Goal: Information Seeking & Learning: Check status

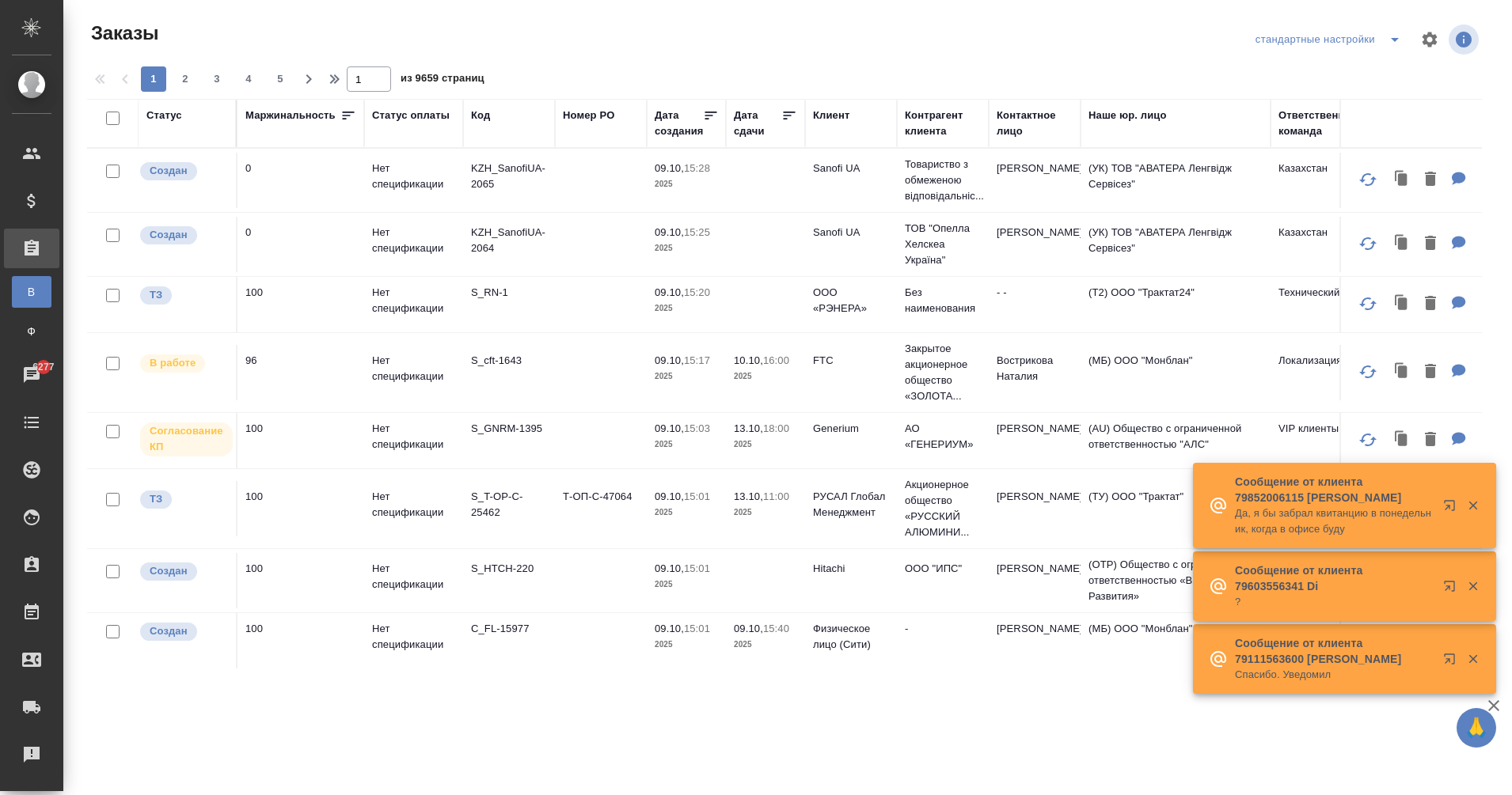
click at [1384, 37] on span "split button" at bounding box center [1394, 39] width 24 height 19
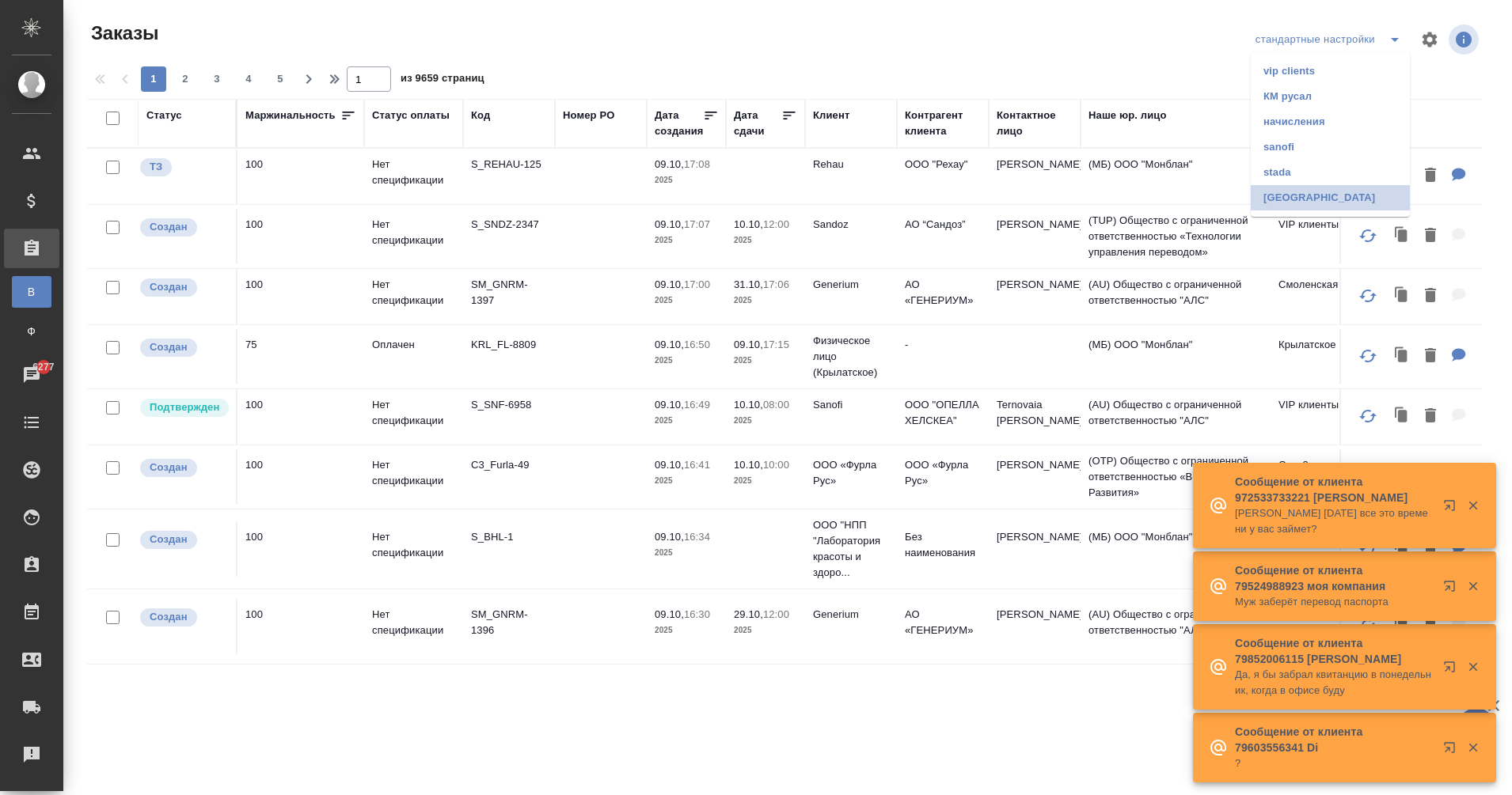
click at [1290, 193] on li "[GEOGRAPHIC_DATA]" at bounding box center [1330, 198] width 159 height 25
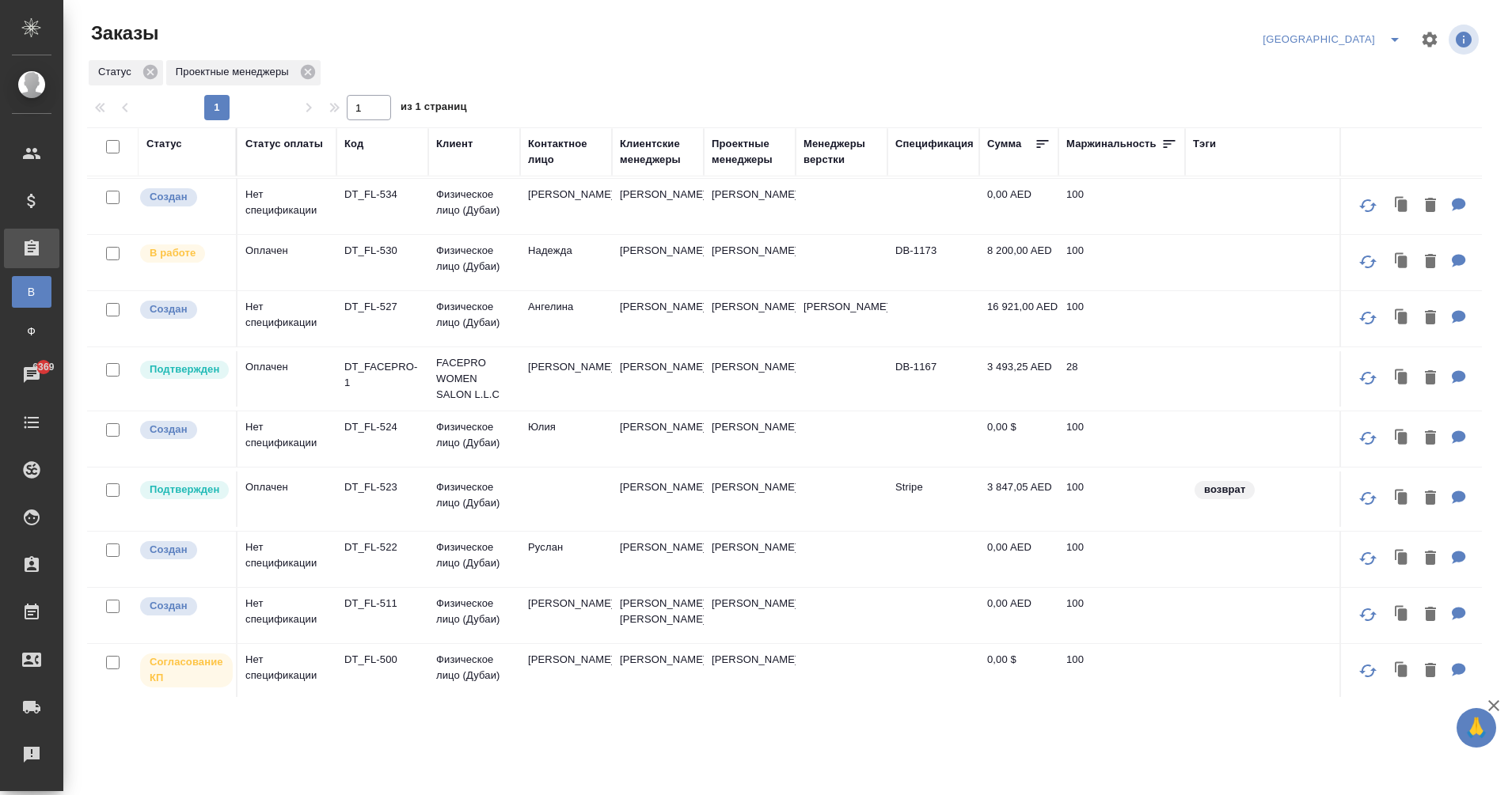
scroll to position [321, 0]
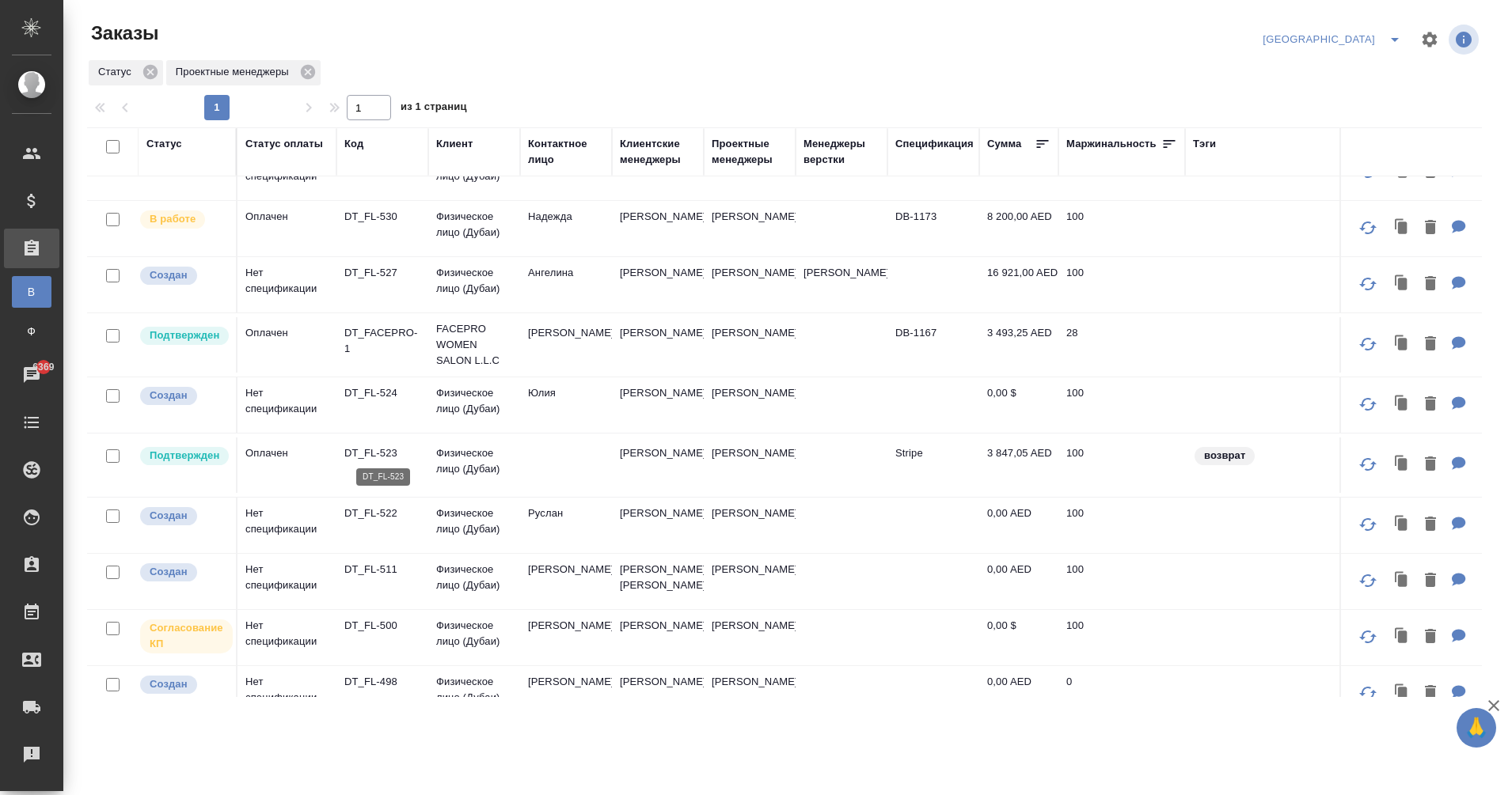
click at [396, 446] on p "DT_FL-523" at bounding box center [382, 454] width 76 height 16
click at [366, 459] on td "DT_FL-523" at bounding box center [382, 465] width 92 height 55
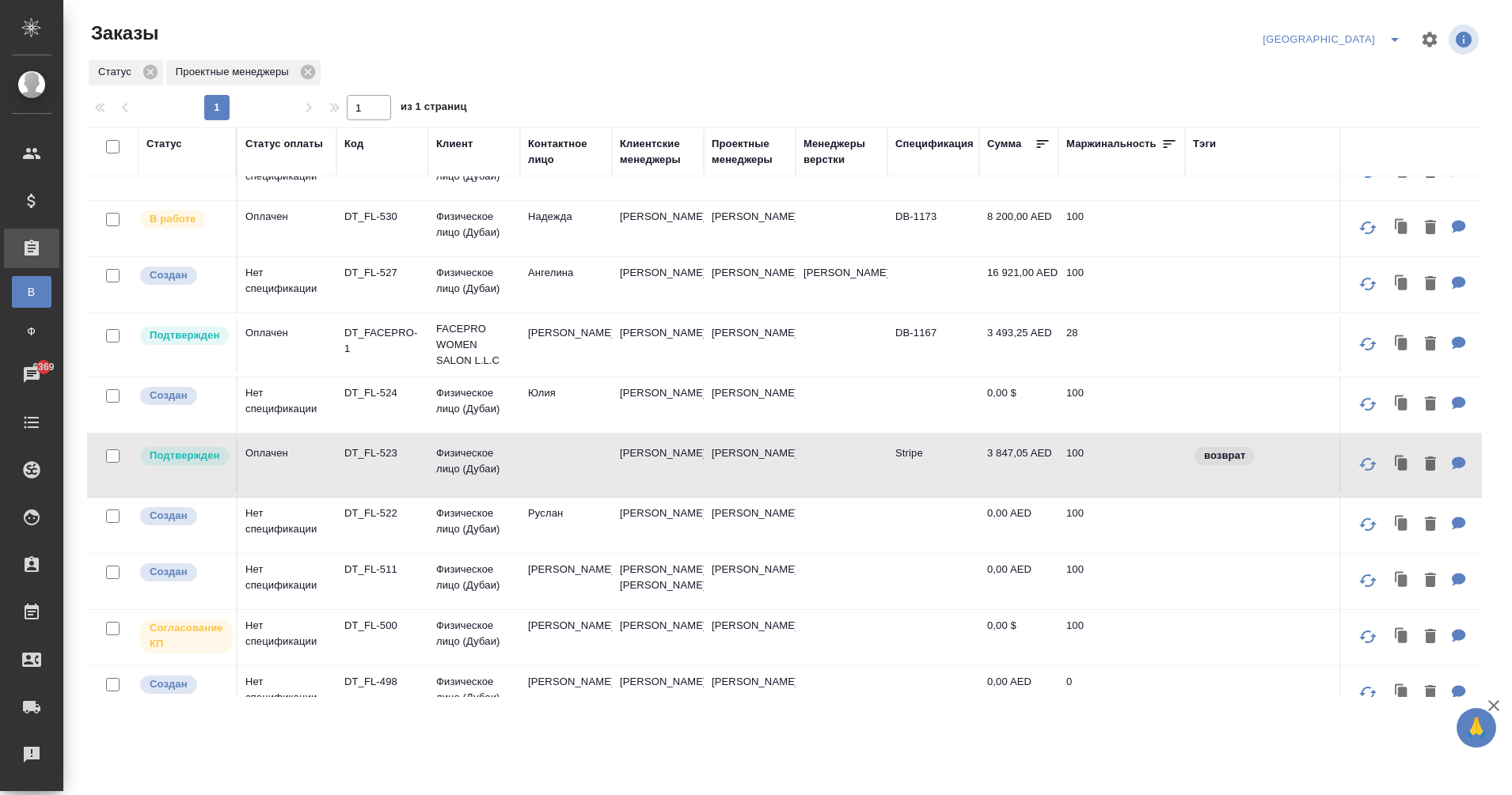
click at [357, 447] on p "DT_FL-523" at bounding box center [382, 454] width 76 height 16
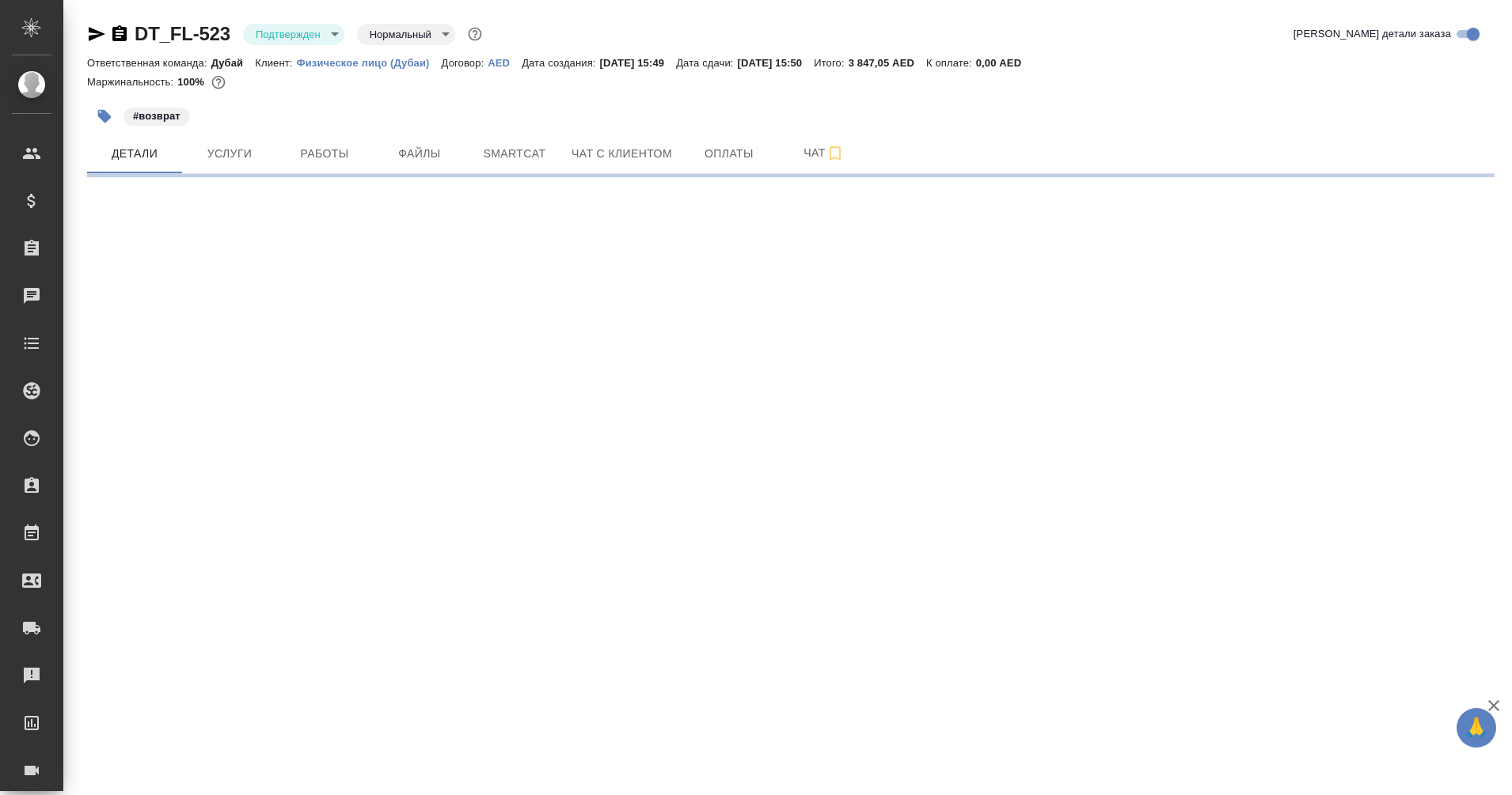
select select "RU"
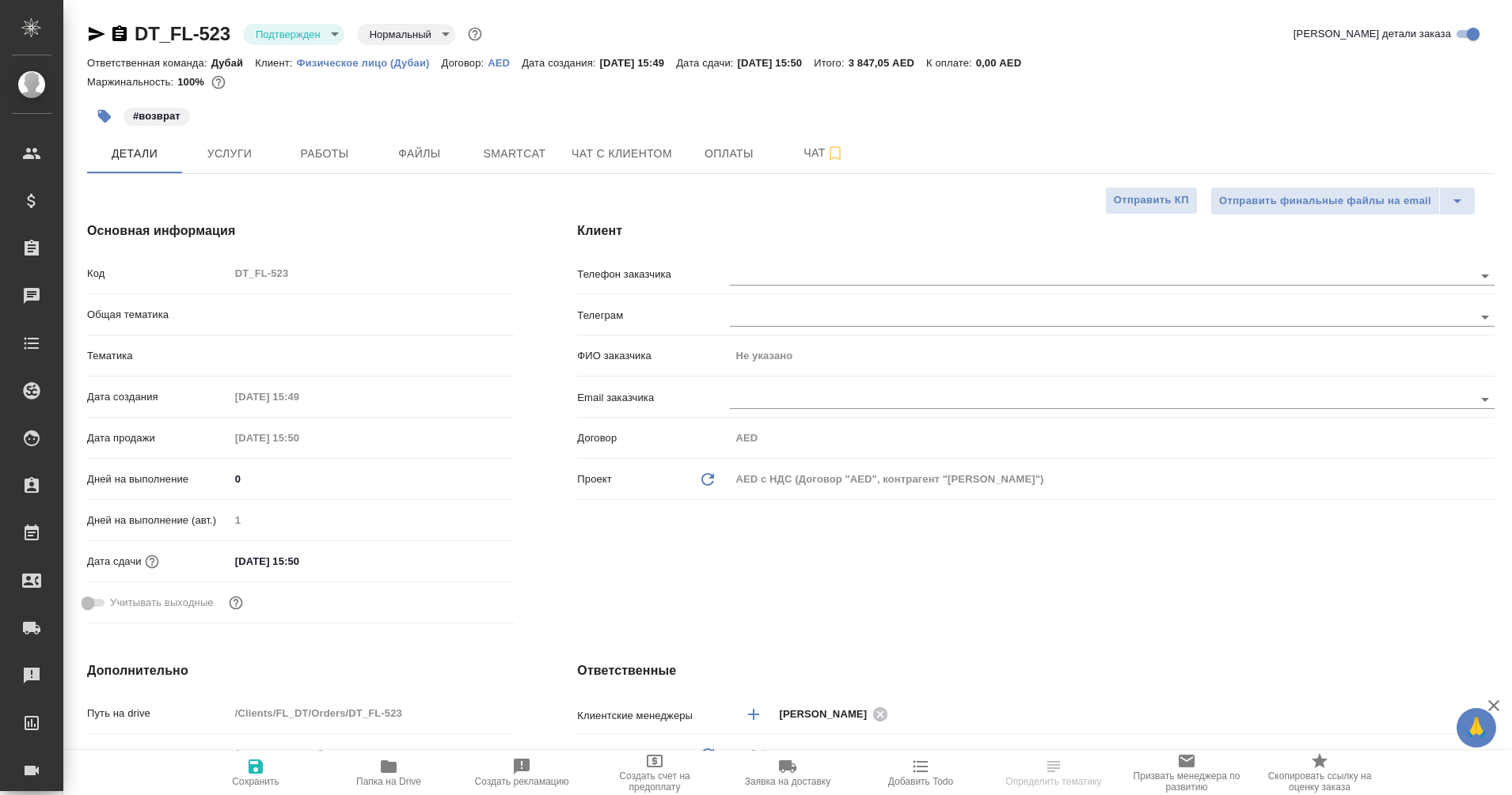
type textarea "x"
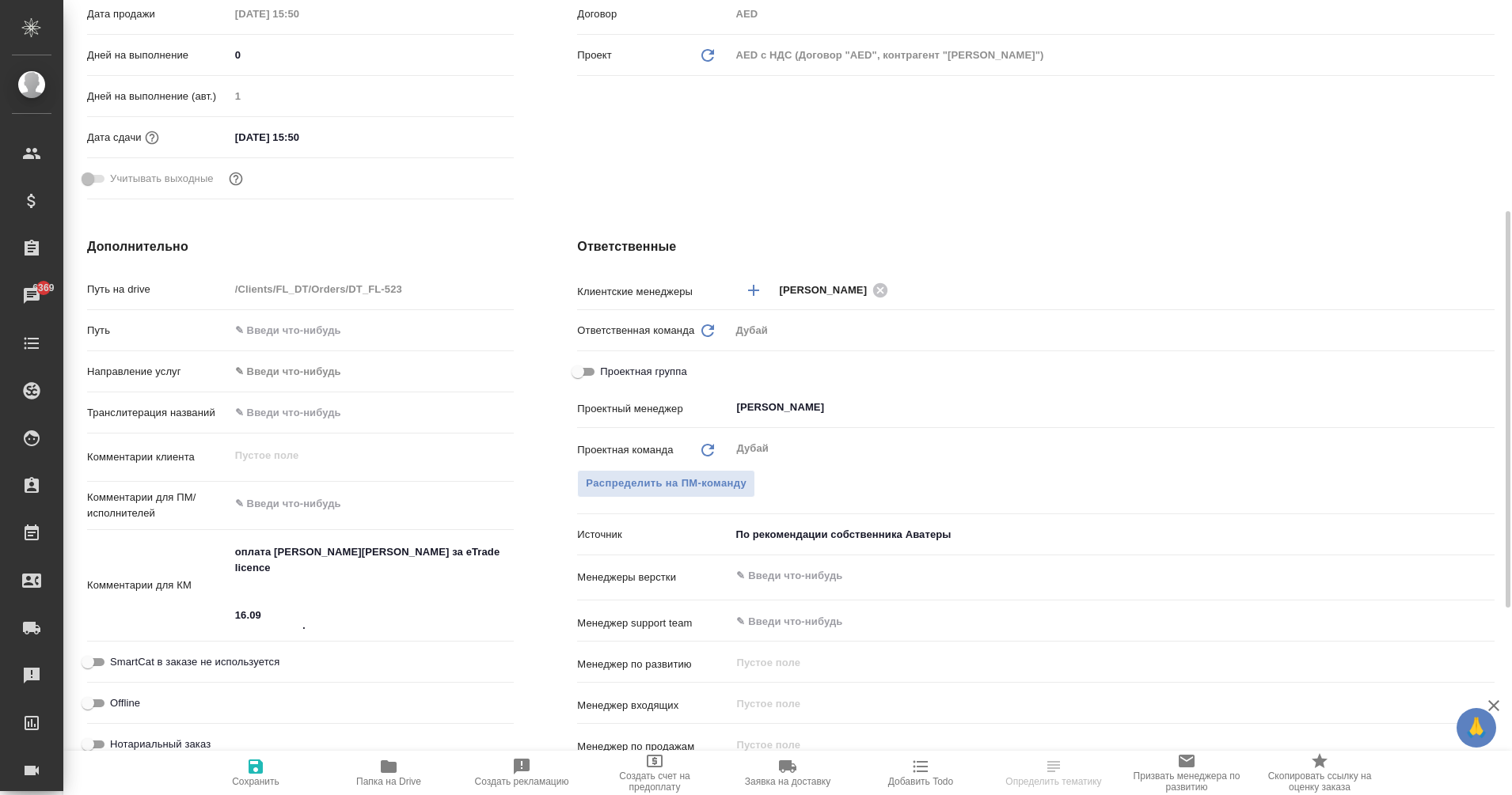
scroll to position [425, 0]
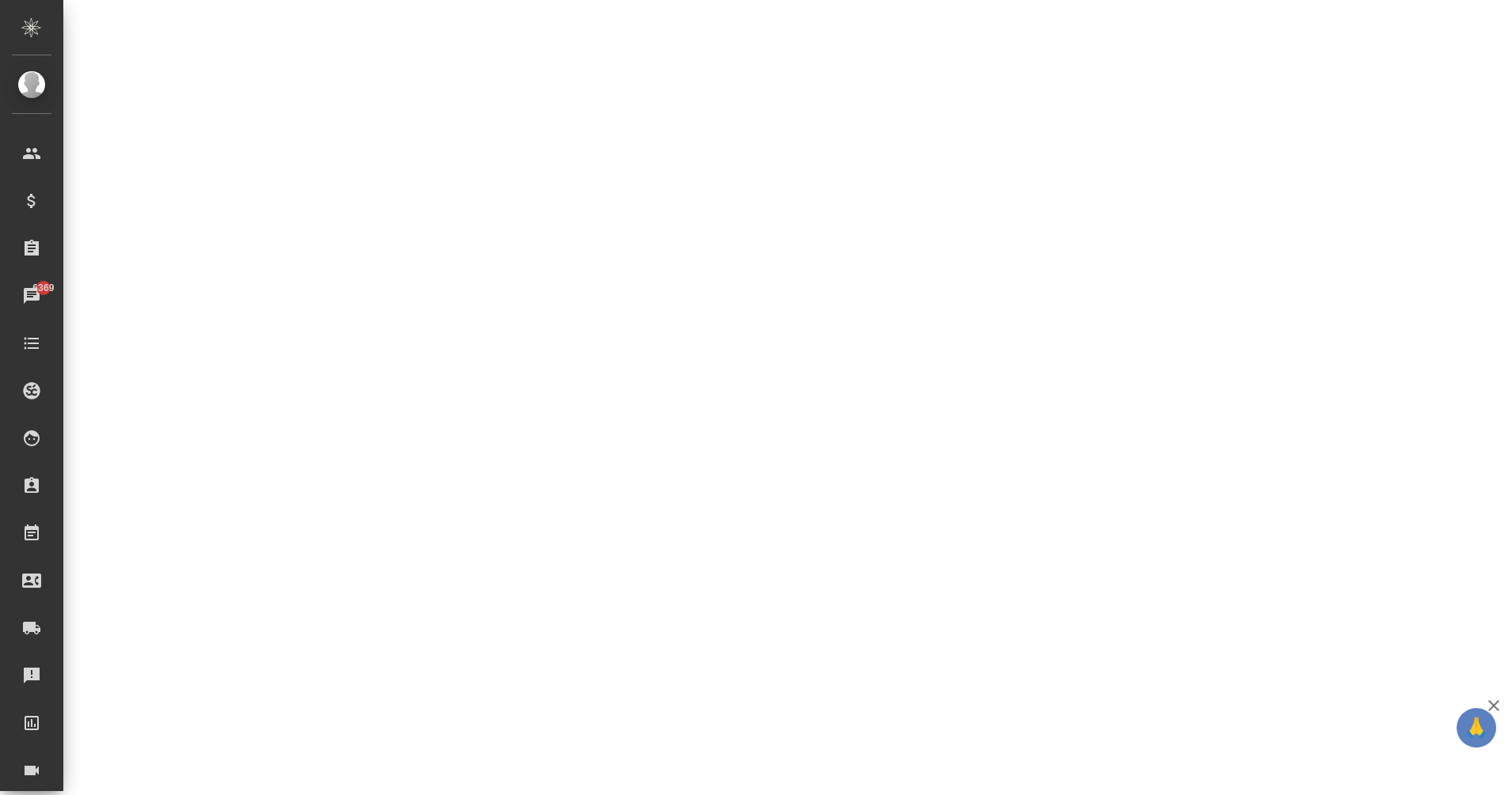
select select "RU"
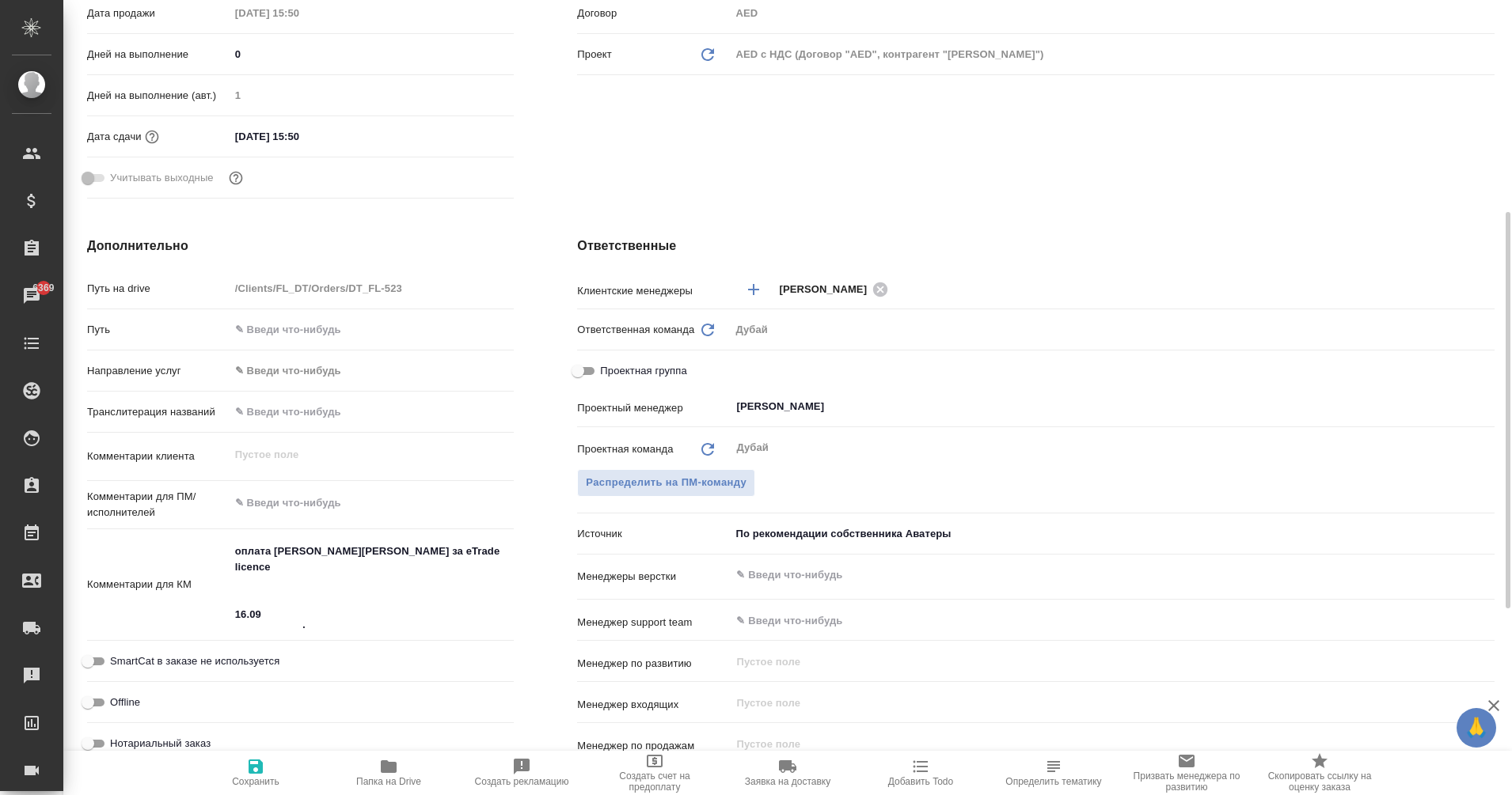
type textarea "x"
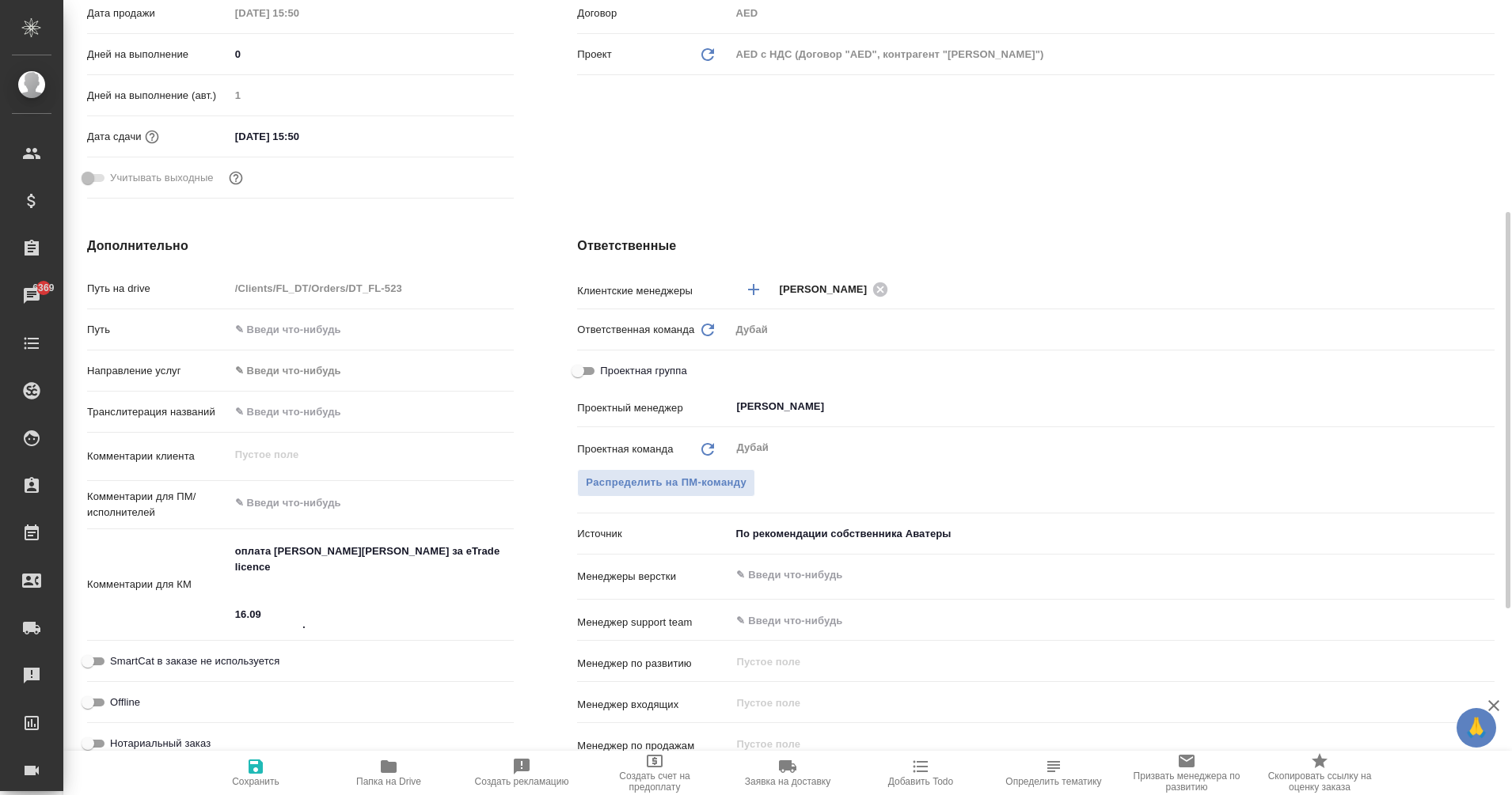
type textarea "x"
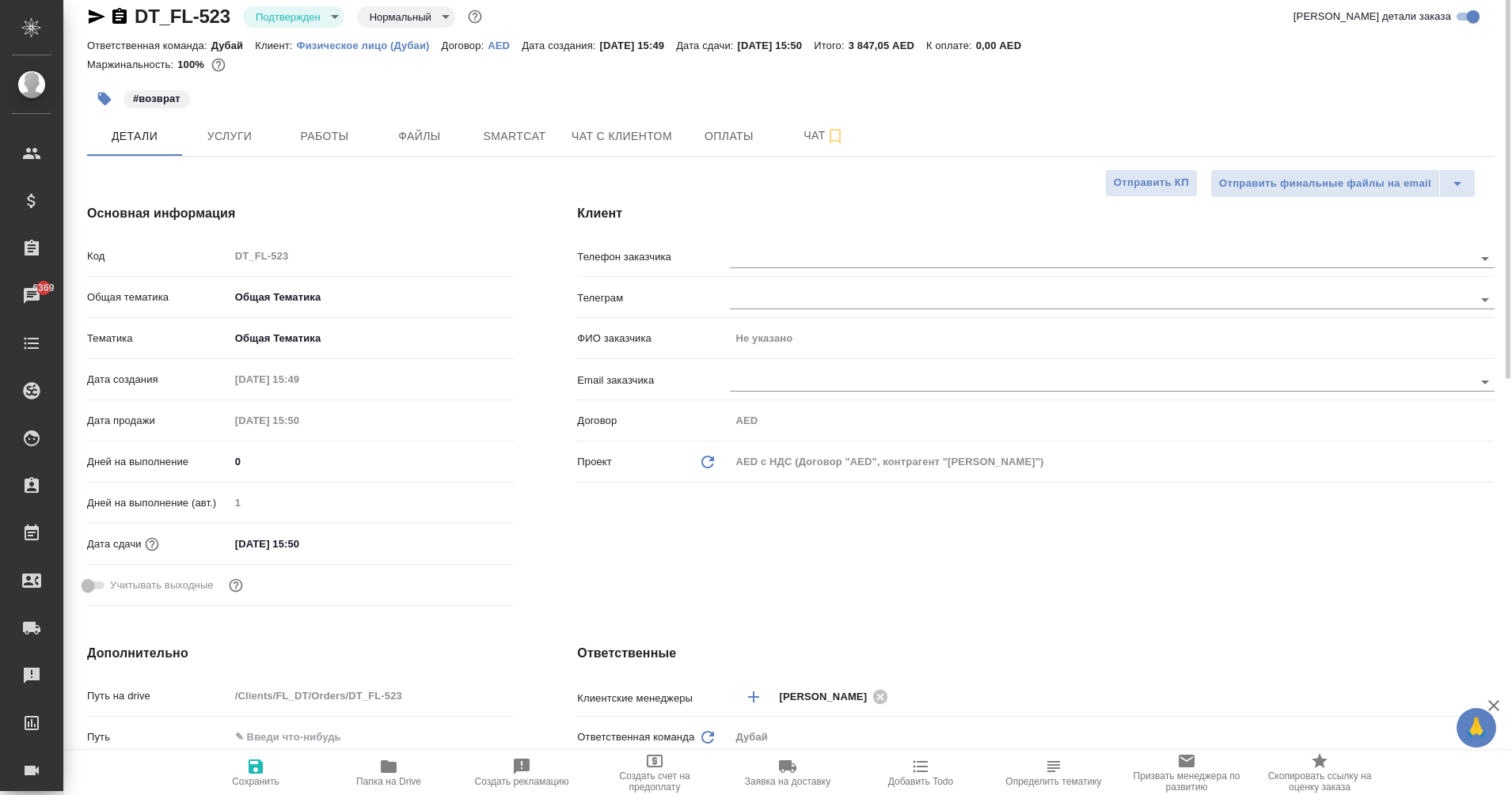
scroll to position [0, 0]
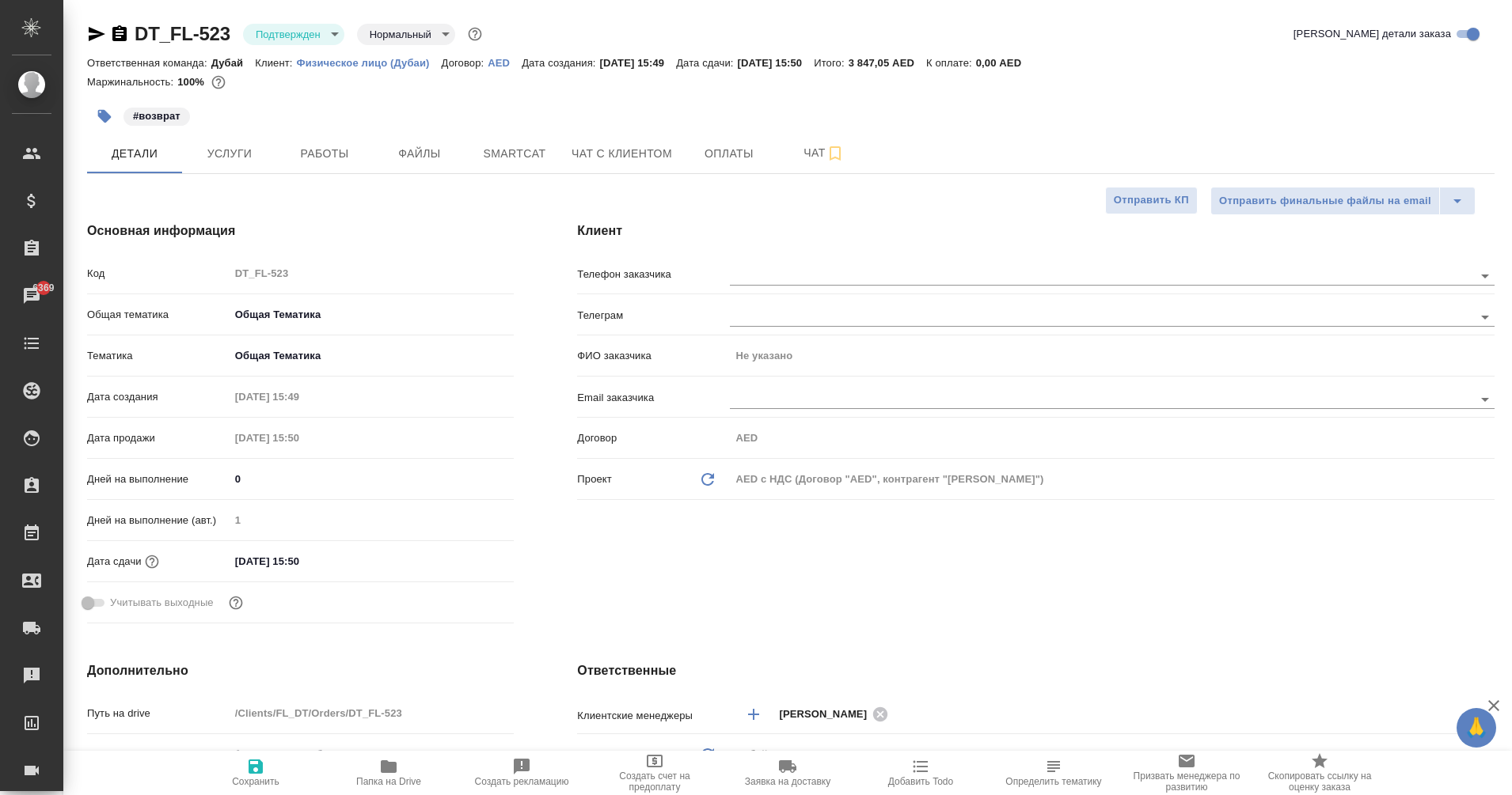
type textarea "x"
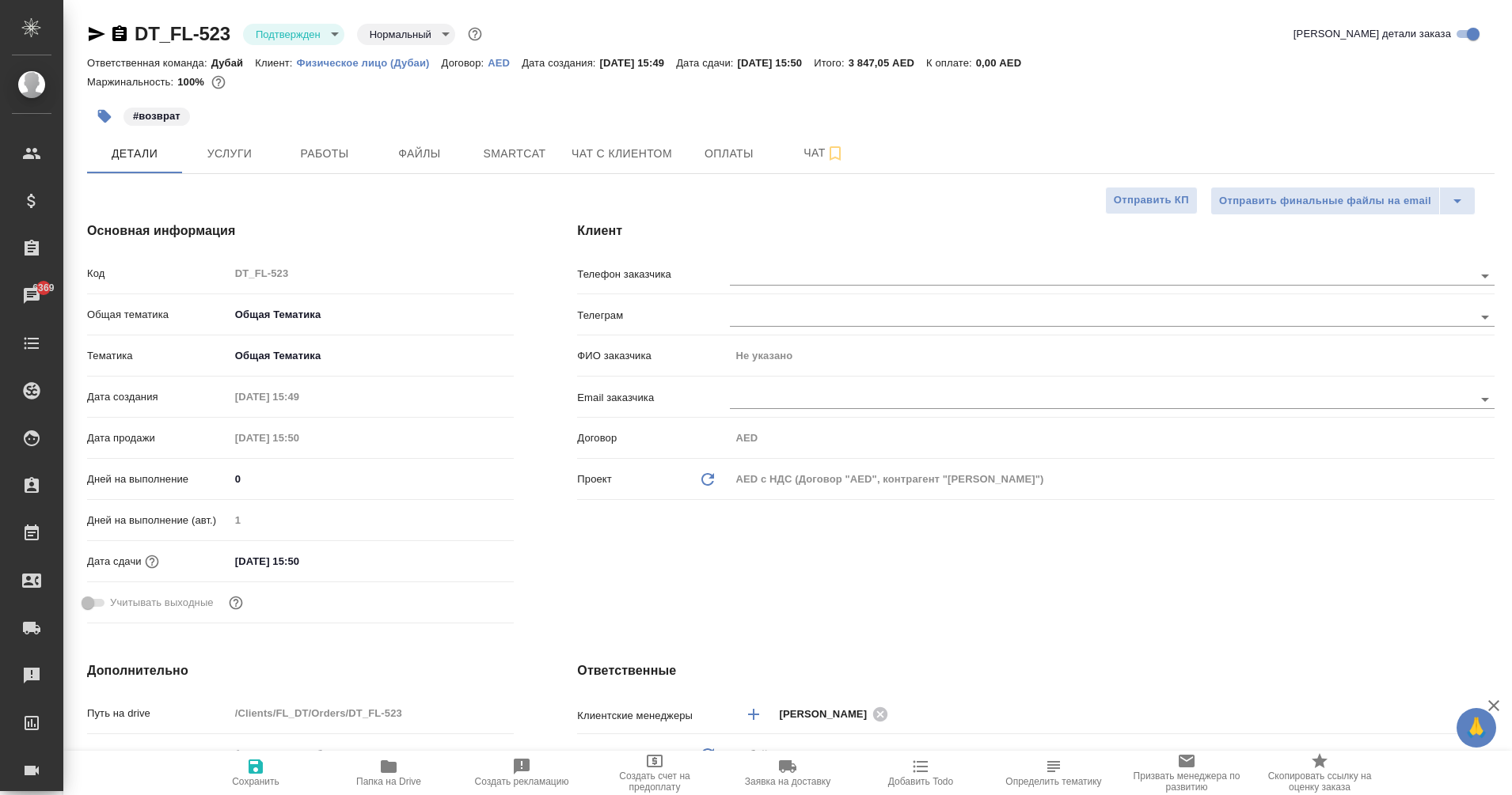
type textarea "x"
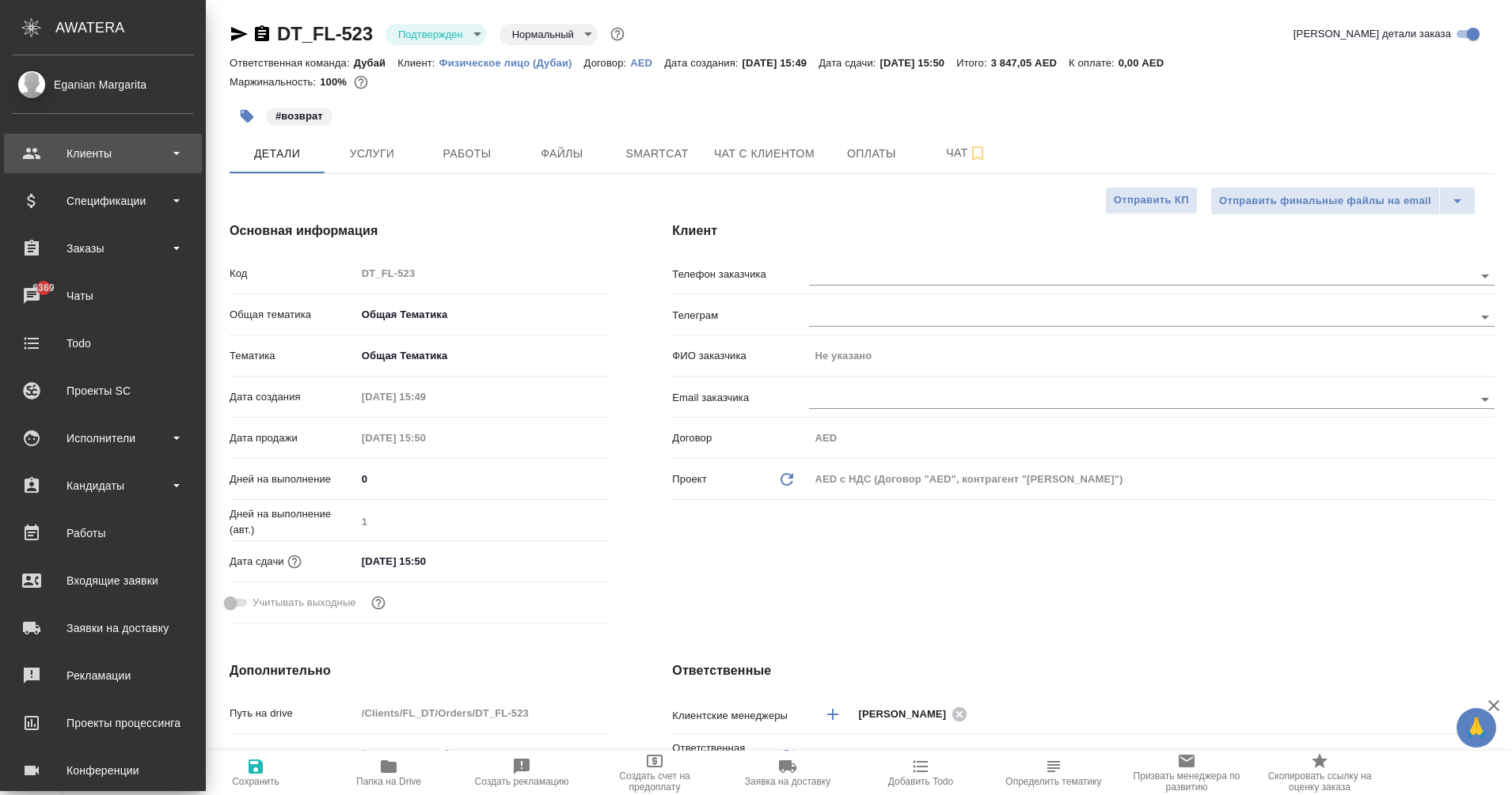
click at [101, 159] on div "Клиенты" at bounding box center [103, 153] width 182 height 24
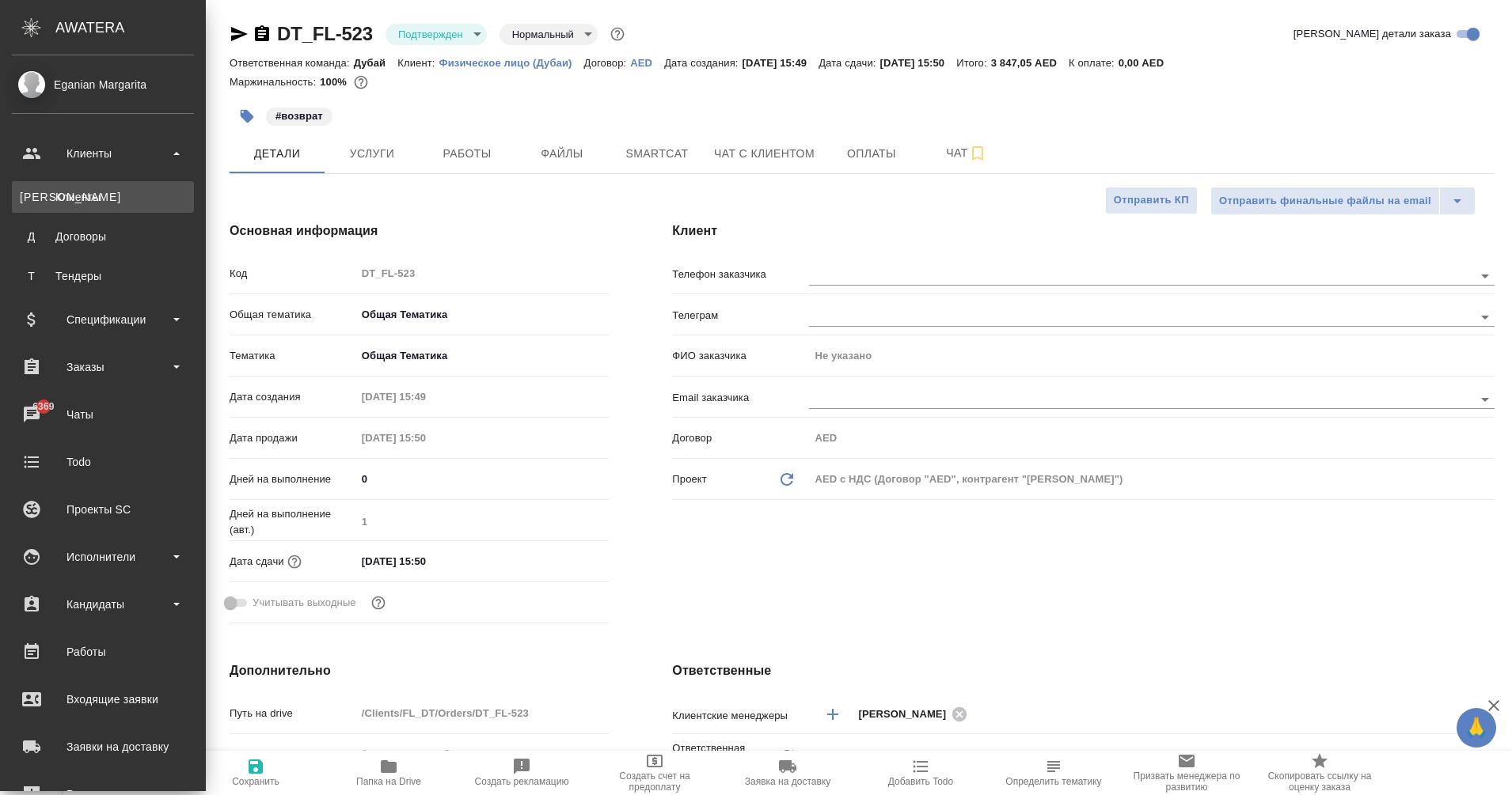
type textarea "x"
click at [103, 202] on div "Клиенты" at bounding box center [103, 197] width 166 height 16
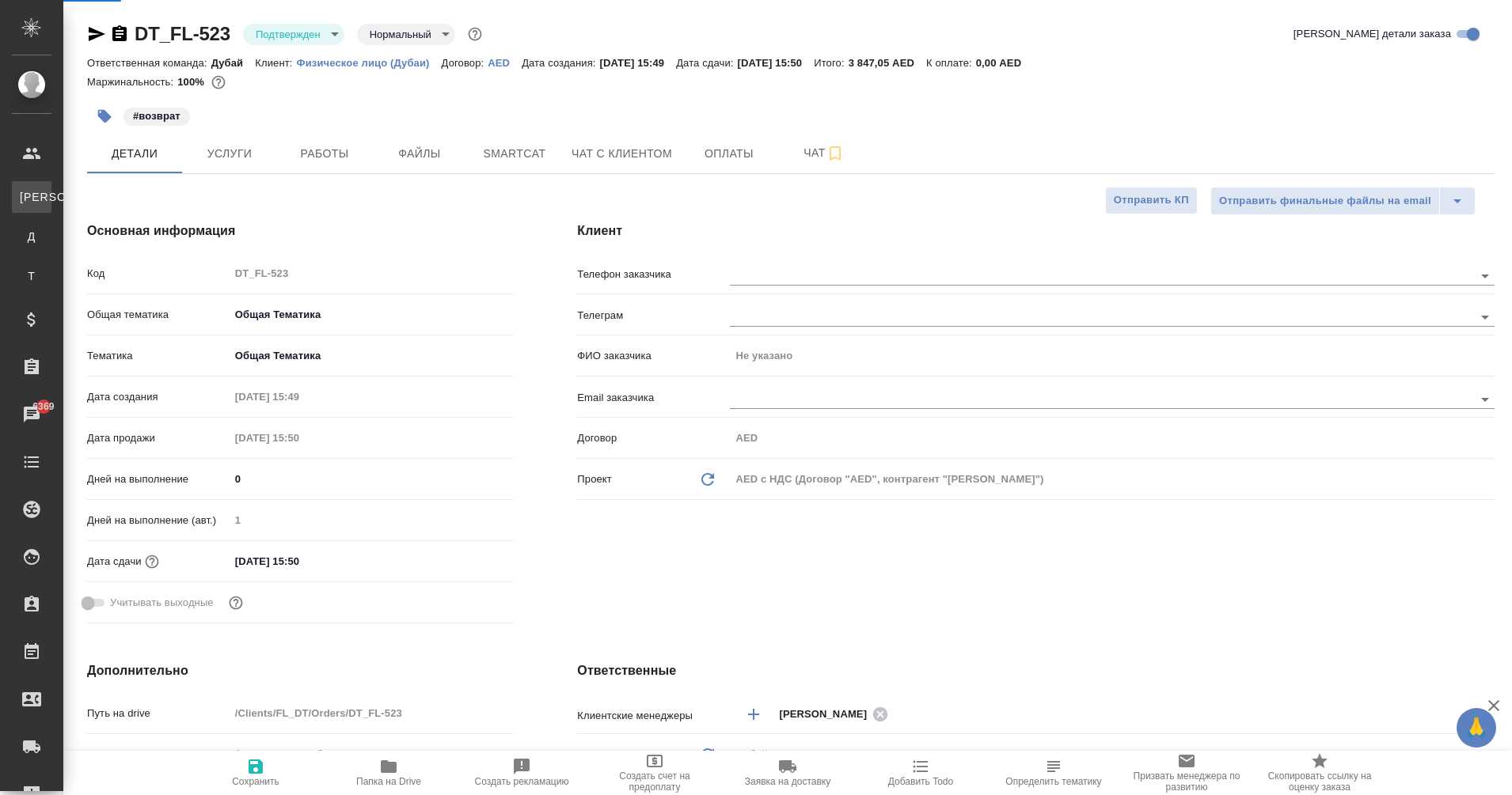
type textarea "x"
select select "RU"
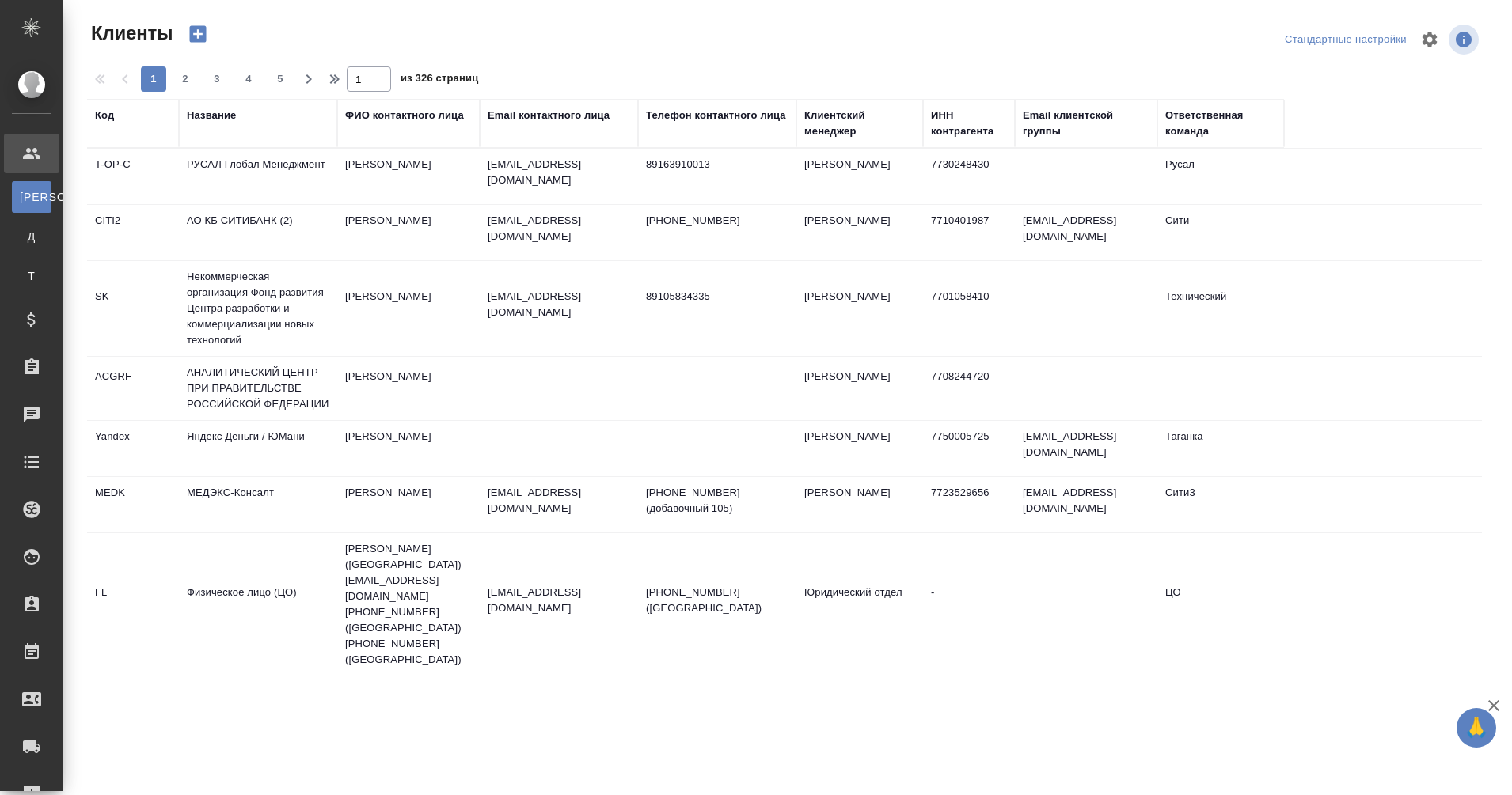
click at [218, 111] on div "Название" at bounding box center [211, 116] width 49 height 16
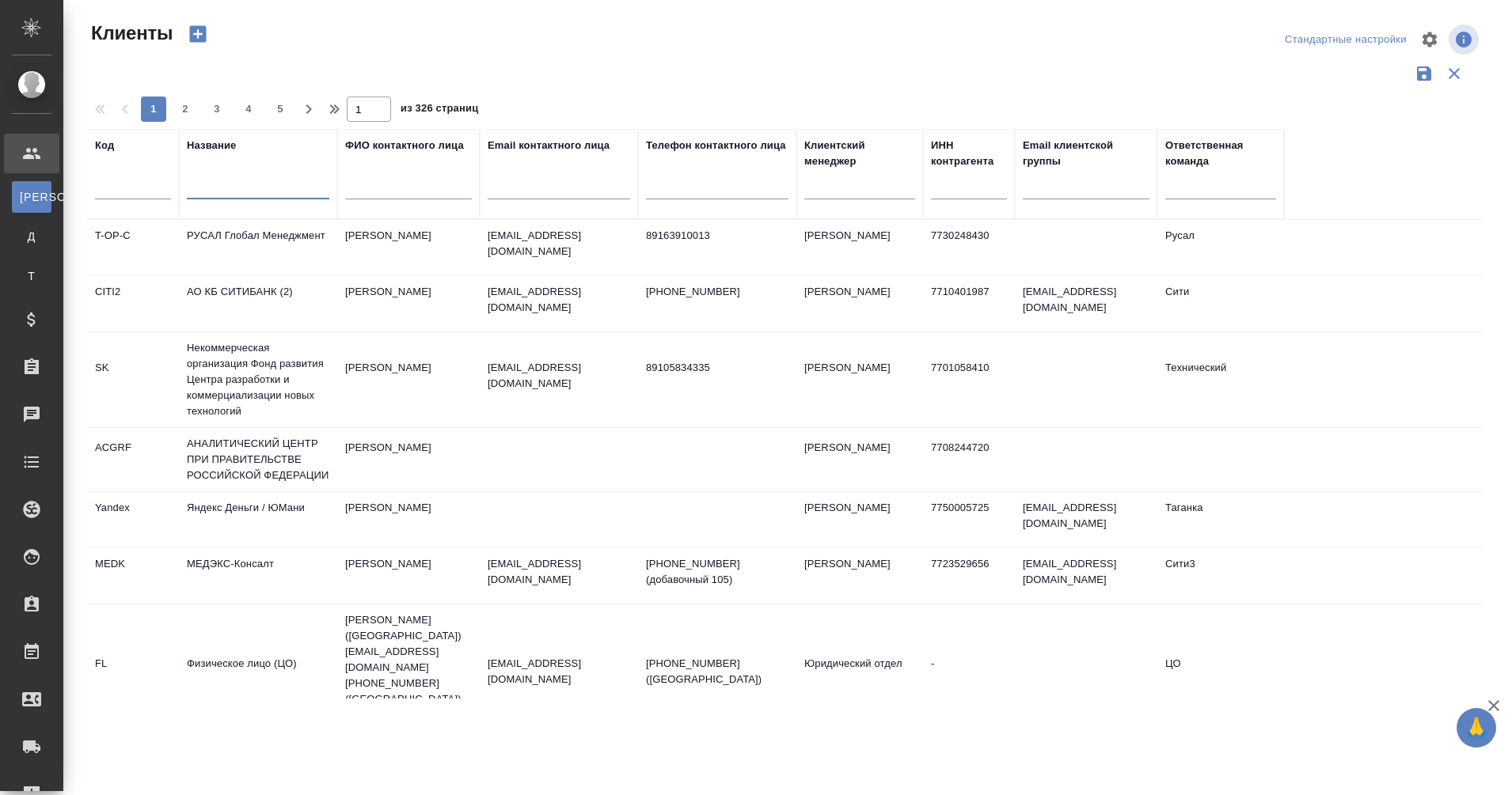
click at [256, 191] on input "text" at bounding box center [259, 190] width 143 height 20
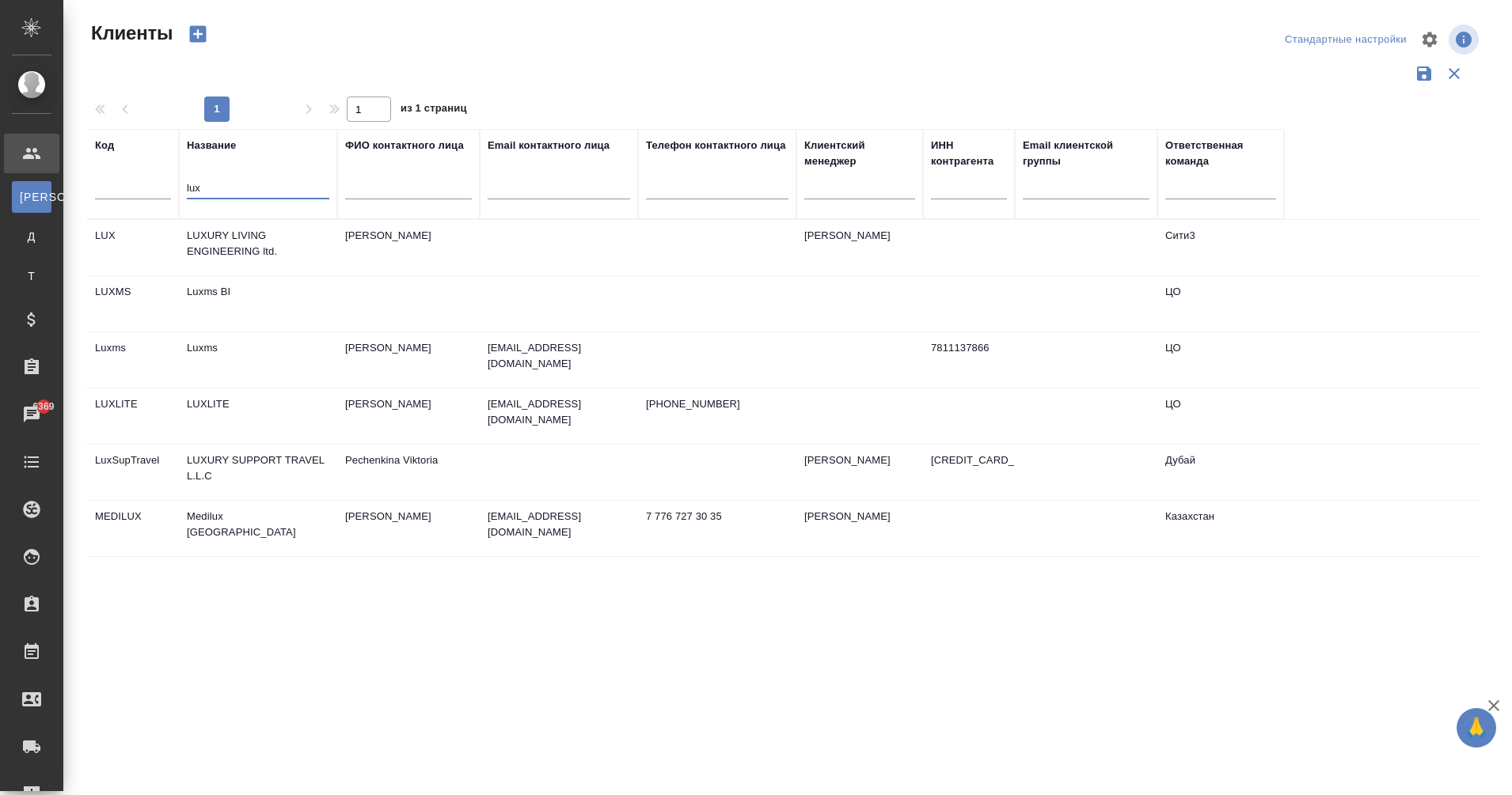
type input "lux"
click at [258, 456] on td "LUXURY SUPPORT TRAVEL L.L.C" at bounding box center [259, 472] width 159 height 55
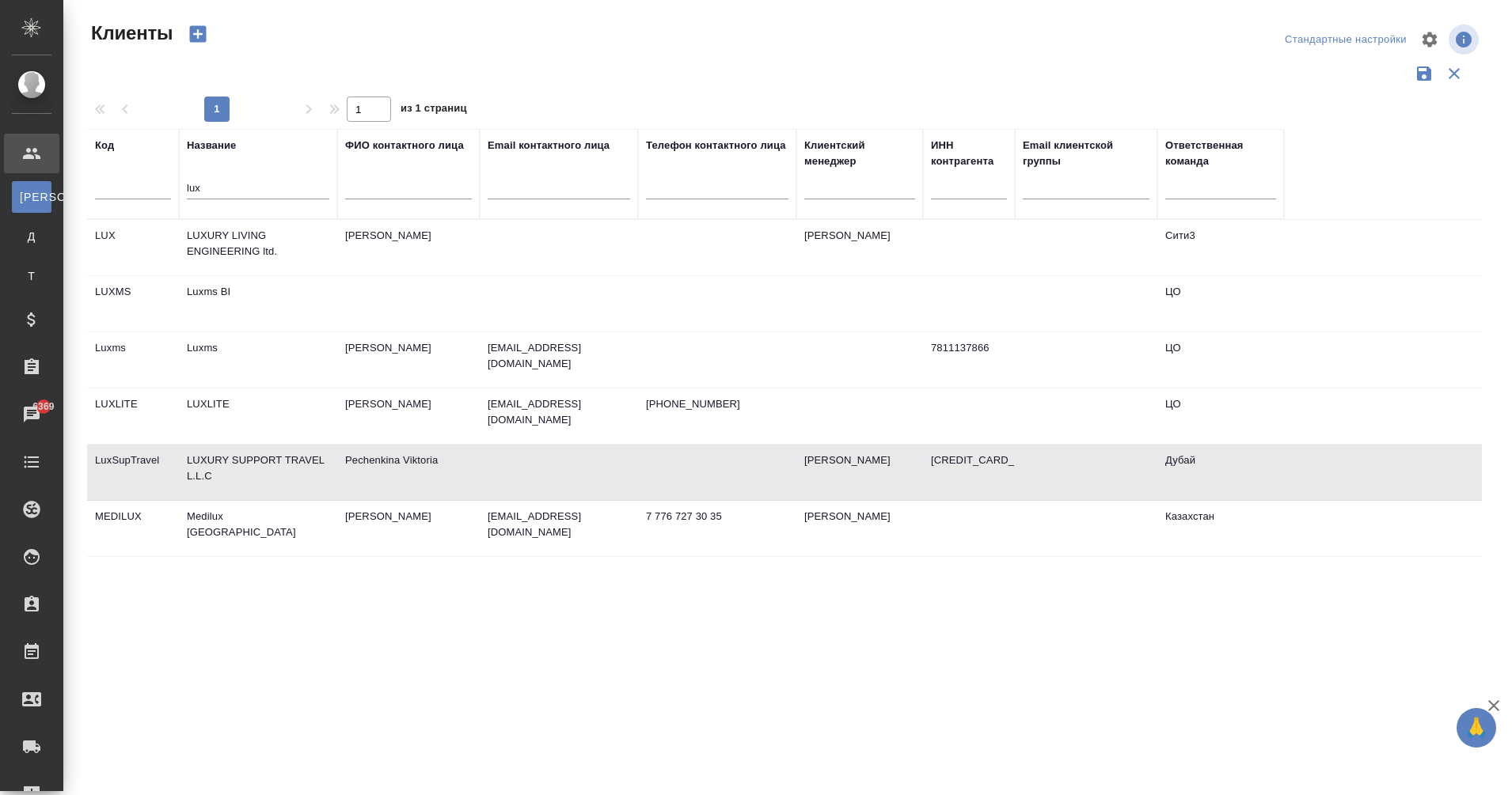
click at [258, 456] on td "LUXURY SUPPORT TRAVEL L.L.C" at bounding box center [259, 472] width 159 height 55
click at [316, 455] on td "LUXURY SUPPORT TRAVEL L.L.C" at bounding box center [259, 472] width 159 height 55
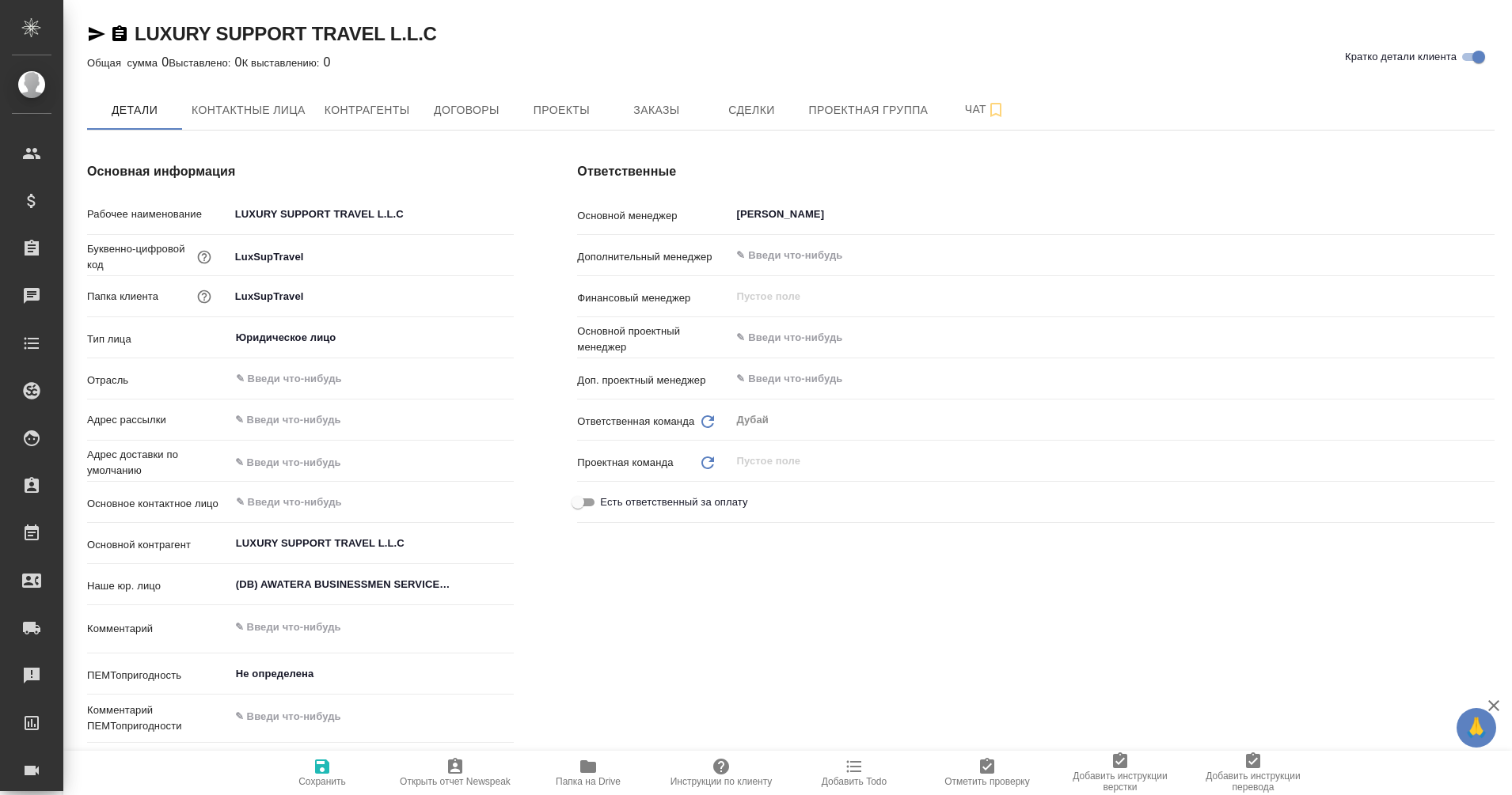
type textarea "x"
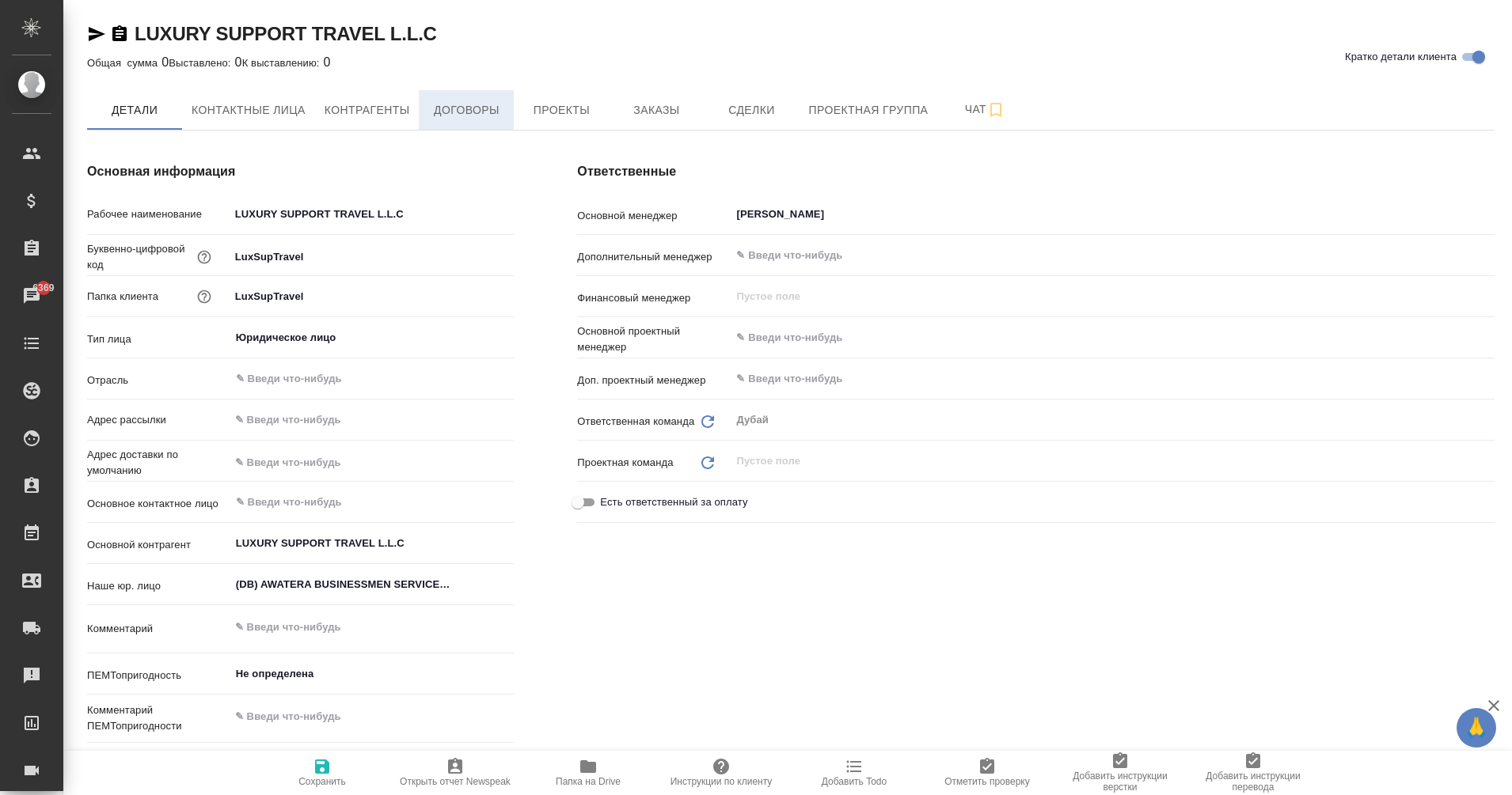
type textarea "x"
click at [341, 106] on span "Контрагенты" at bounding box center [367, 111] width 86 height 20
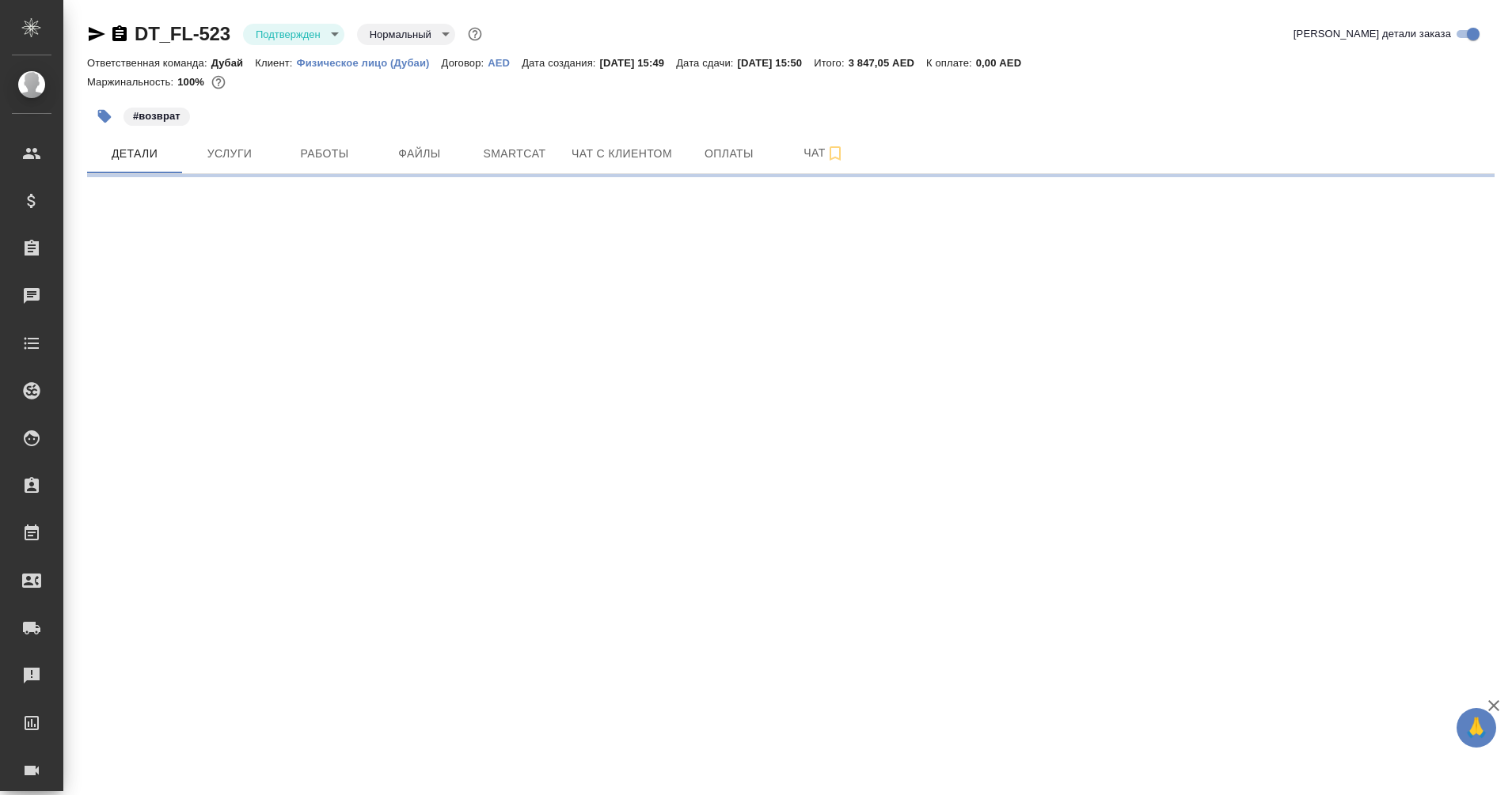
select select "RU"
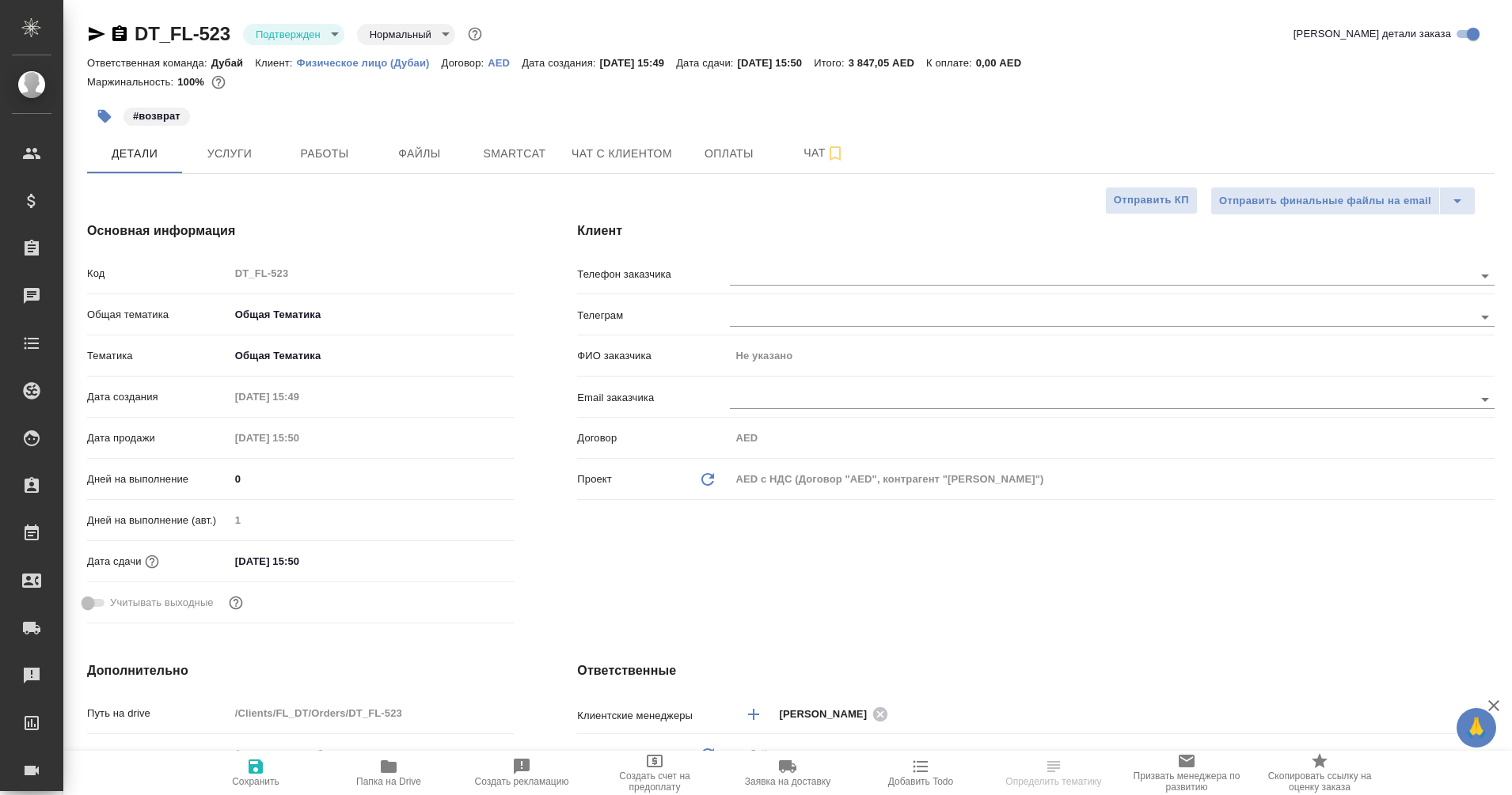
type textarea "x"
drag, startPoint x: 233, startPoint y: 37, endPoint x: 136, endPoint y: 38, distance: 97.0
click at [136, 38] on div "DT_FL-523 Подтвержден confirmed Нормальный normal" at bounding box center [286, 34] width 399 height 25
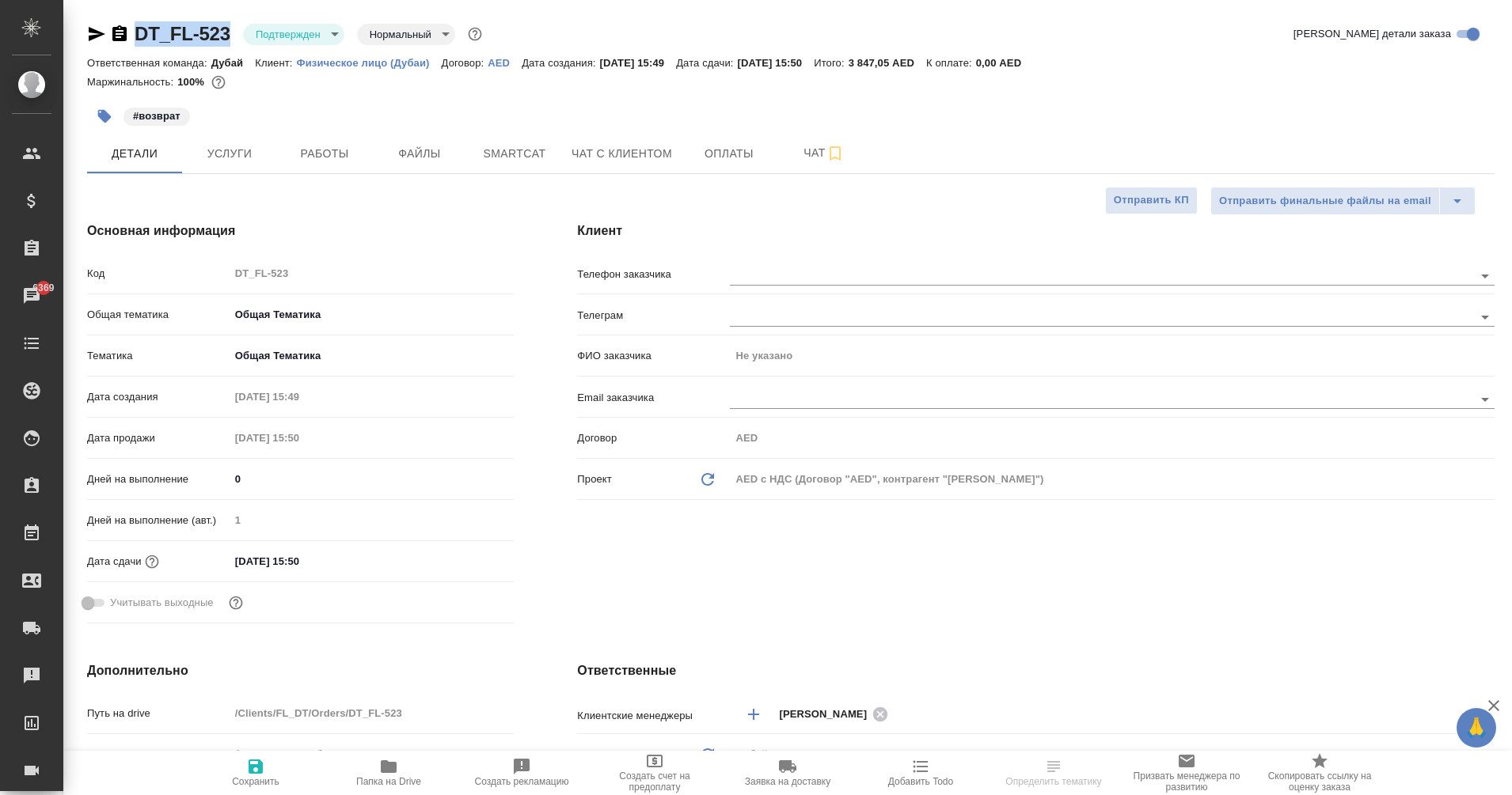
copy link "DT_FL-523"
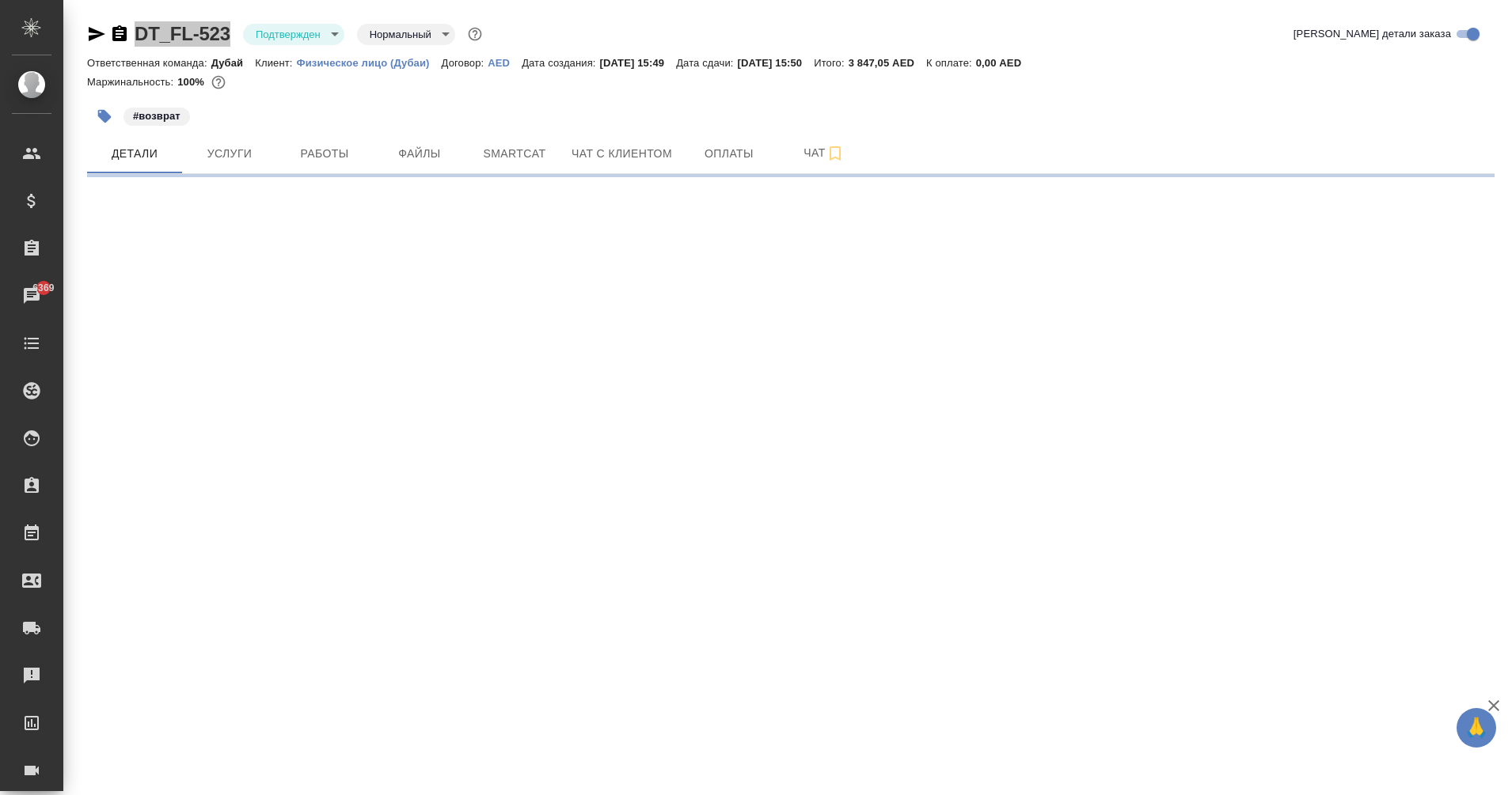
select select "RU"
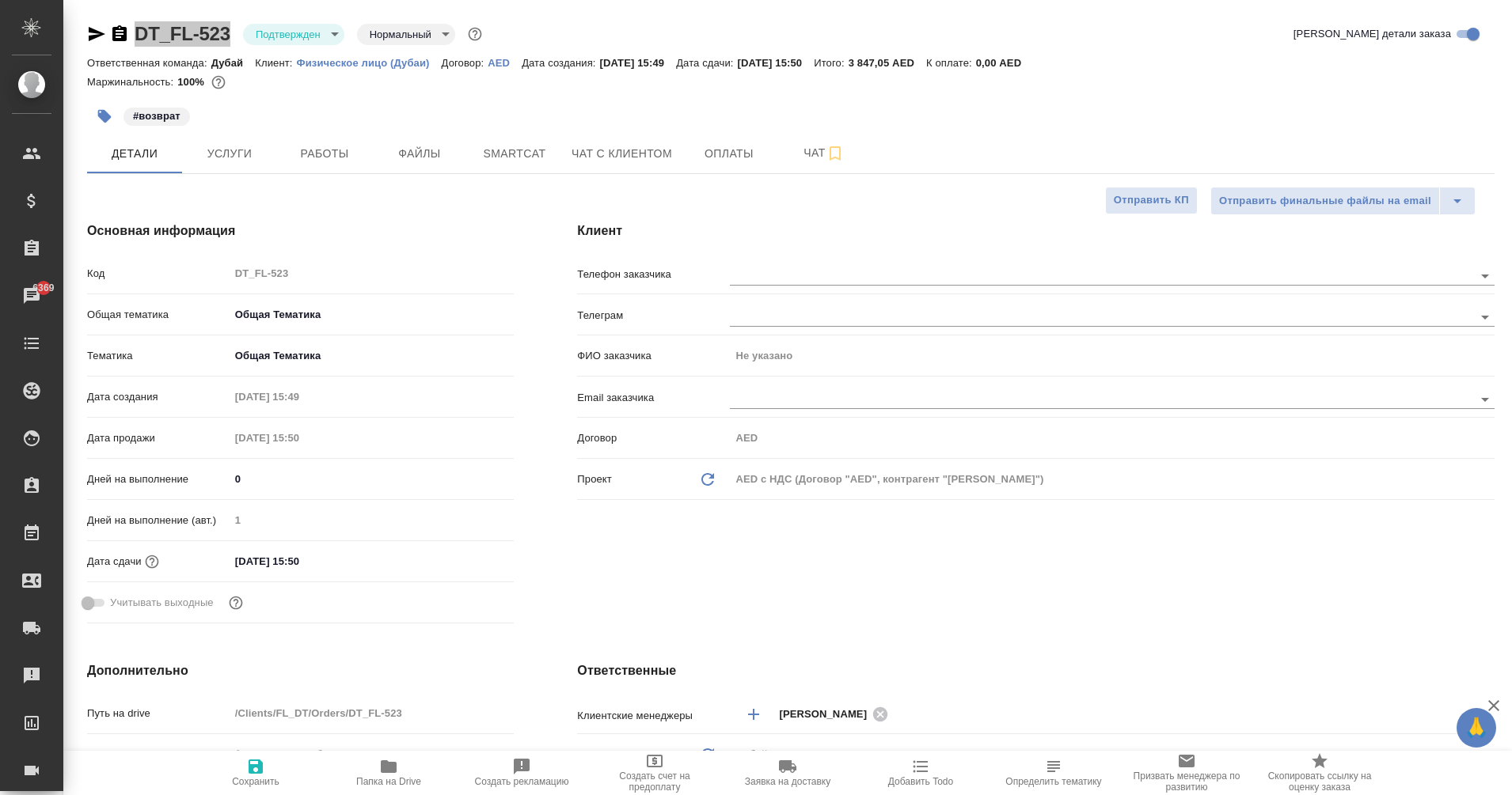
type textarea "x"
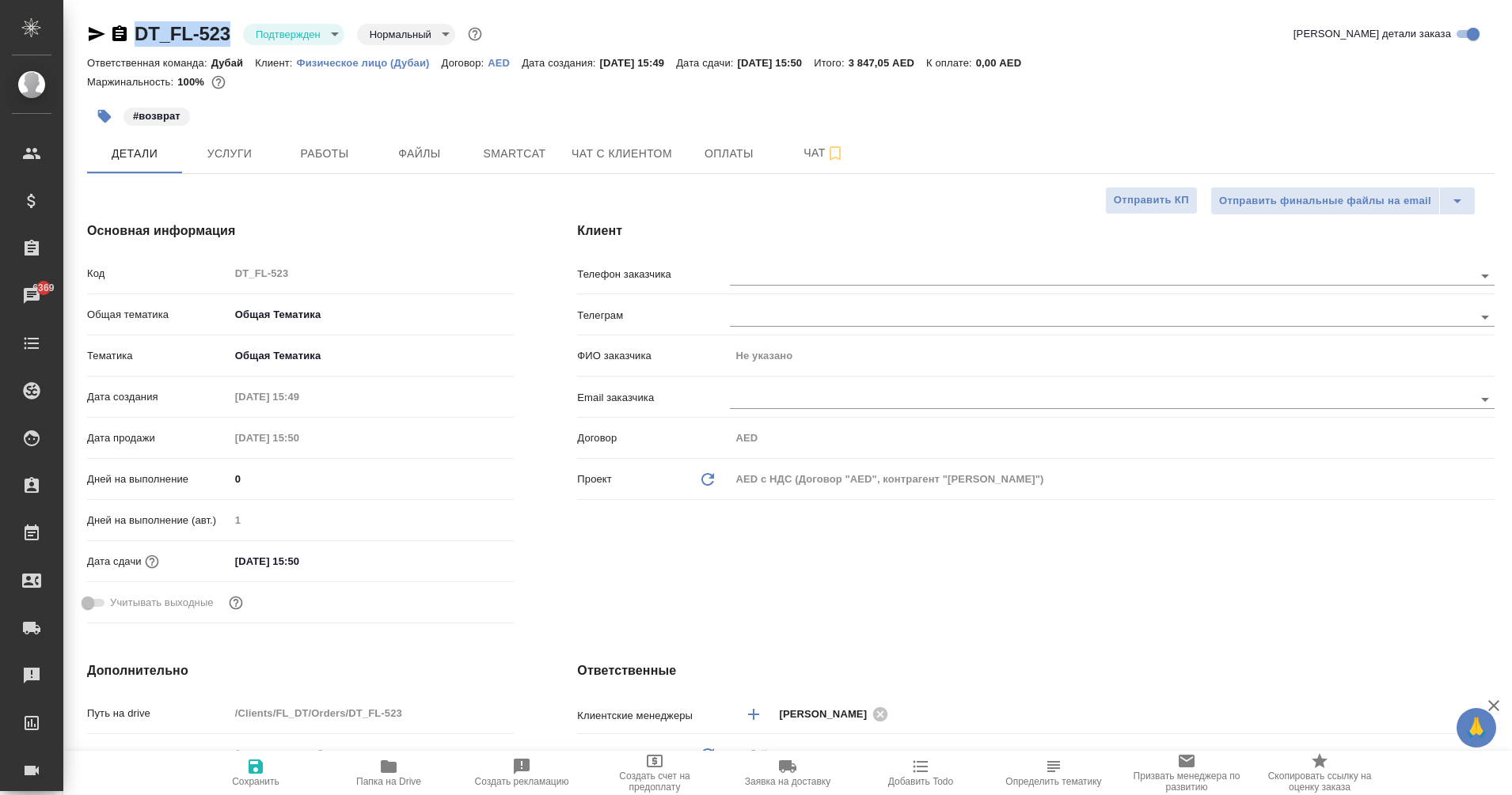
type textarea "x"
click at [1007, 123] on div "#возврат" at bounding box center [556, 116] width 938 height 35
type textarea "x"
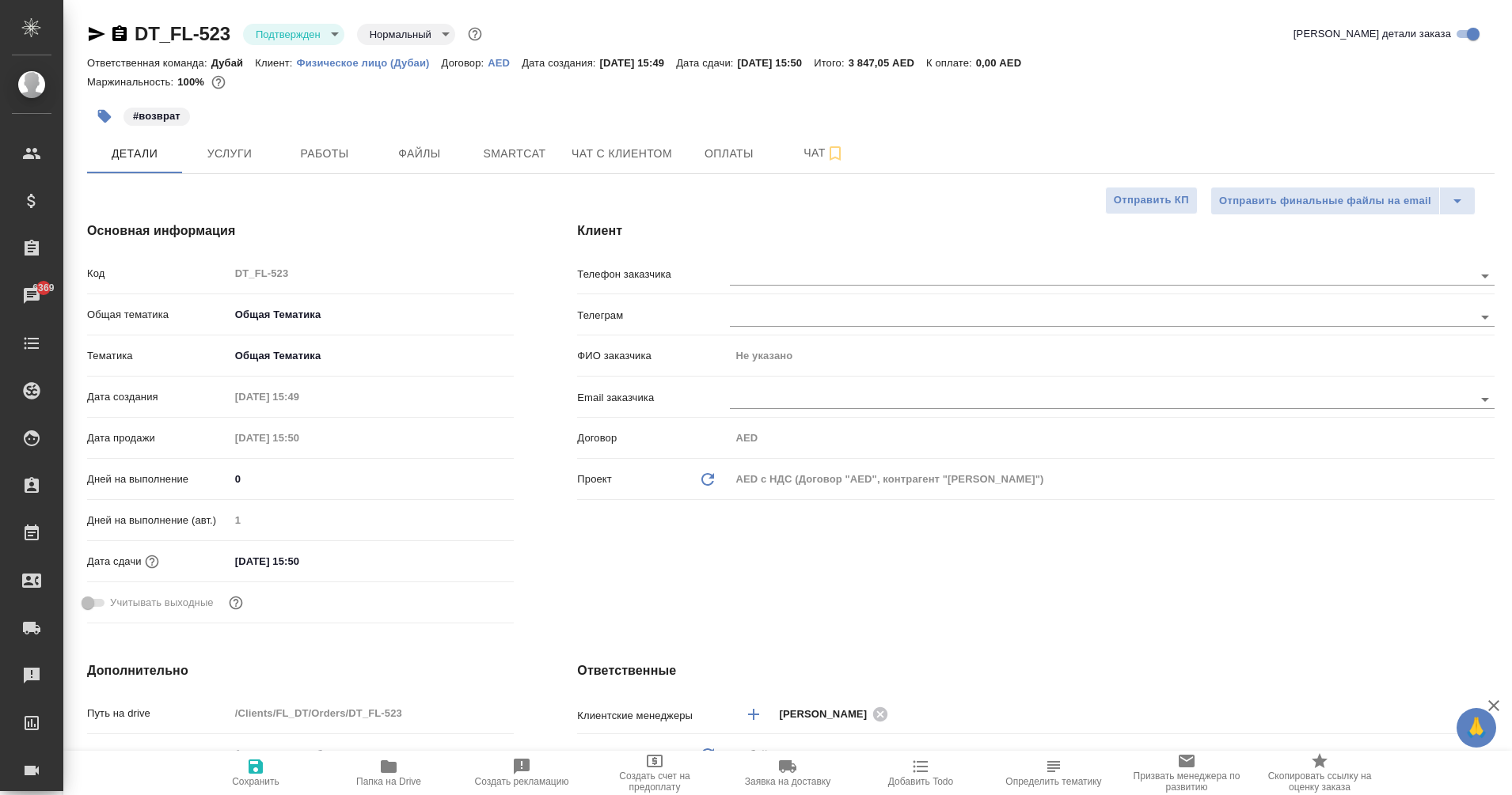
type textarea "x"
click at [235, 160] on span "Услуги" at bounding box center [229, 154] width 76 height 20
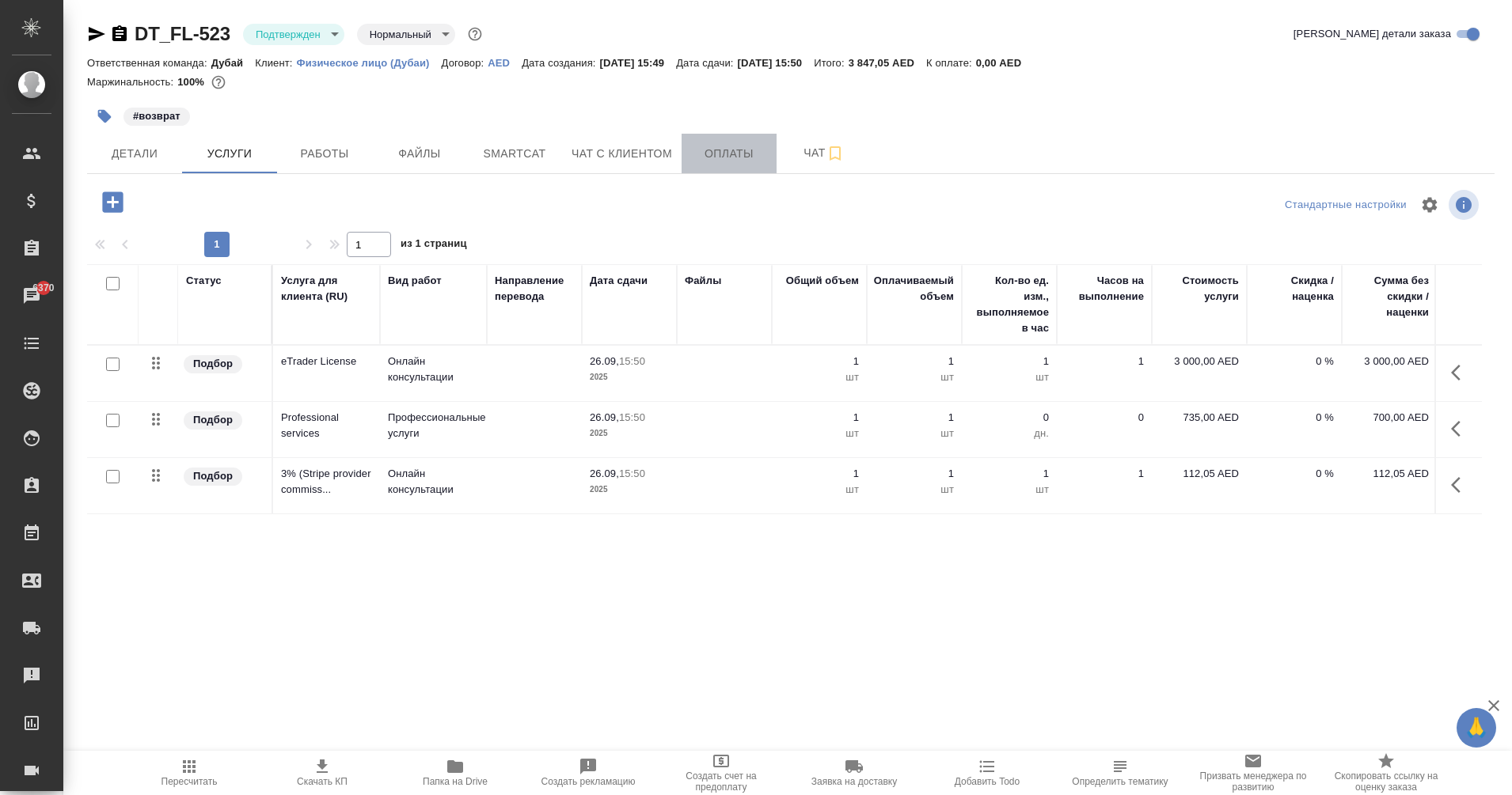
click at [712, 152] on span "Оплаты" at bounding box center [728, 154] width 76 height 20
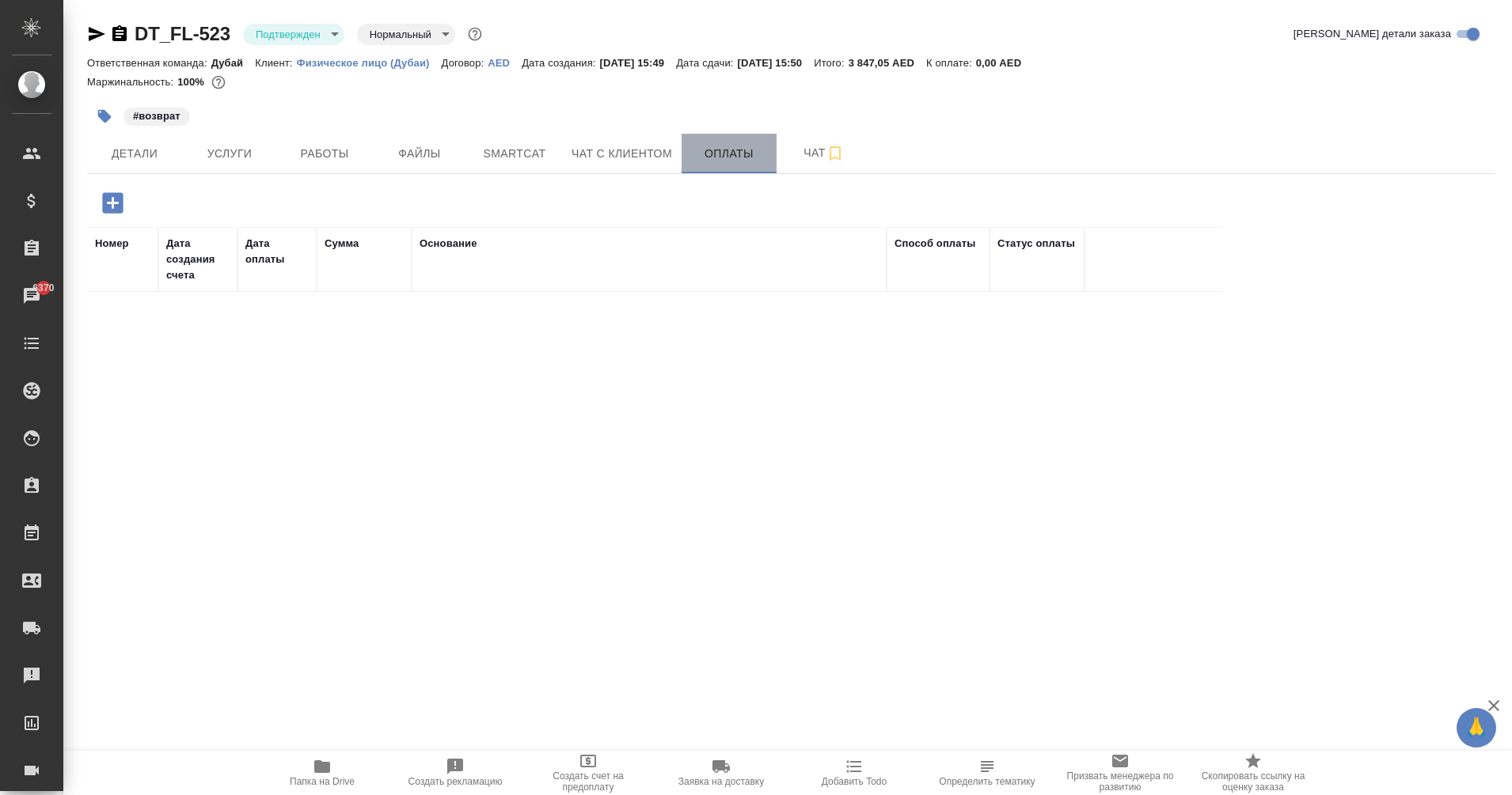
click at [712, 152] on span "Оплаты" at bounding box center [728, 154] width 76 height 20
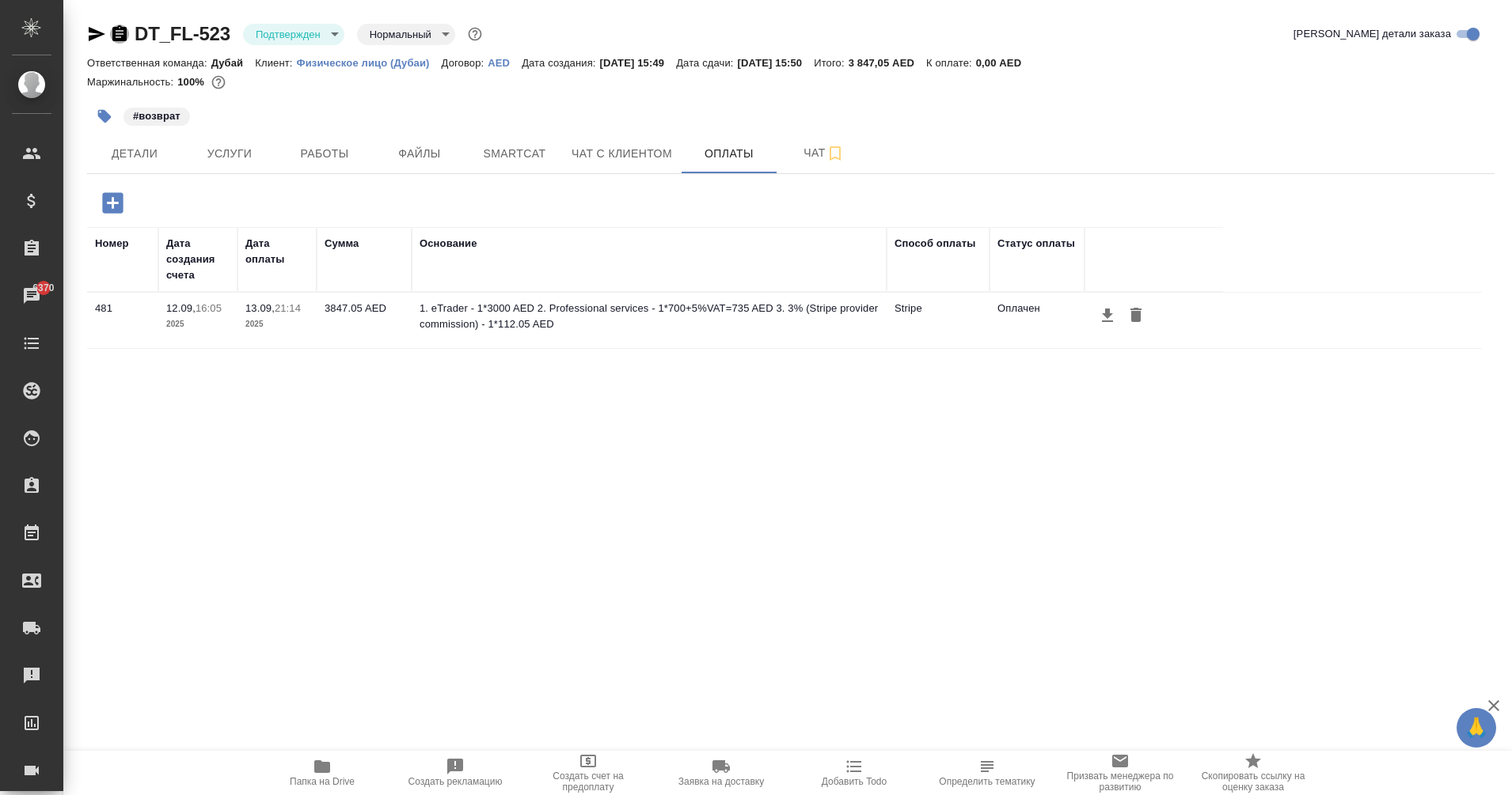
click at [123, 32] on icon "button" at bounding box center [119, 33] width 14 height 16
click at [90, 30] on icon "button" at bounding box center [96, 34] width 17 height 14
click at [255, 184] on div "DT_FL-523 Подтвержден confirmed Нормальный normal Кратко детали заказа Ответств…" at bounding box center [791, 371] width 1425 height 742
click at [246, 168] on button "Услуги" at bounding box center [229, 153] width 95 height 39
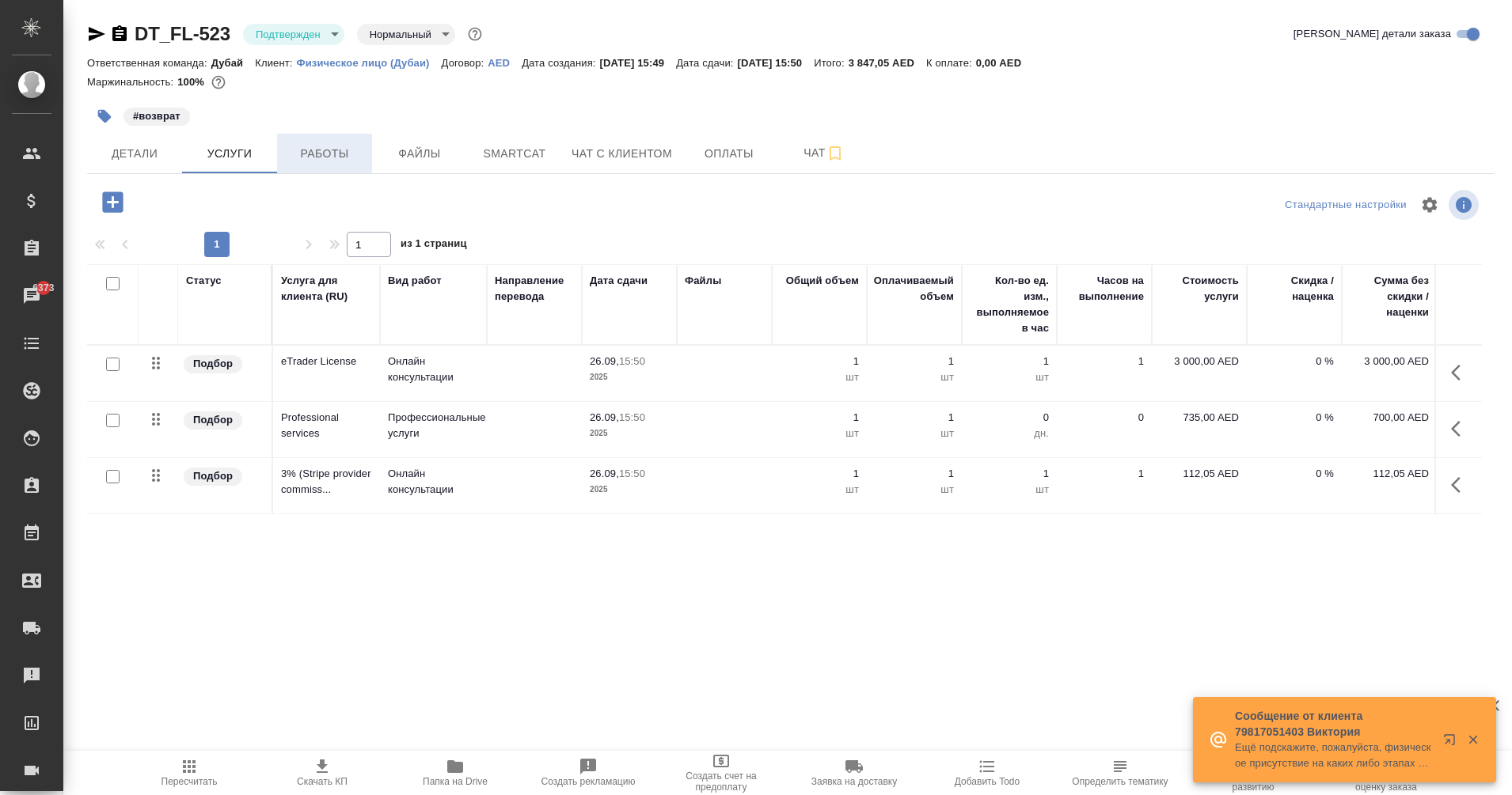
click at [354, 160] on span "Работы" at bounding box center [324, 154] width 76 height 20
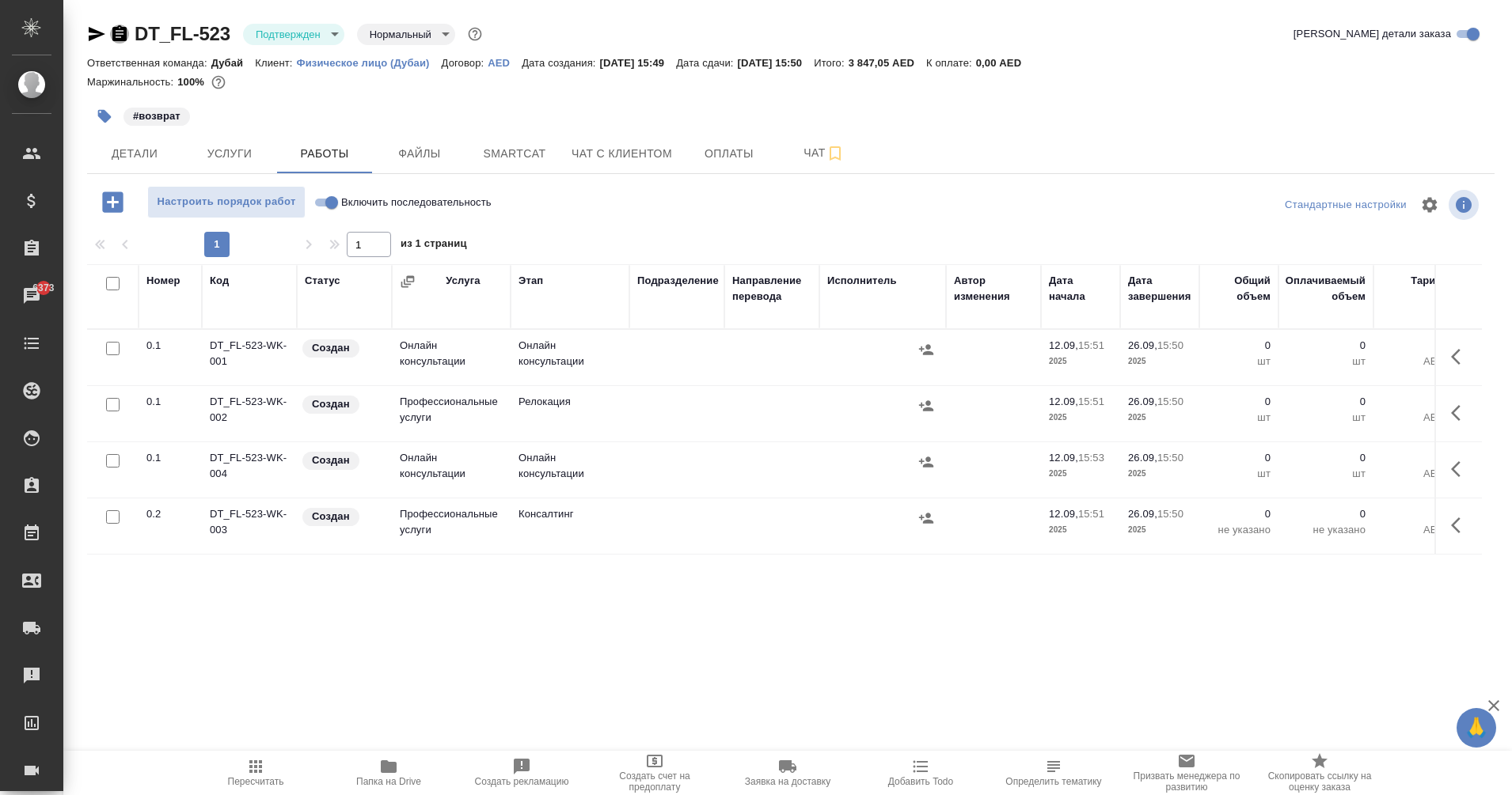
click at [117, 32] on icon "button" at bounding box center [119, 33] width 14 height 16
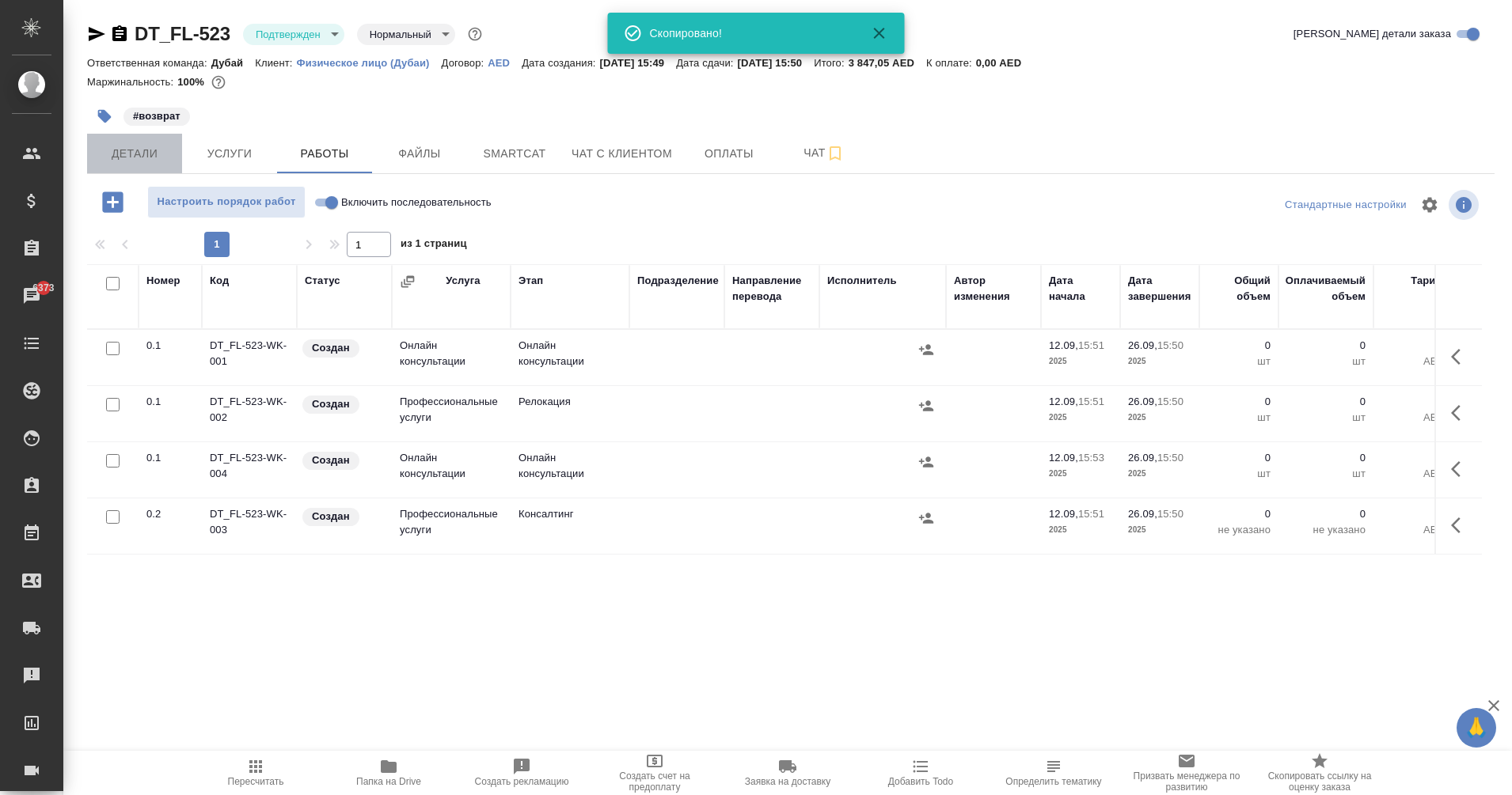
click at [129, 142] on button "Детали" at bounding box center [135, 153] width 95 height 39
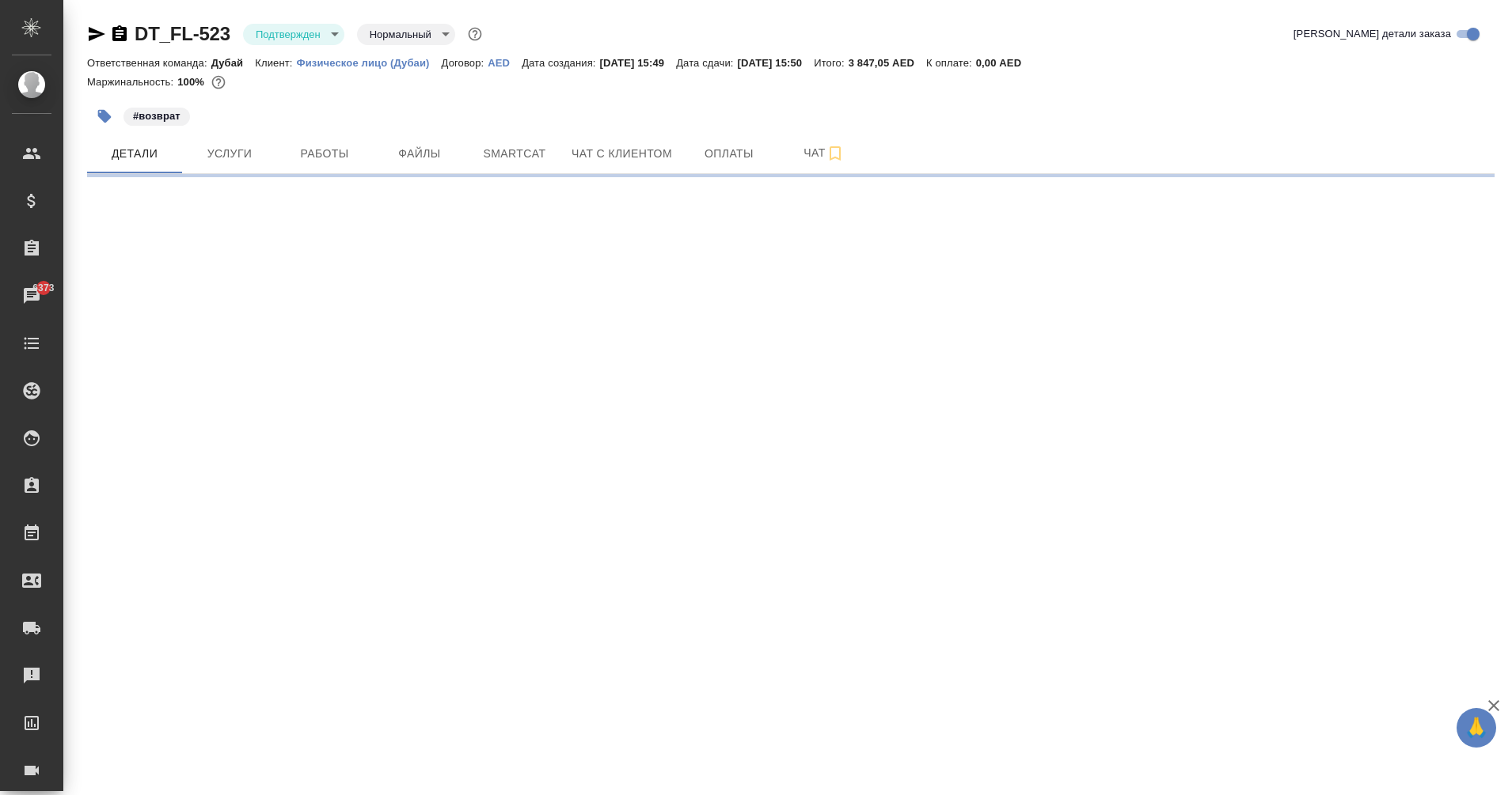
select select "RU"
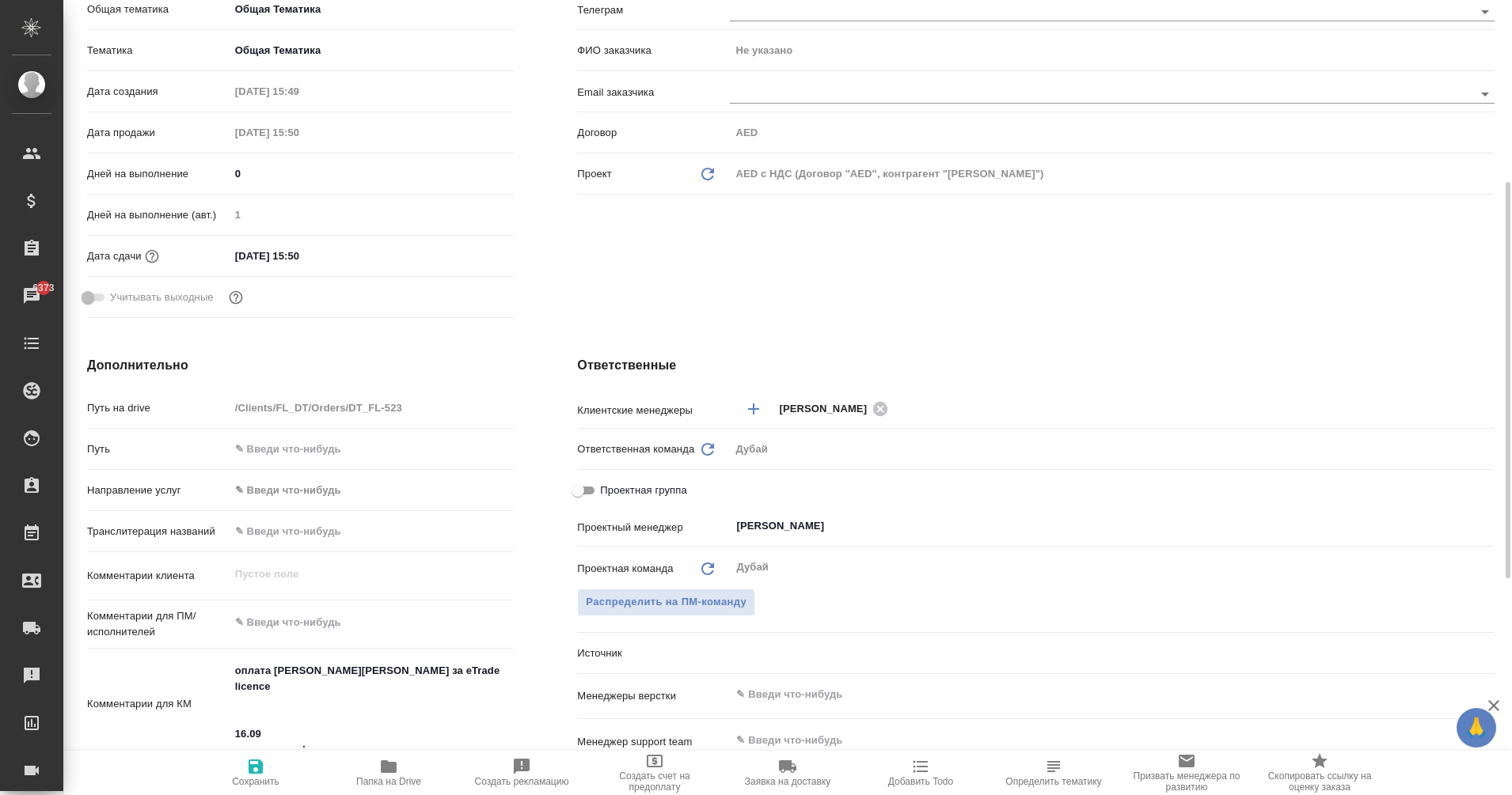
type textarea "x"
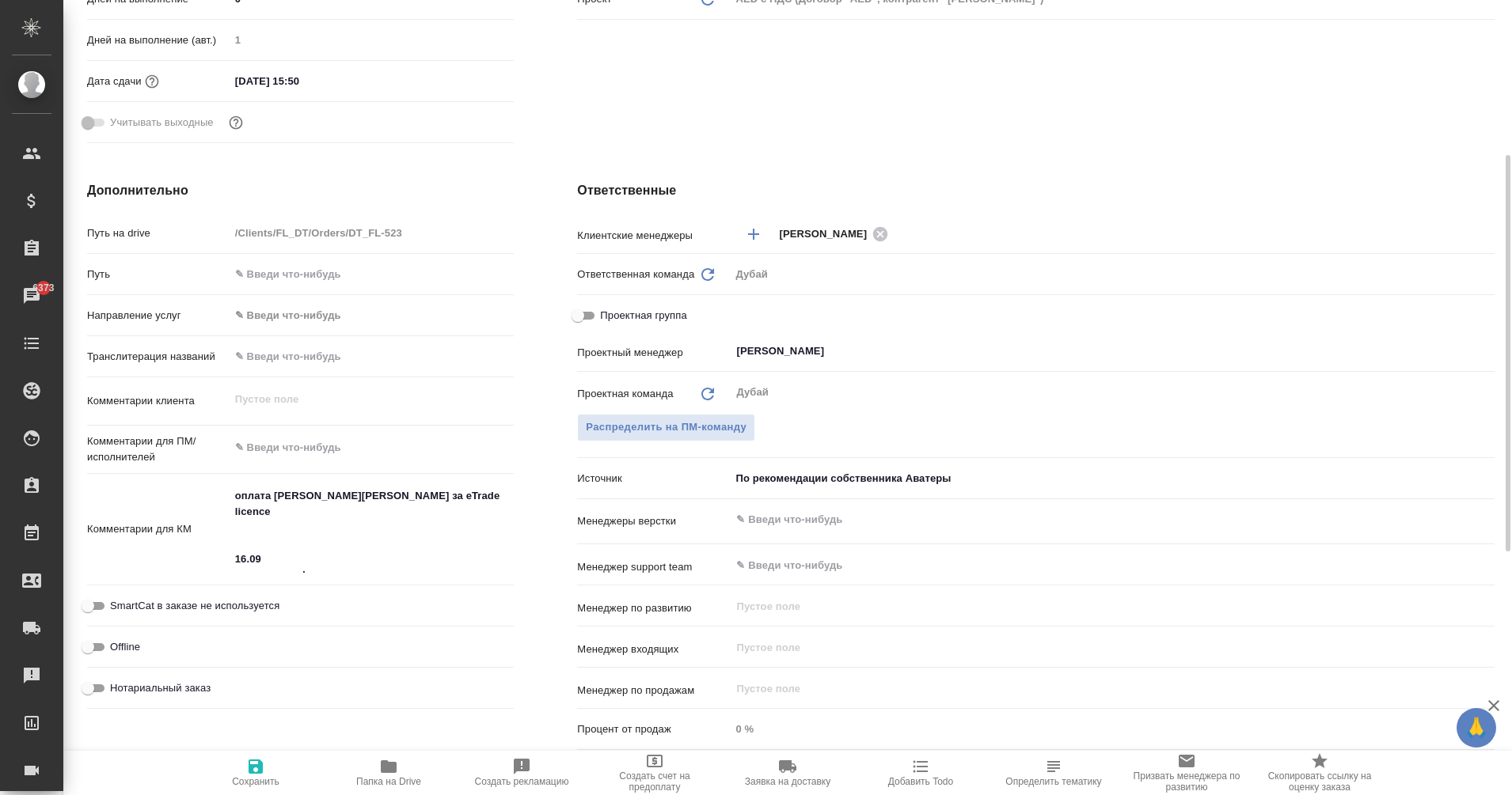
scroll to position [486, 0]
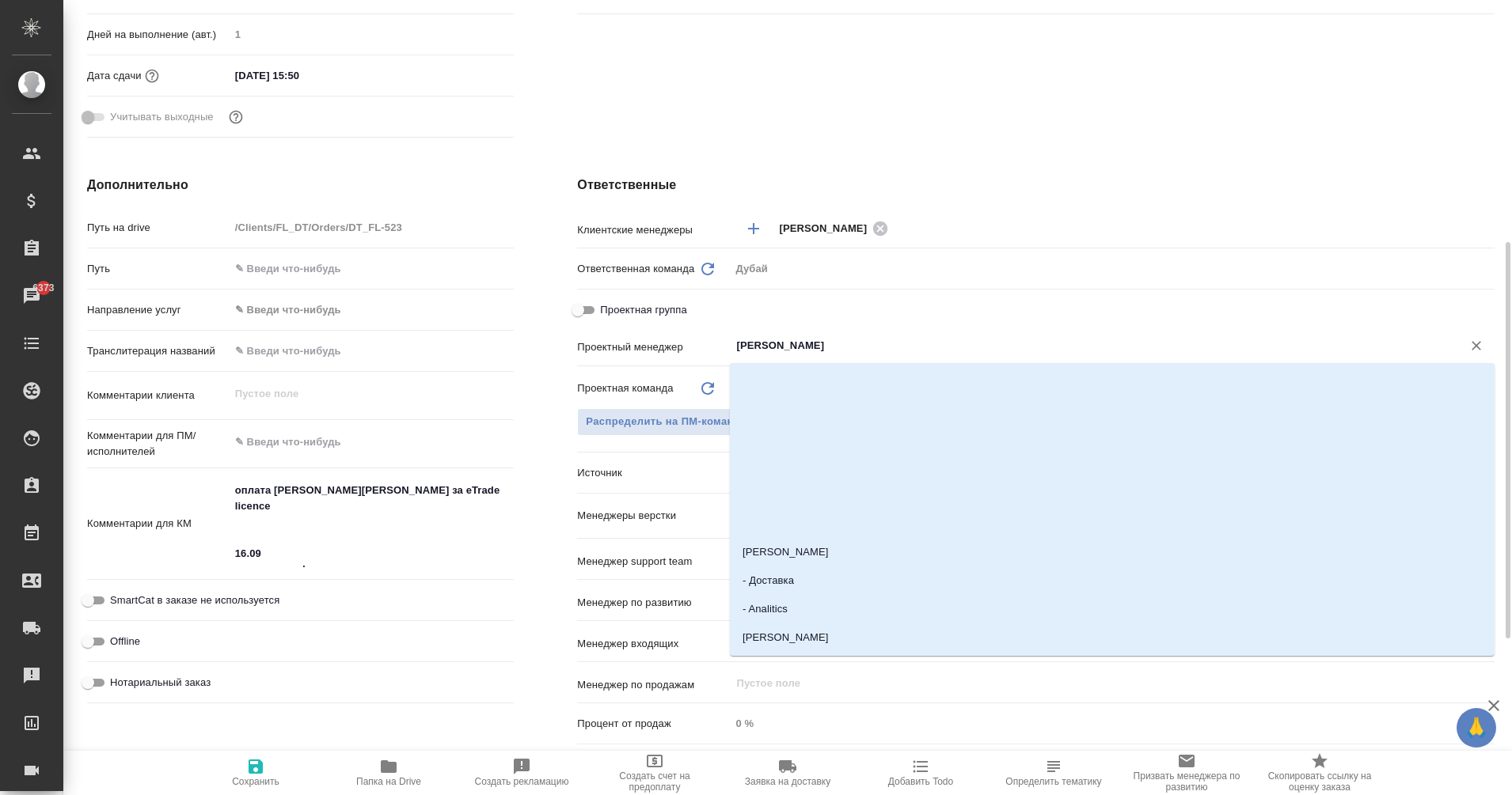
click at [793, 353] on input "[PERSON_NAME]" at bounding box center [1085, 345] width 702 height 19
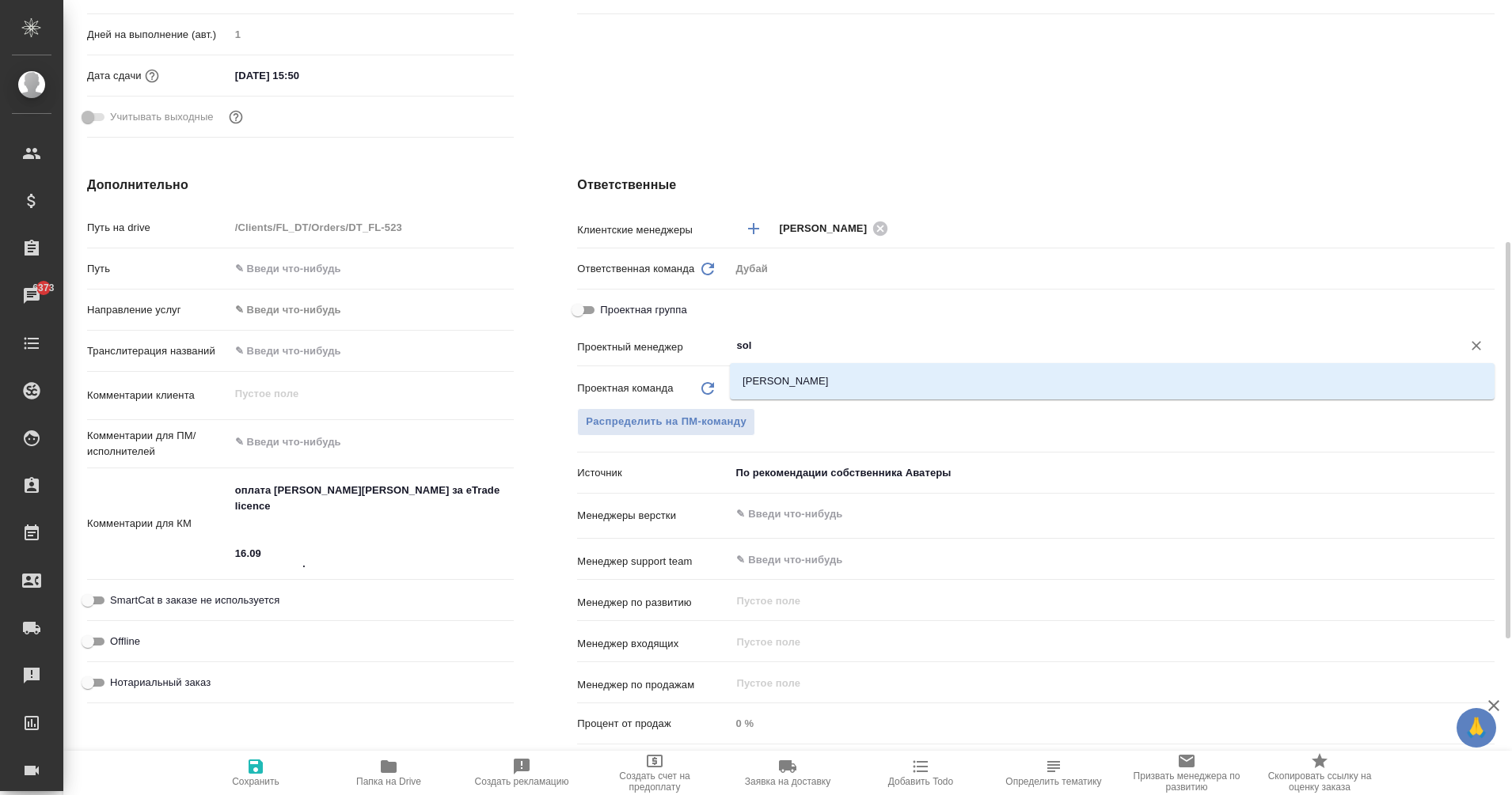
type input "solo"
click at [813, 370] on li "[PERSON_NAME]" at bounding box center [1112, 381] width 765 height 29
type textarea "x"
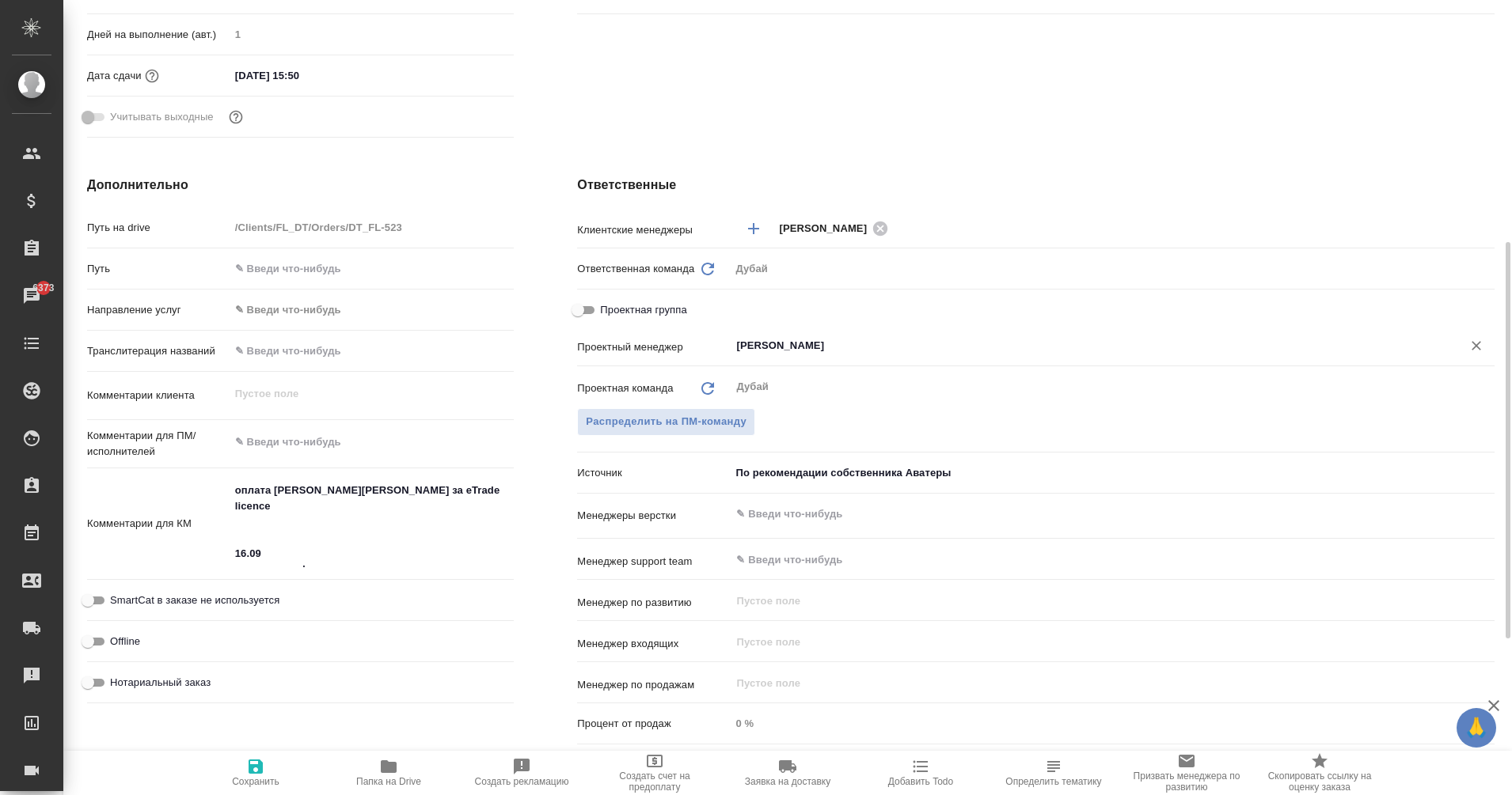
type input "[PERSON_NAME]"
click at [249, 767] on icon "button" at bounding box center [256, 766] width 14 height 14
type textarea "x"
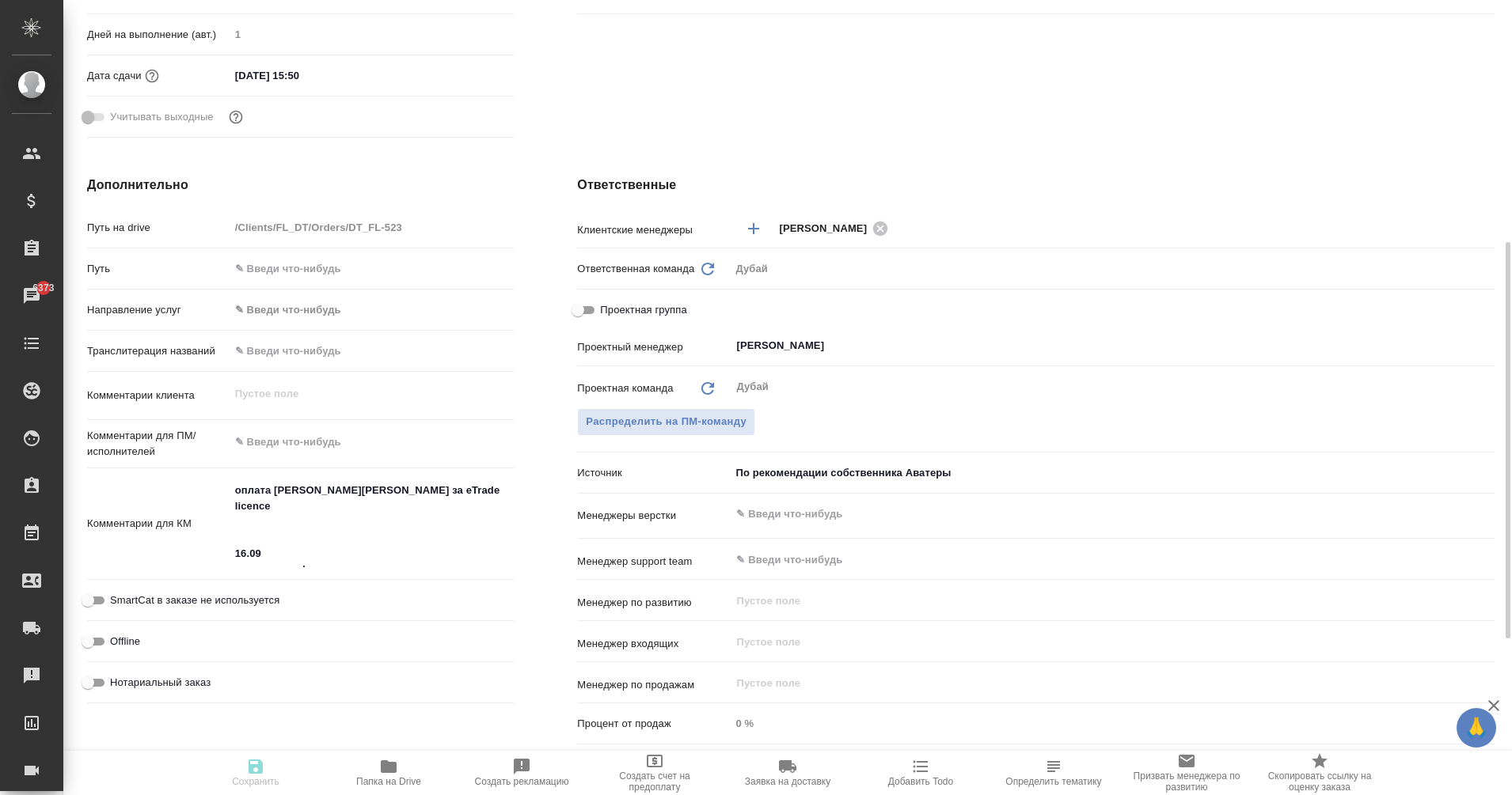
type textarea "x"
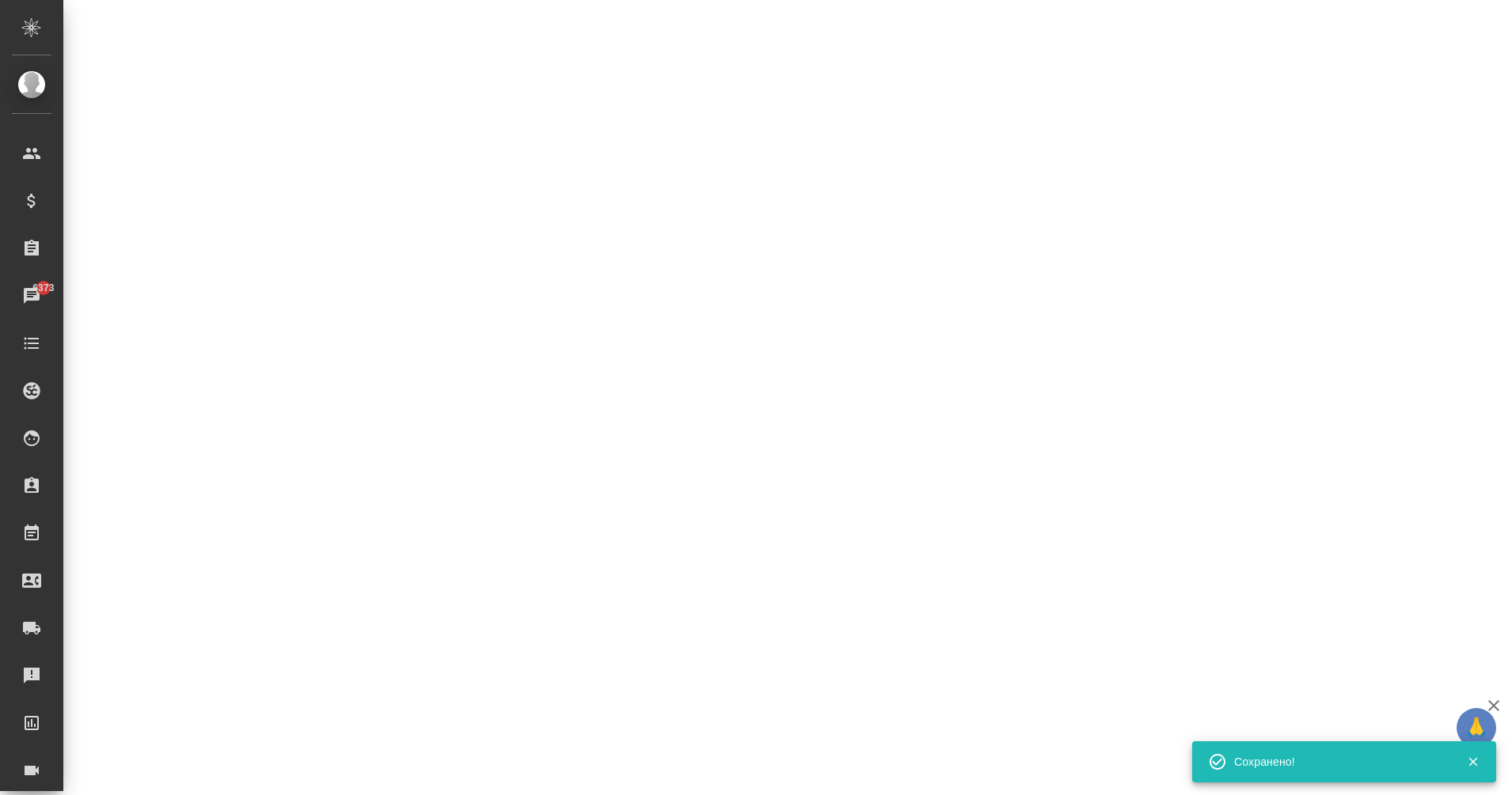
select select "RU"
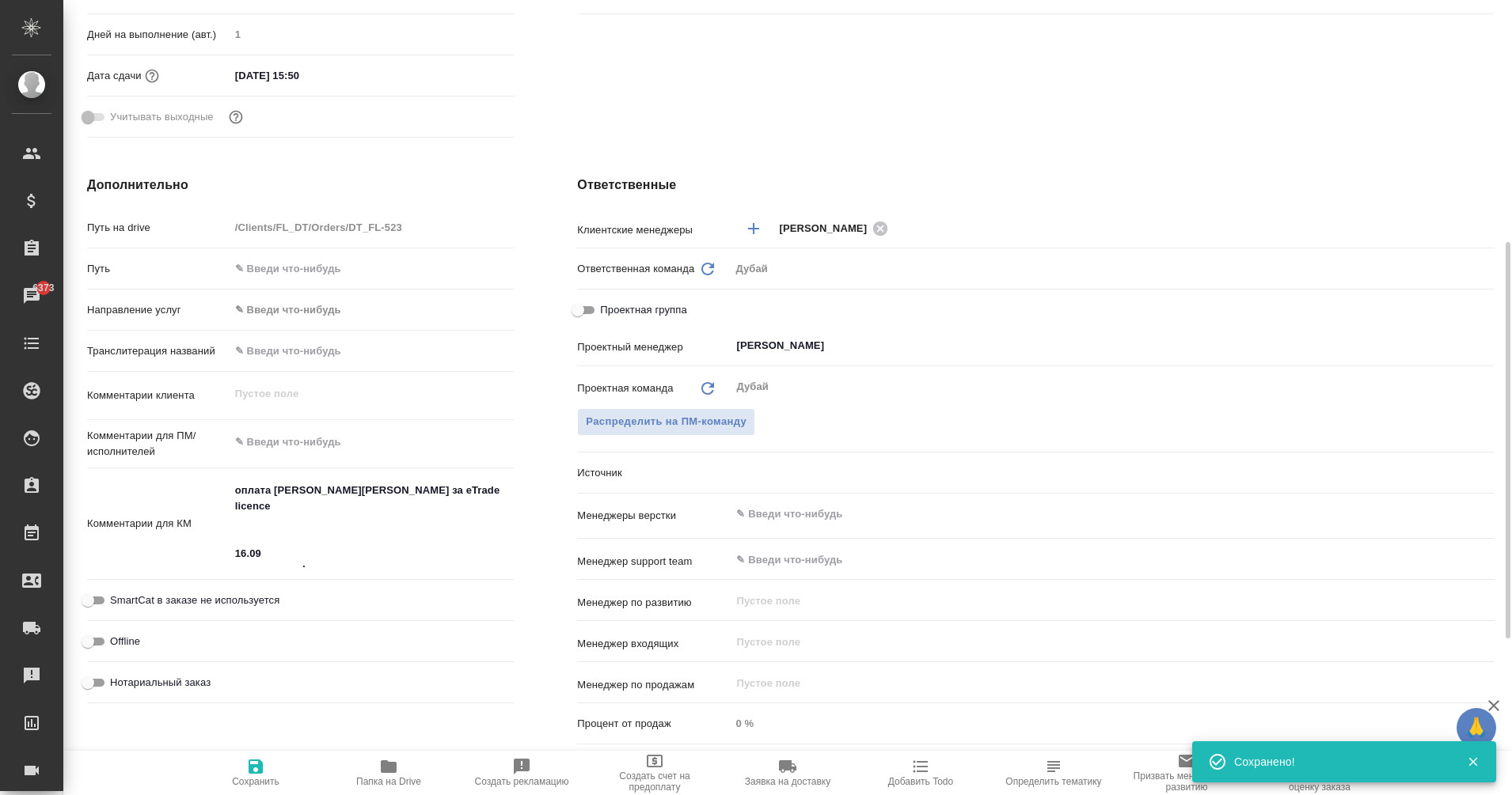
type textarea "x"
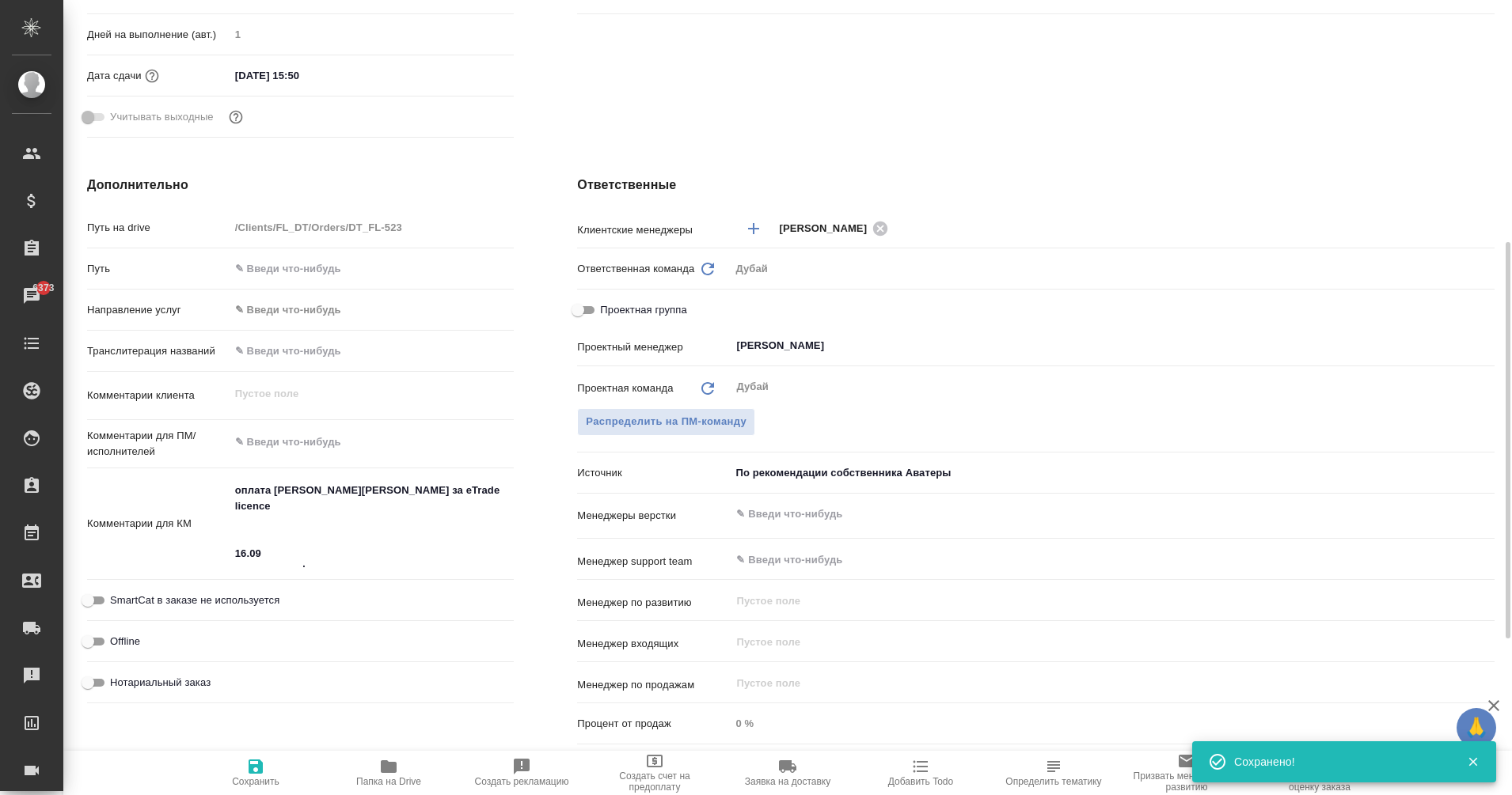
type textarea "x"
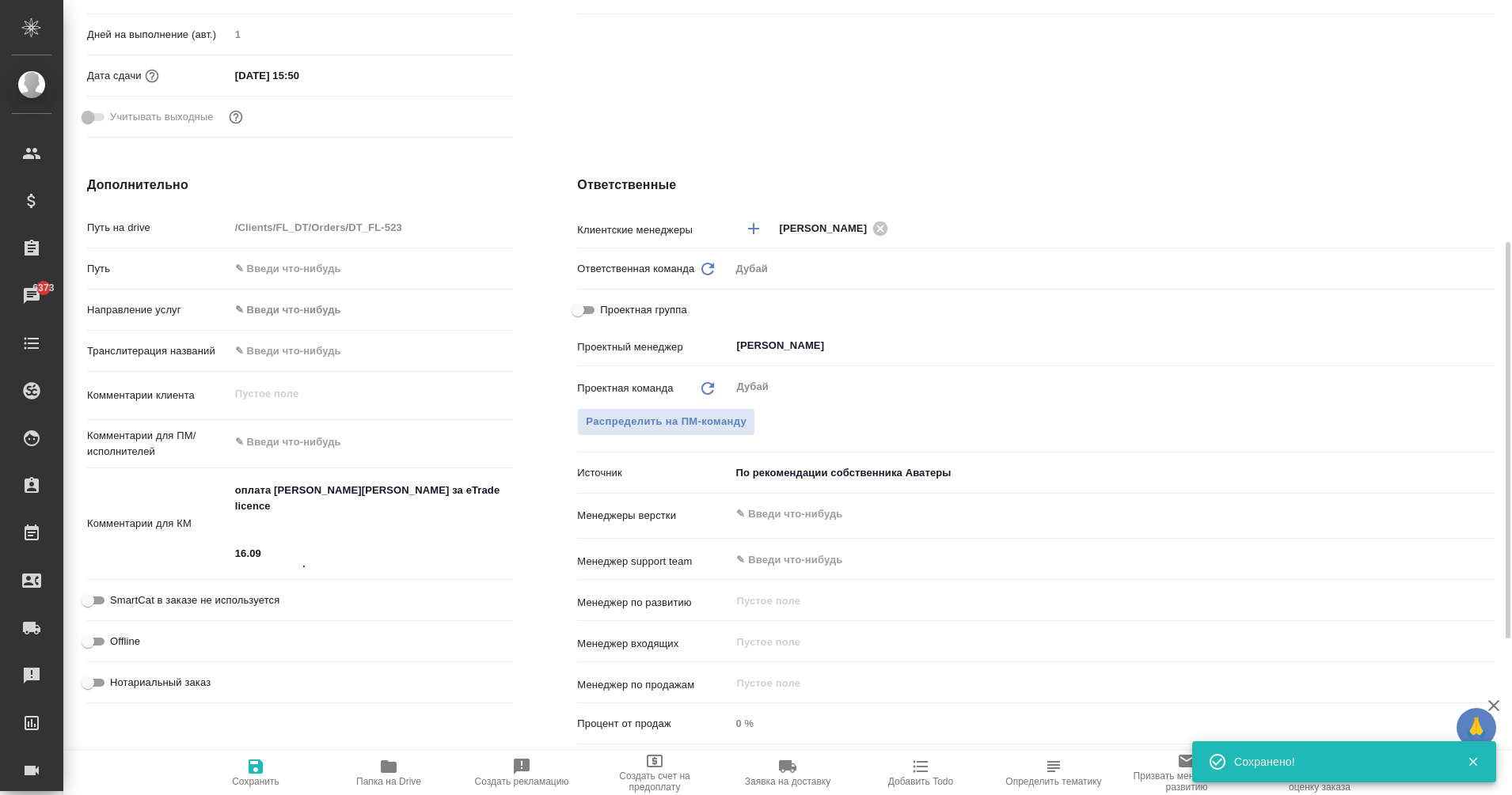
type textarea "x"
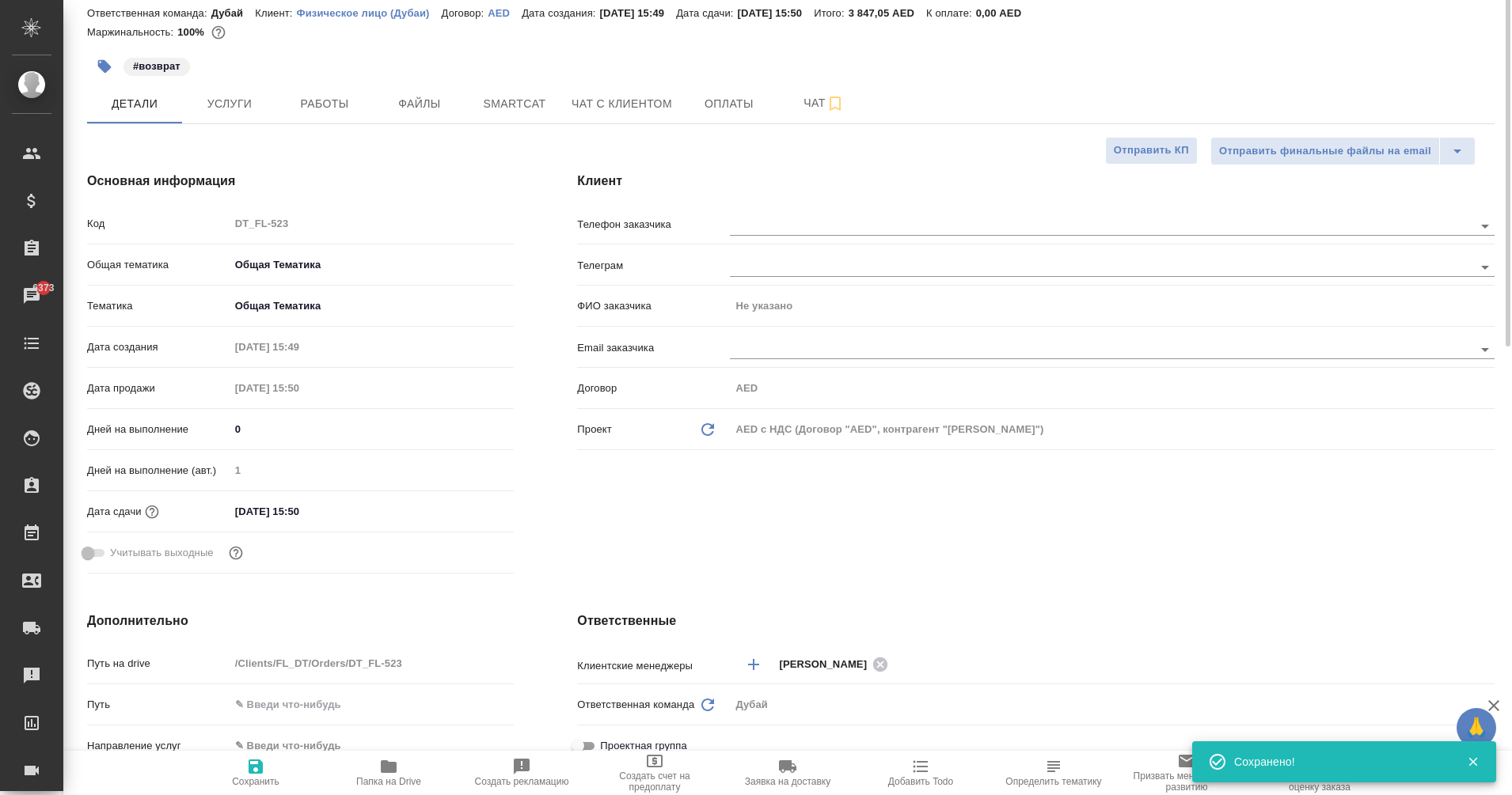
scroll to position [0, 0]
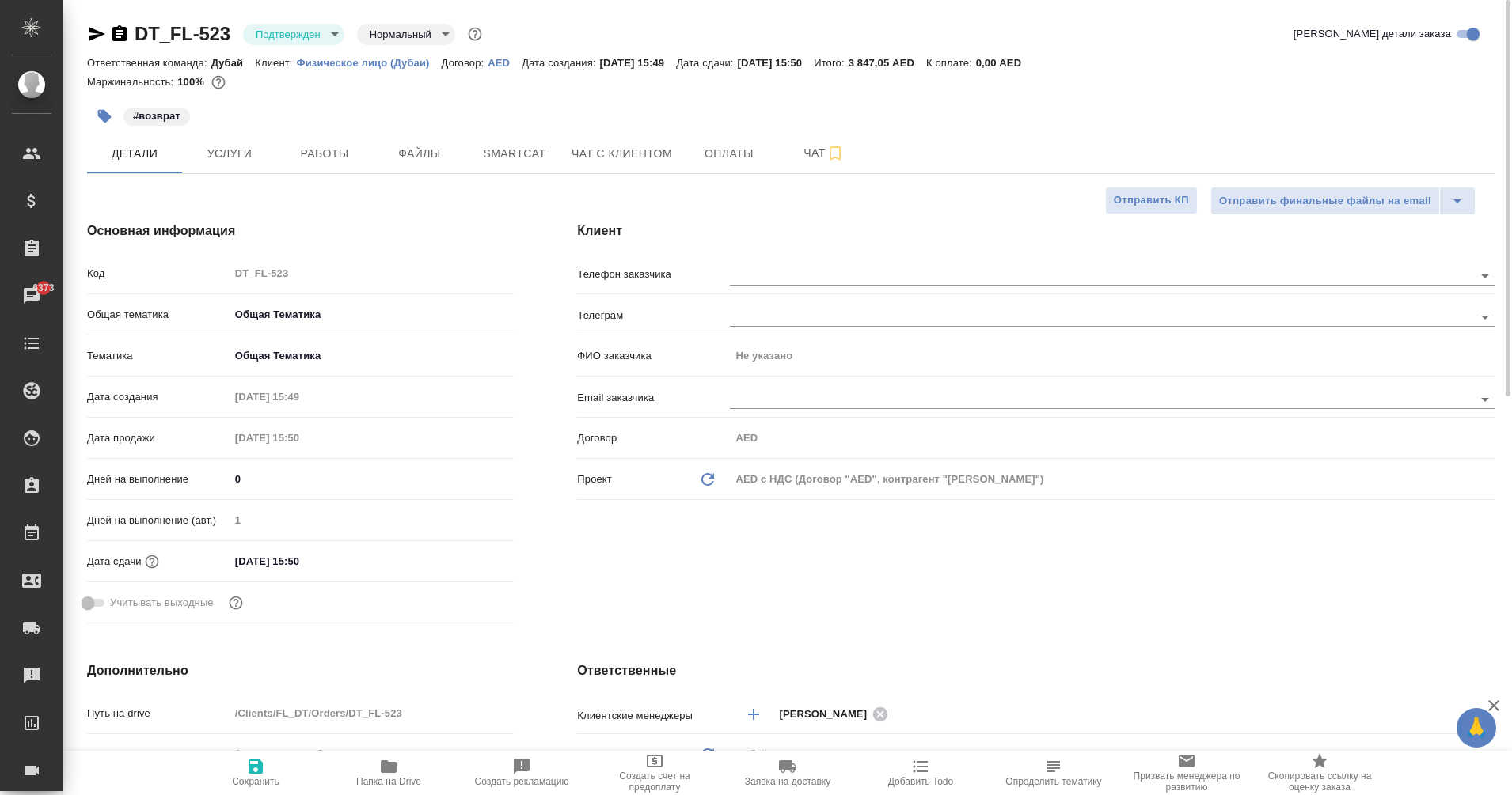
type textarea "x"
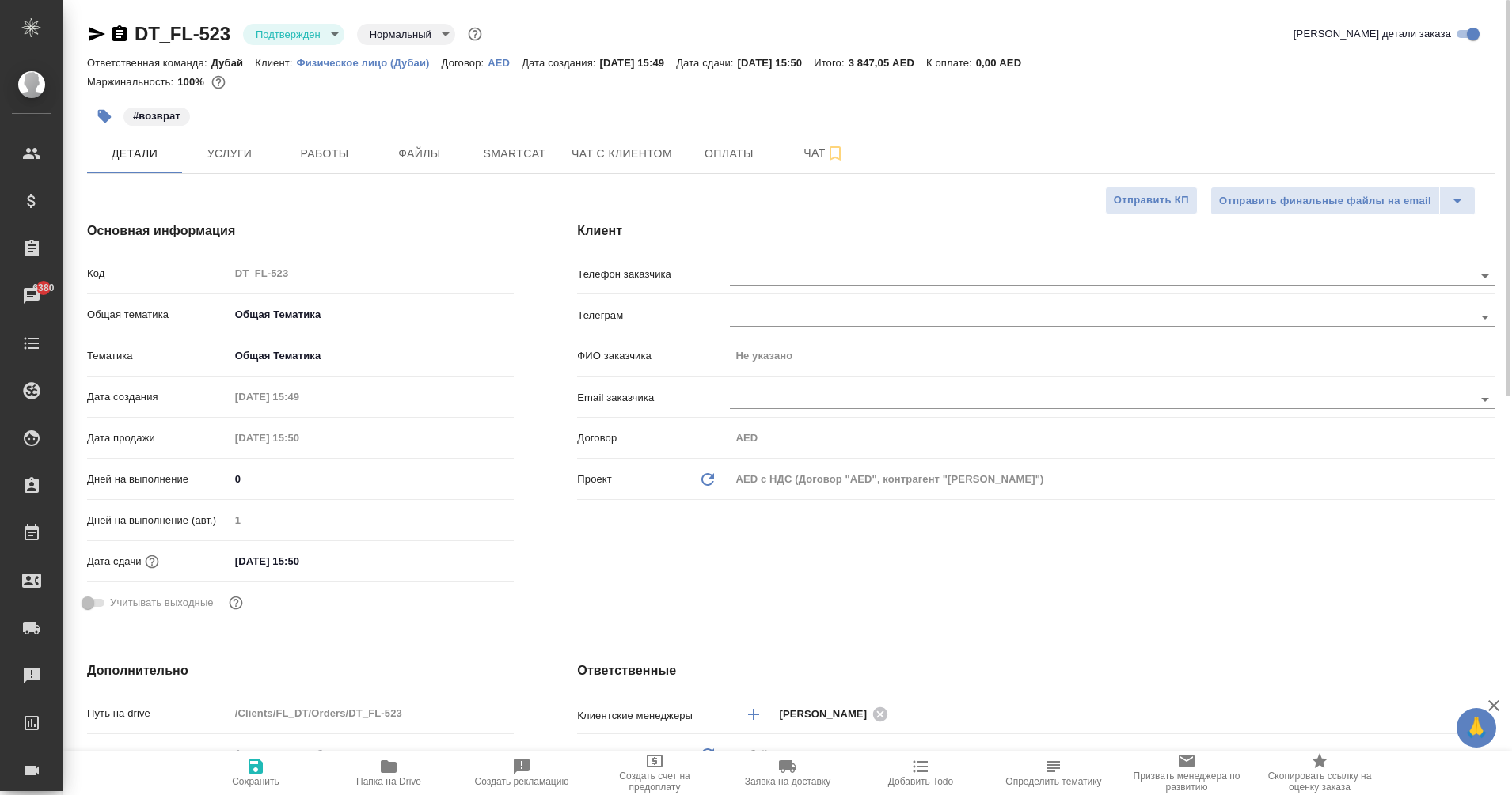
type textarea "x"
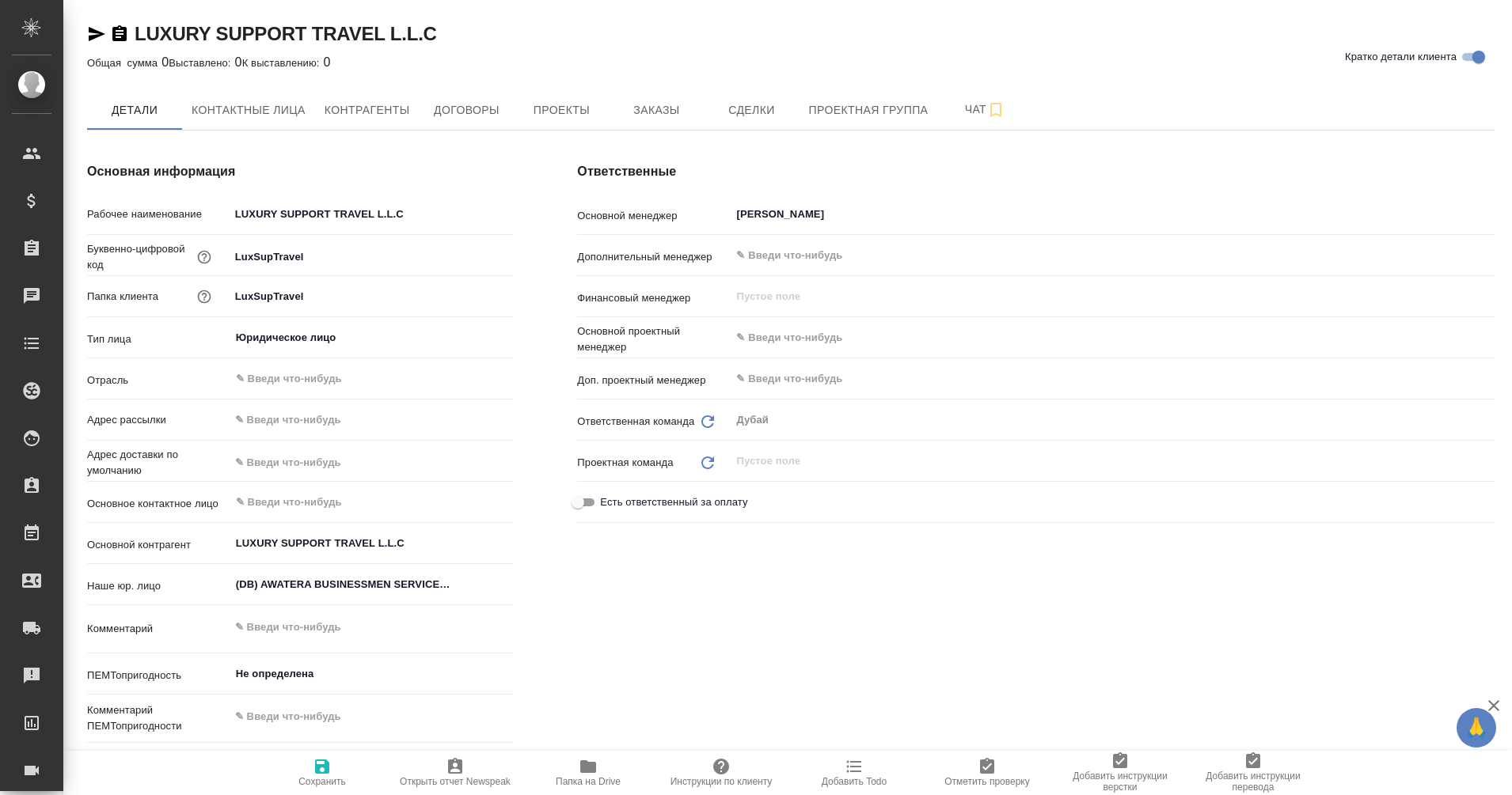
type textarea "x"
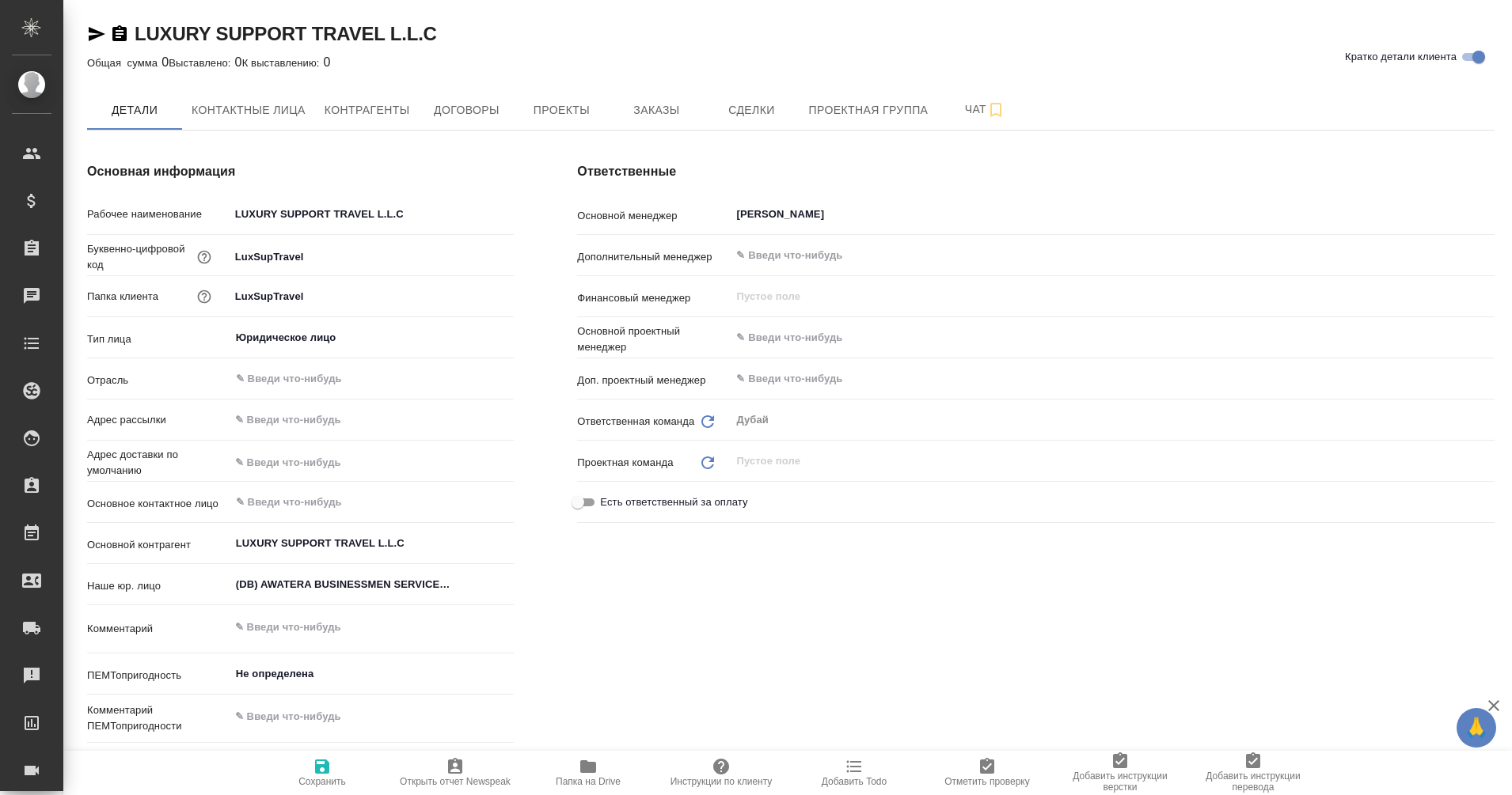
type textarea "x"
click at [251, 99] on button "Контактные лица" at bounding box center [248, 110] width 133 height 39
select select "RU"
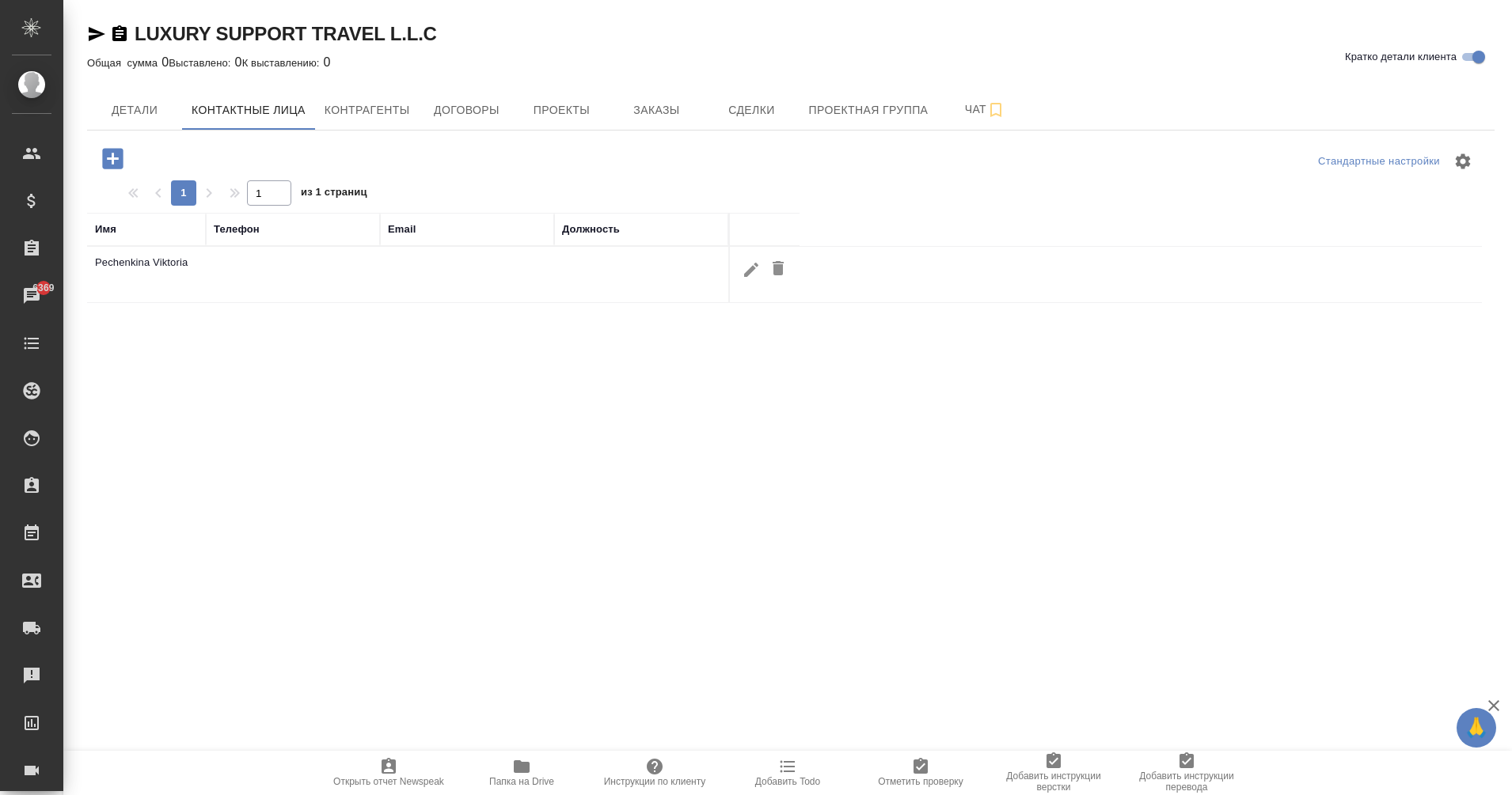
click at [374, 108] on span "Контрагенты" at bounding box center [367, 111] width 86 height 20
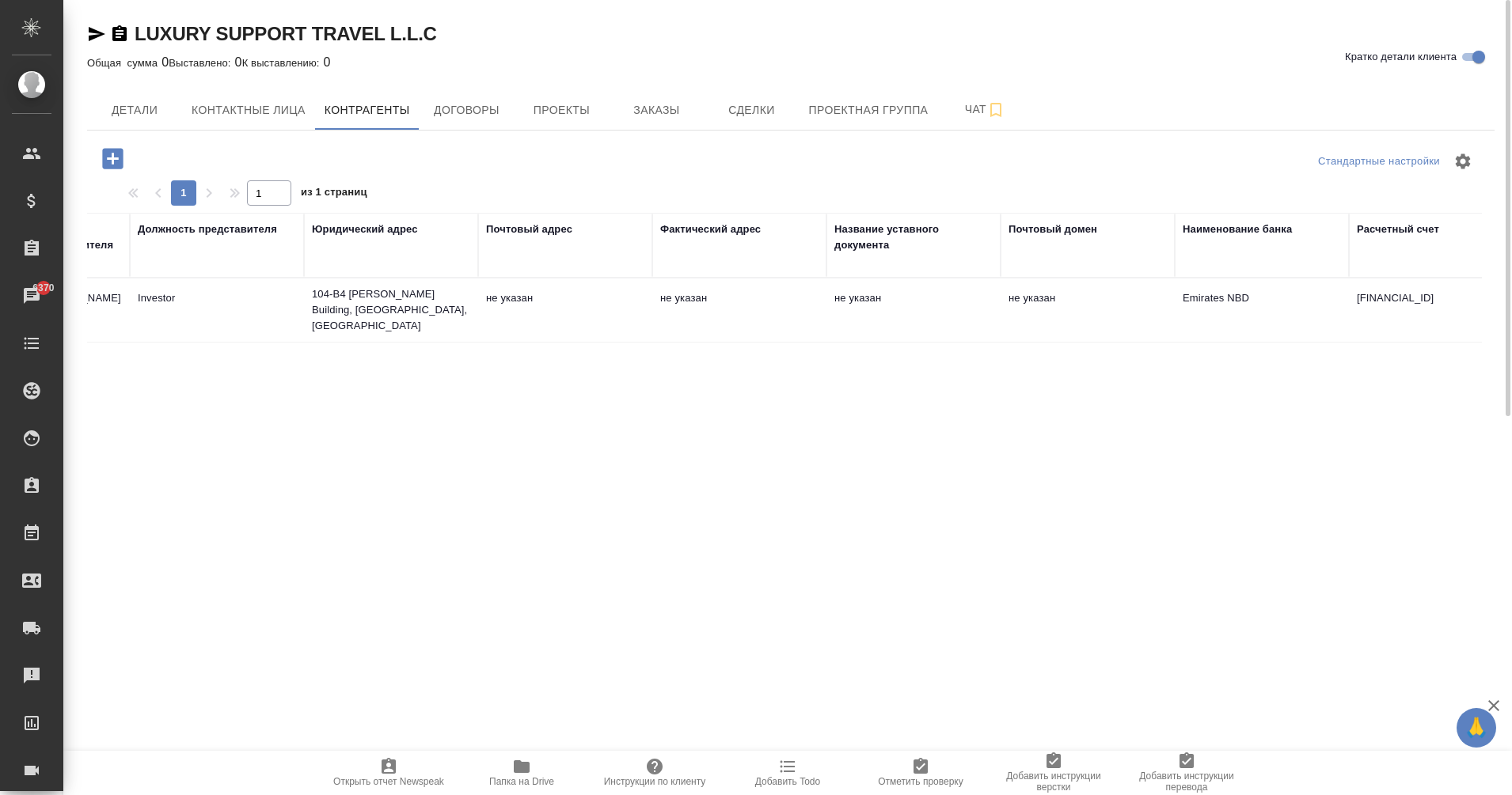
scroll to position [0, 385]
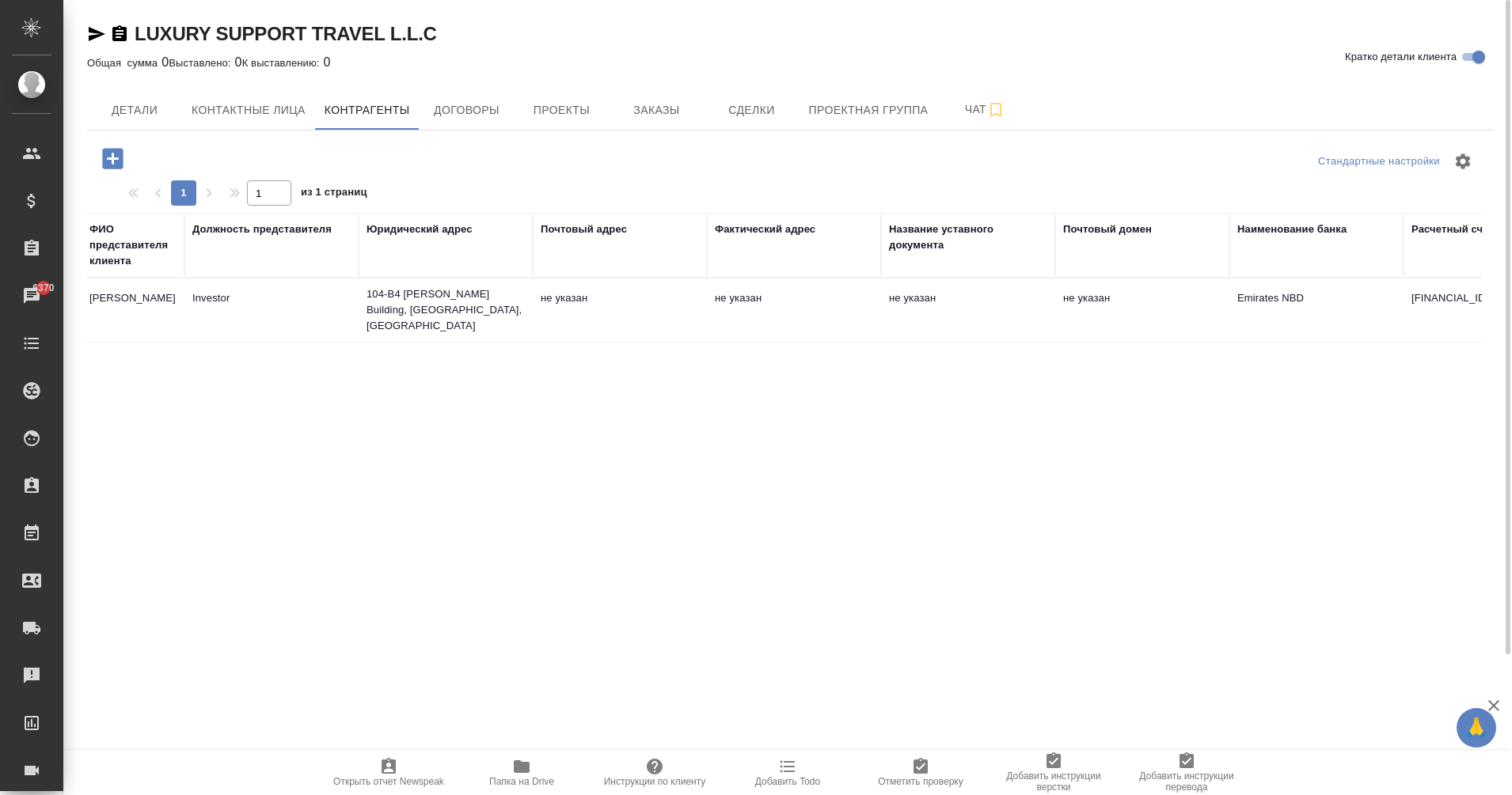
drag, startPoint x: 366, startPoint y: 290, endPoint x: 403, endPoint y: 325, distance: 50.9
click at [403, 325] on td "104-B4 Mohamed Hamed Saif Alrumhi Building, Al Muteena, Dubai" at bounding box center [445, 309] width 174 height 63
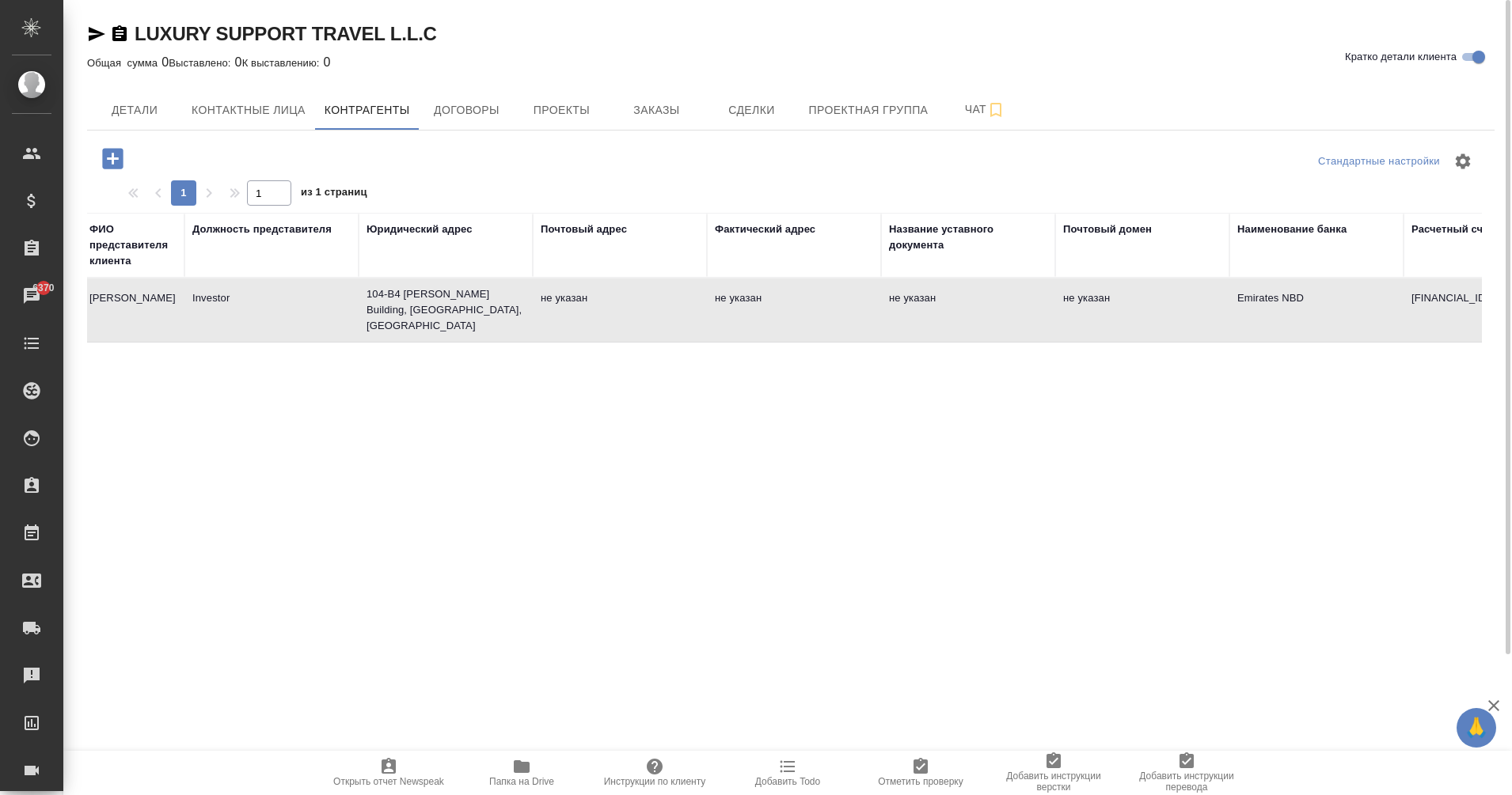
click at [403, 325] on td "104-B4 Mohamed Hamed Saif Alrumhi Building, Al Muteena, Dubai" at bounding box center [445, 309] width 174 height 63
type textarea "LUXURY SUPPORT TRAVEL L.L.C"
type input "104043810100003"
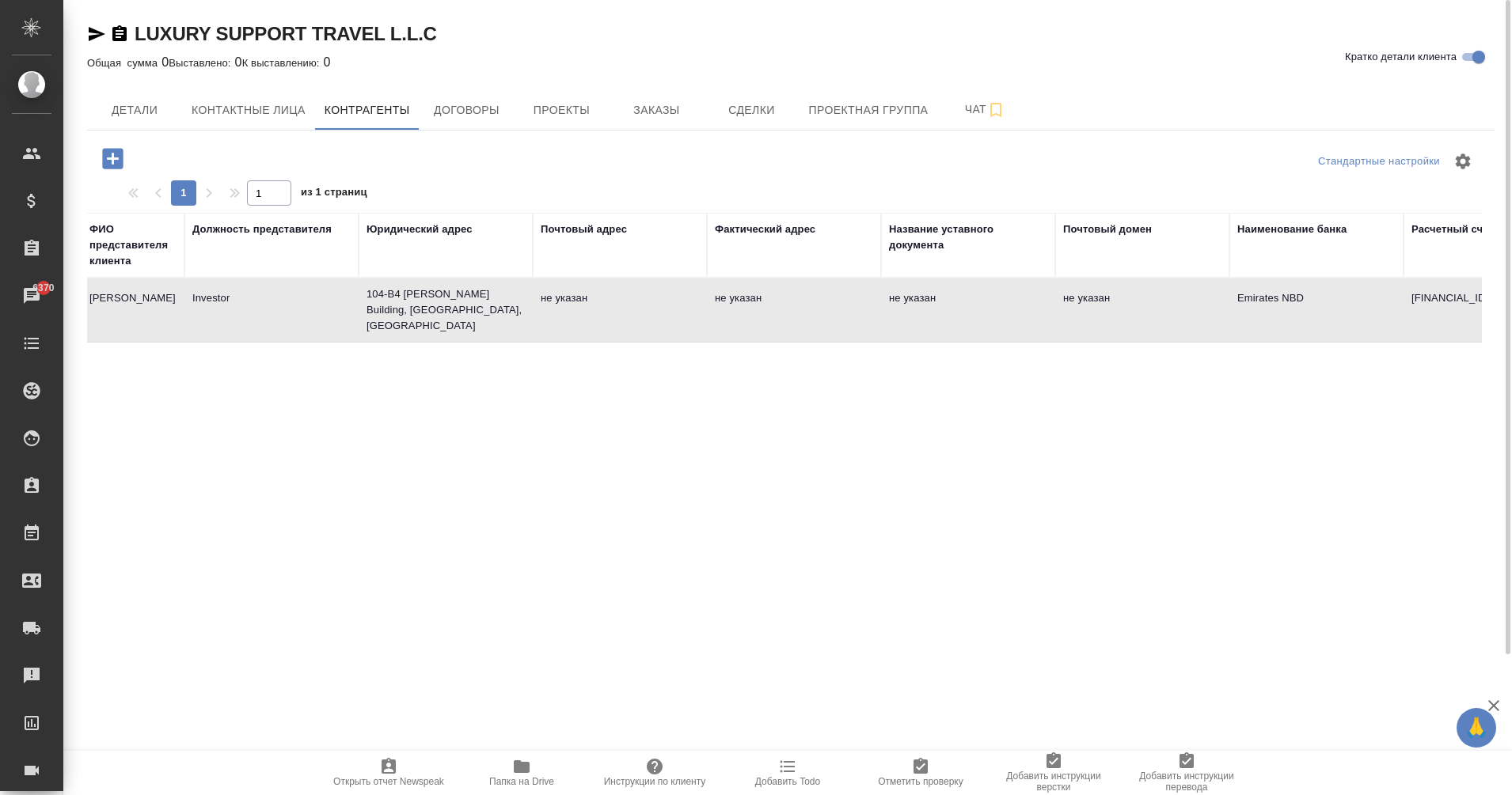
type input "Victoria Pechenkina"
type input "Investor"
type textarea "104-B4 Mohamed Hamed Saif Alrumhi Building, Al Muteena, Dubai"
type input "Emirates NBD"
type input "AE650260001015813420101"
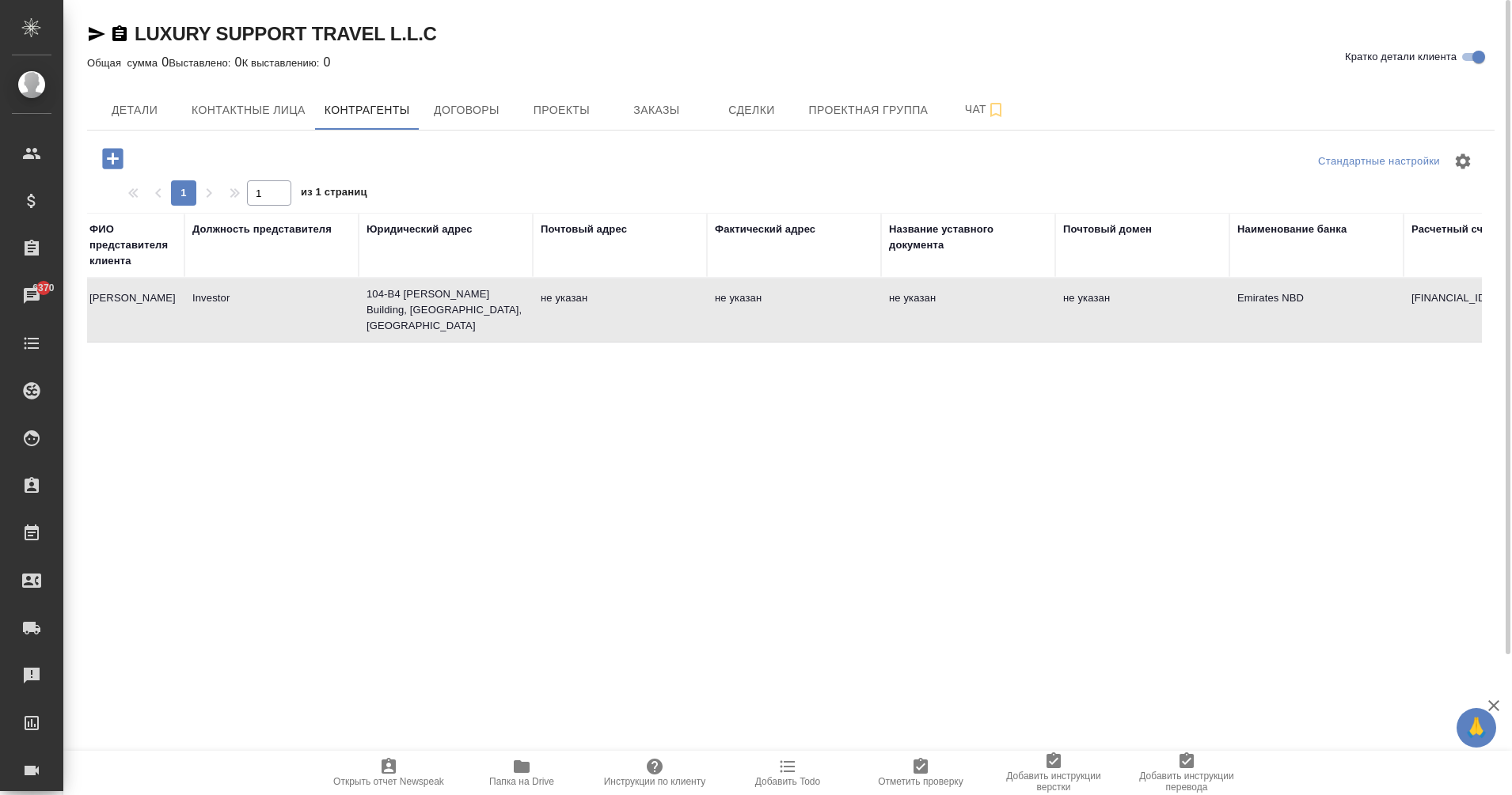
type input "EBILAEADXXX"
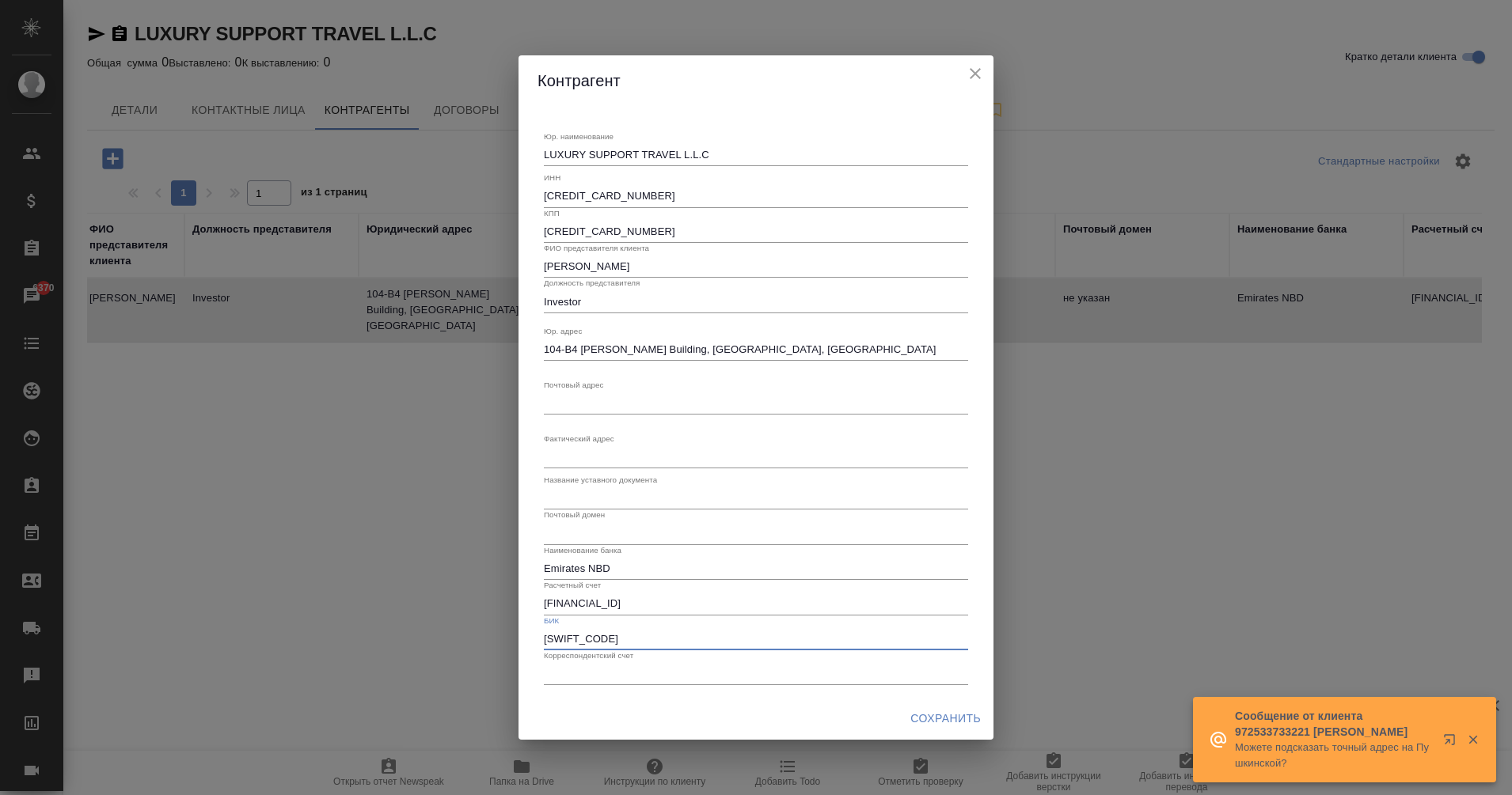
drag, startPoint x: 624, startPoint y: 641, endPoint x: 551, endPoint y: 641, distance: 73.0
click at [551, 641] on input "EBILAEADXXX" at bounding box center [756, 639] width 424 height 22
drag, startPoint x: 875, startPoint y: 343, endPoint x: 539, endPoint y: 340, distance: 336.0
click at [539, 340] on div "Юр. наименование LUXURY SUPPORT TRAVEL L.L.C x ИНН 104043810100003 КПП 10404381…" at bounding box center [756, 402] width 437 height 579
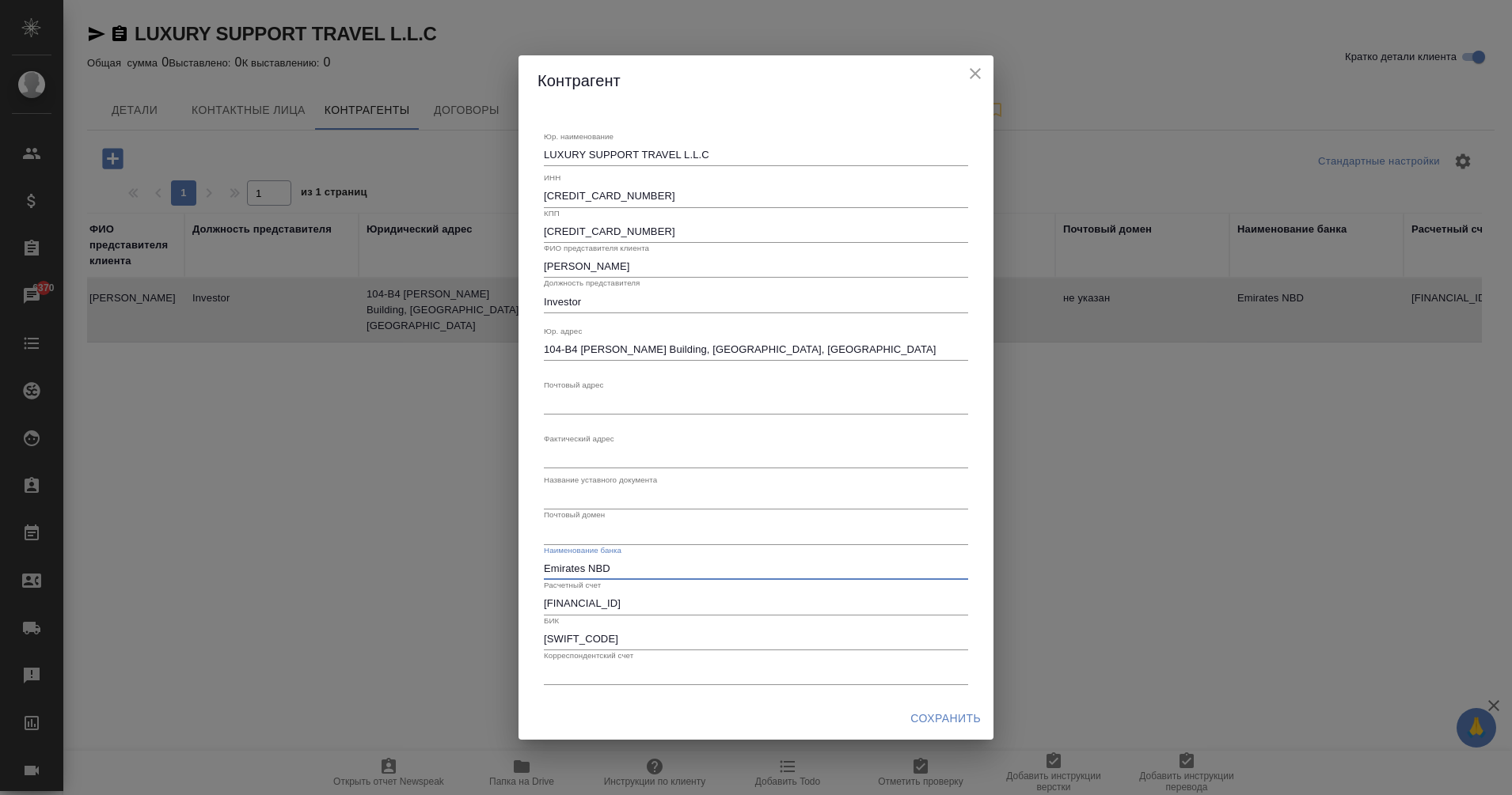
drag, startPoint x: 630, startPoint y: 572, endPoint x: 532, endPoint y: 561, distance: 98.6
click at [532, 561] on div "Юр. наименование LUXURY SUPPORT TRAVEL L.L.C x ИНН 104043810100003 КПП 10404381…" at bounding box center [755, 402] width 475 height 592
drag, startPoint x: 703, startPoint y: 593, endPoint x: 480, endPoint y: 601, distance: 223.1
click at [480, 601] on div "Контрагент Юр. наименование LUXURY SUPPORT TRAVEL L.L.C x ИНН 104043810100003 К…" at bounding box center [756, 398] width 1512 height 795
click at [983, 74] on icon "close" at bounding box center [974, 73] width 19 height 19
